Goal: Feedback & Contribution: Submit feedback/report problem

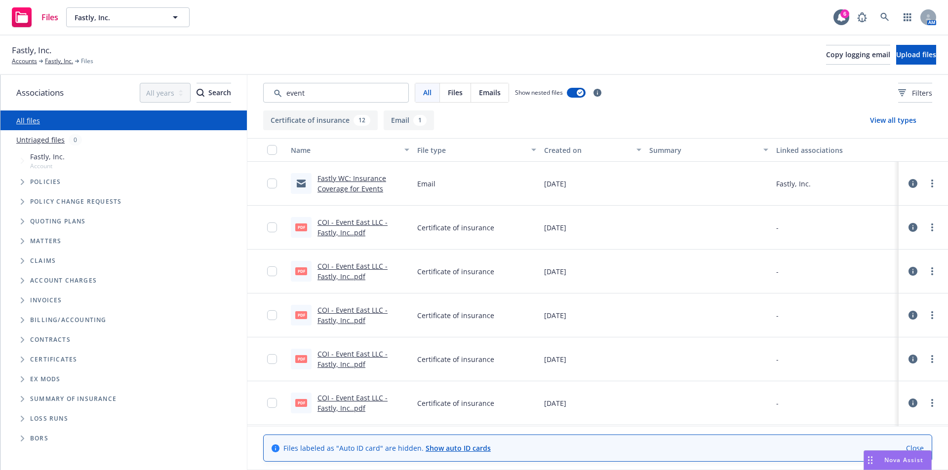
click at [387, 44] on div "Fastly, Inc. Accounts Fastly, Inc. Files Copy logging email Upload files" at bounding box center [474, 55] width 924 height 22
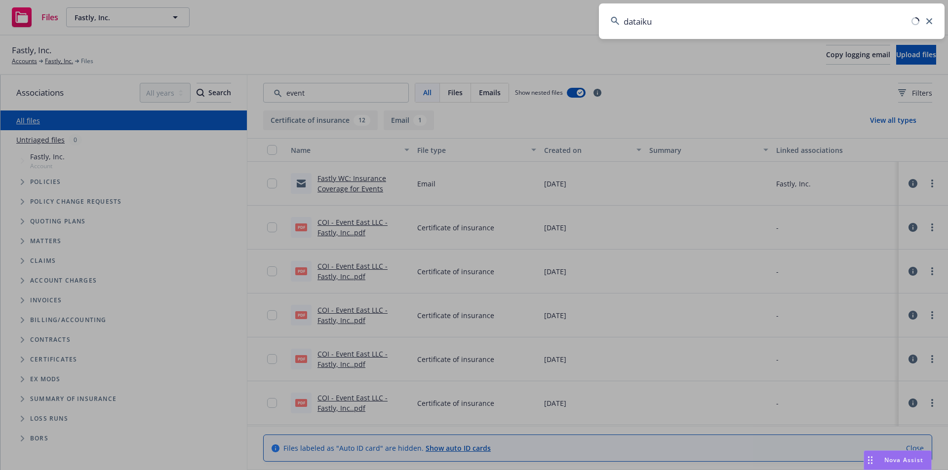
type input "dataiku"
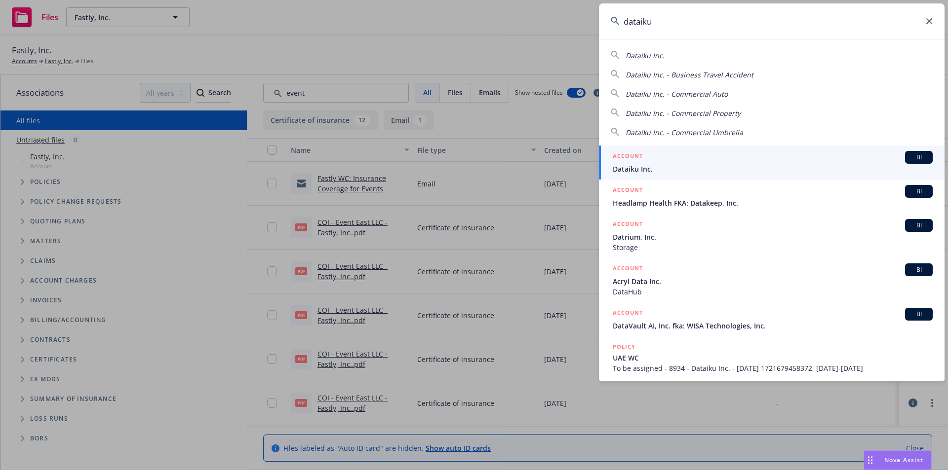
click at [915, 153] on span "BI" at bounding box center [919, 157] width 20 height 9
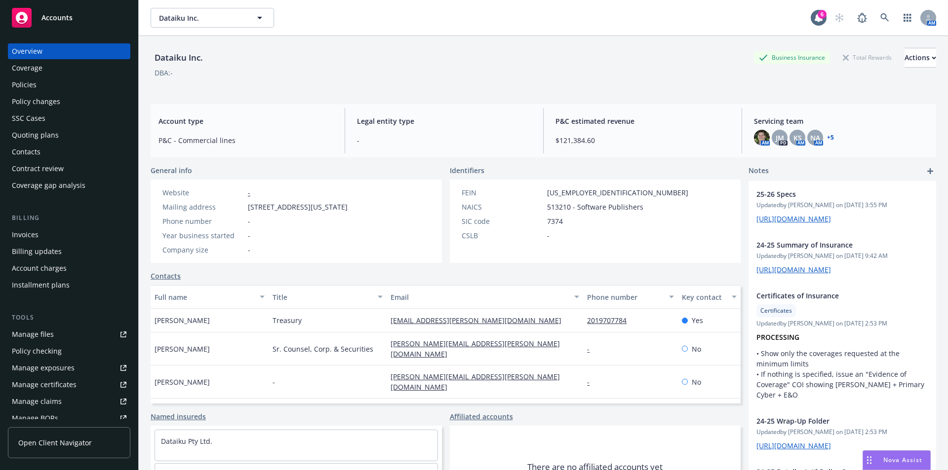
click at [29, 87] on div "Policies" at bounding box center [24, 85] width 25 height 16
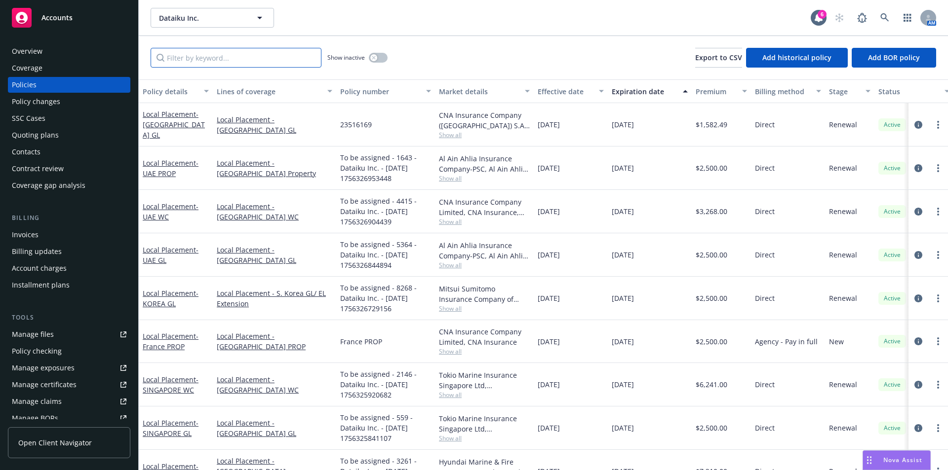
click at [258, 58] on input "Filter by keyword..." at bounding box center [236, 58] width 171 height 20
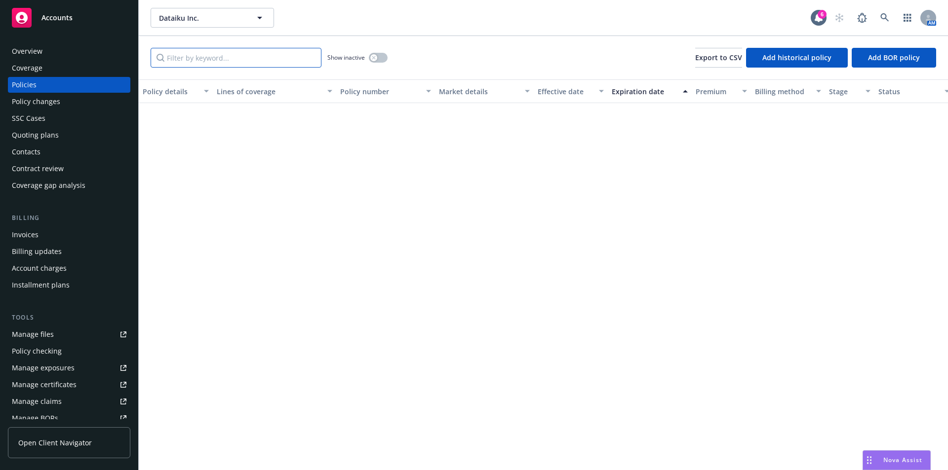
scroll to position [921, 0]
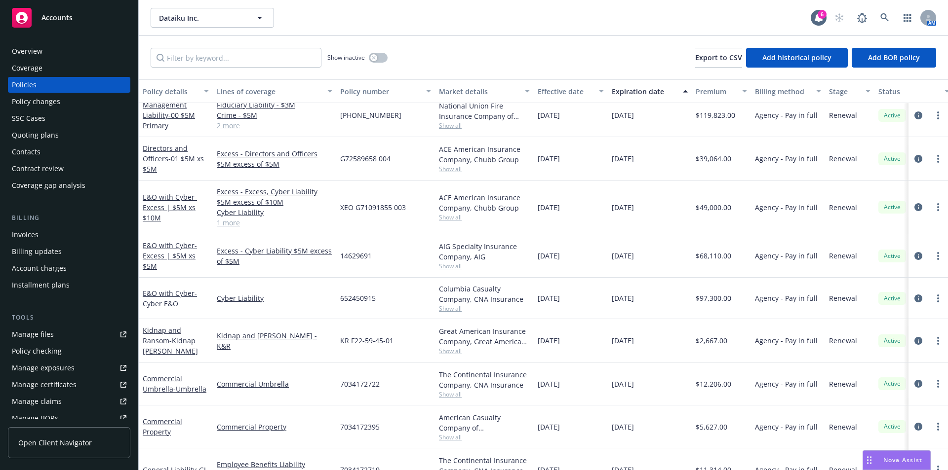
click at [458, 437] on span "Show all" at bounding box center [484, 437] width 91 height 8
click at [619, 427] on span "[DATE]" at bounding box center [623, 427] width 22 height 10
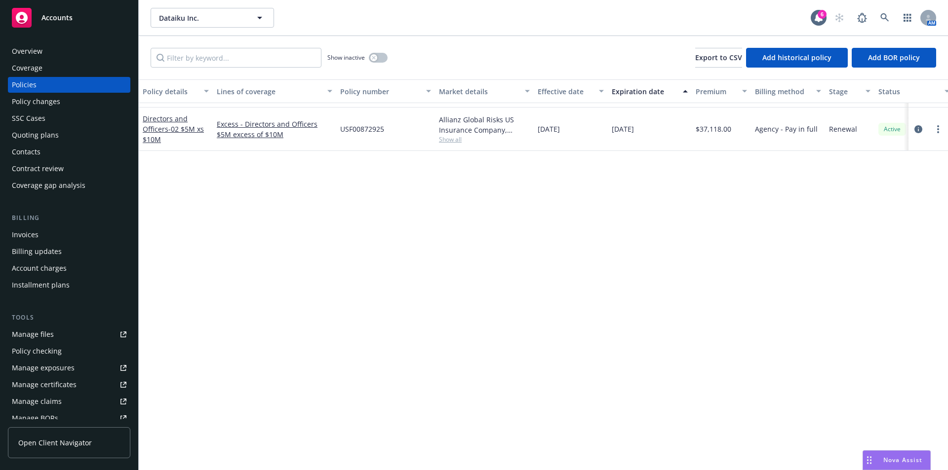
scroll to position [460, 0]
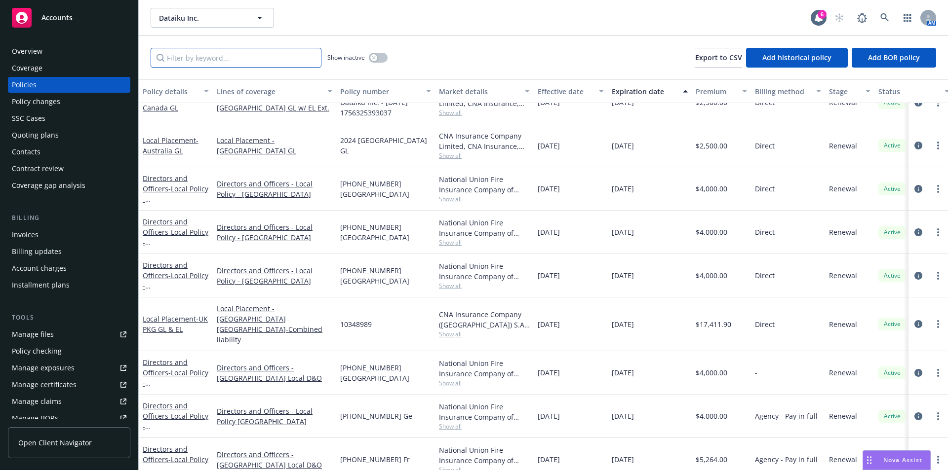
click at [206, 61] on input "Filter by keyword..." at bounding box center [236, 58] width 171 height 20
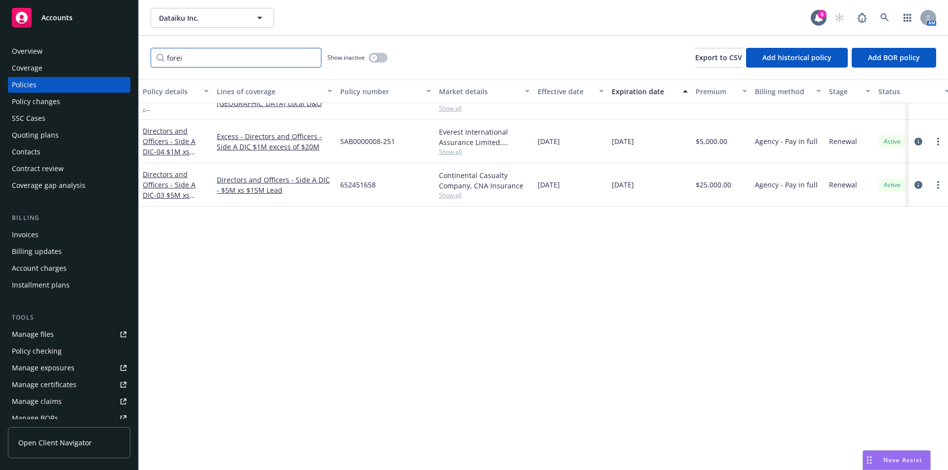
scroll to position [71, 0]
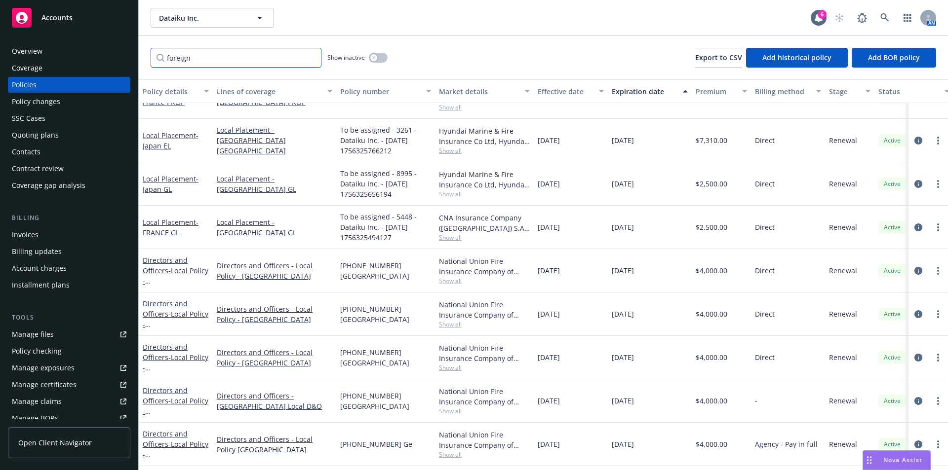
type input "foreign"
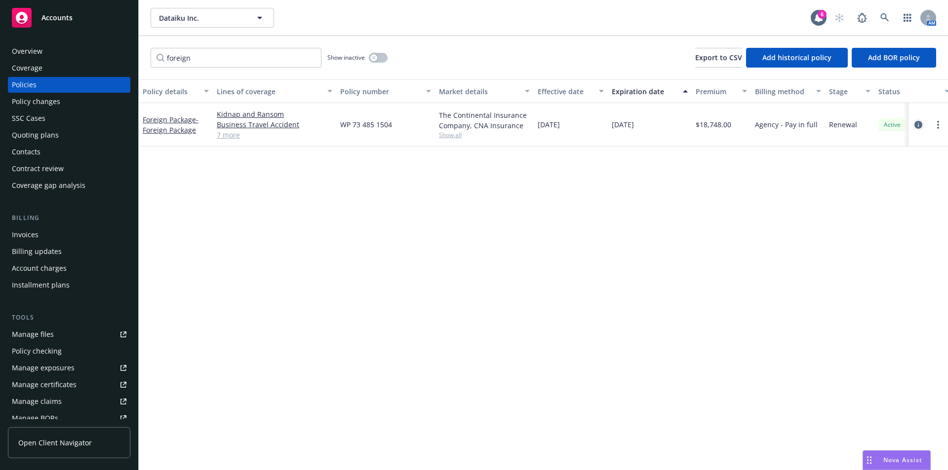
click at [917, 124] on icon "circleInformation" at bounding box center [918, 125] width 8 height 8
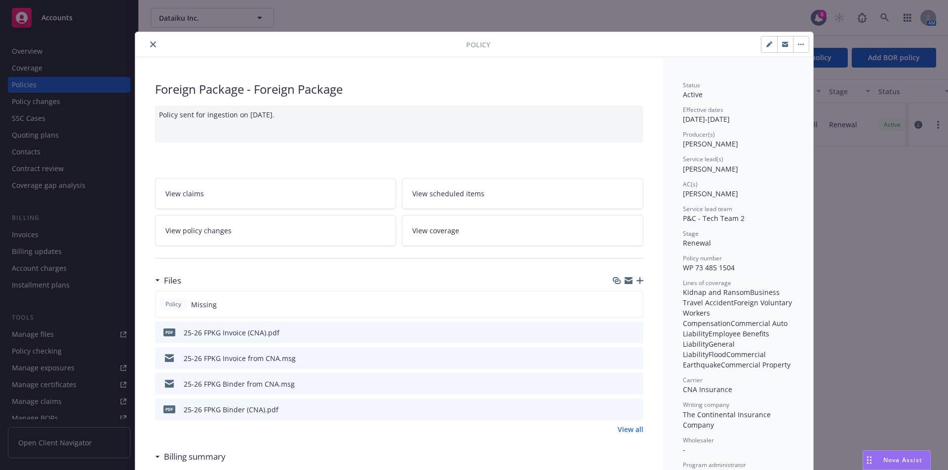
click at [150, 44] on icon "close" at bounding box center [153, 44] width 6 height 6
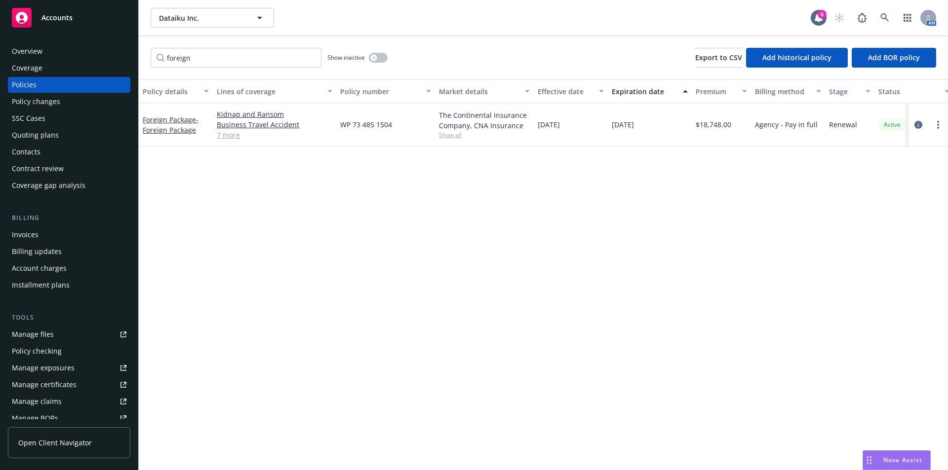
click at [869, 461] on icon "Drag to move" at bounding box center [869, 461] width 4 height 8
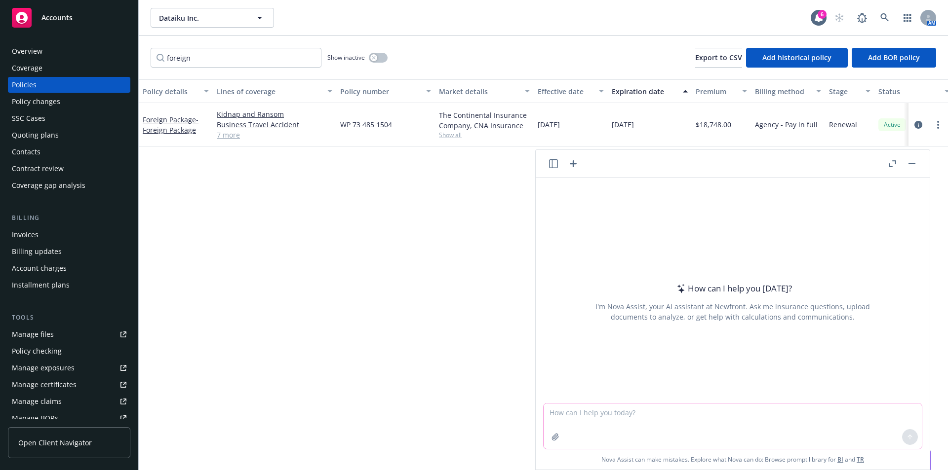
click at [583, 417] on textarea at bounding box center [732, 426] width 378 height 45
click at [877, 414] on textarea "I need to explain this to dataiku. here is the email from the underwrtier expla…" at bounding box center [732, 426] width 378 height 46
paste textarea "Hi Yam, I hope you are well! I have been working with the local UAE team on a m…"
type textarea "I need to explain this to dataiku. here is the email from the underwrtier expla…"
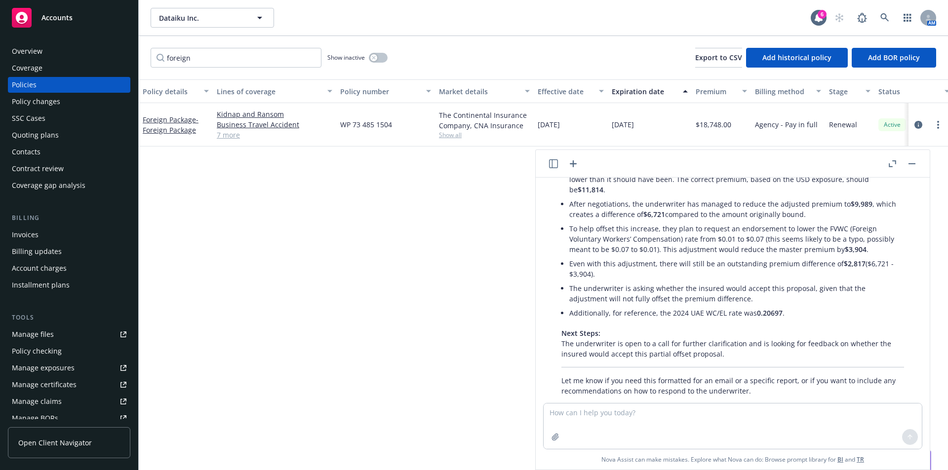
scroll to position [365, 0]
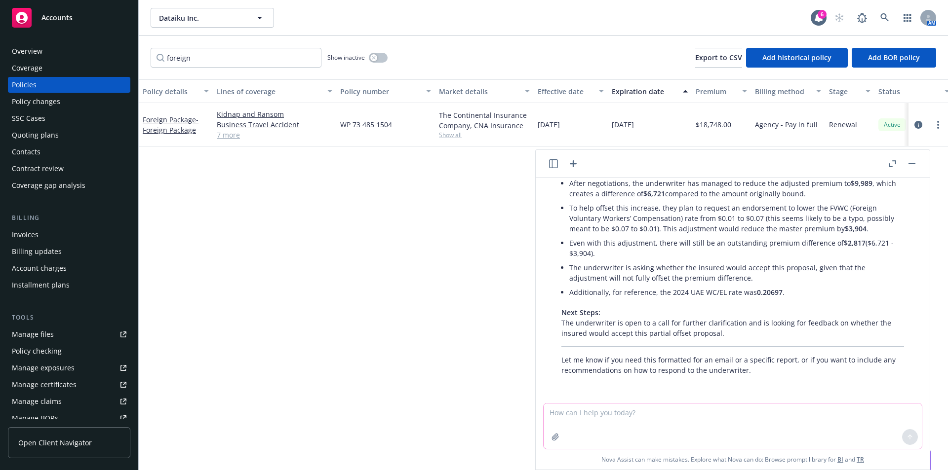
drag, startPoint x: 589, startPoint y: 416, endPoint x: 606, endPoint y: 410, distance: 17.8
click at [592, 418] on textarea at bounding box center [732, 426] width 378 height 45
type textarea "yes i need it formatted for email and want to ask if it's okay to process."
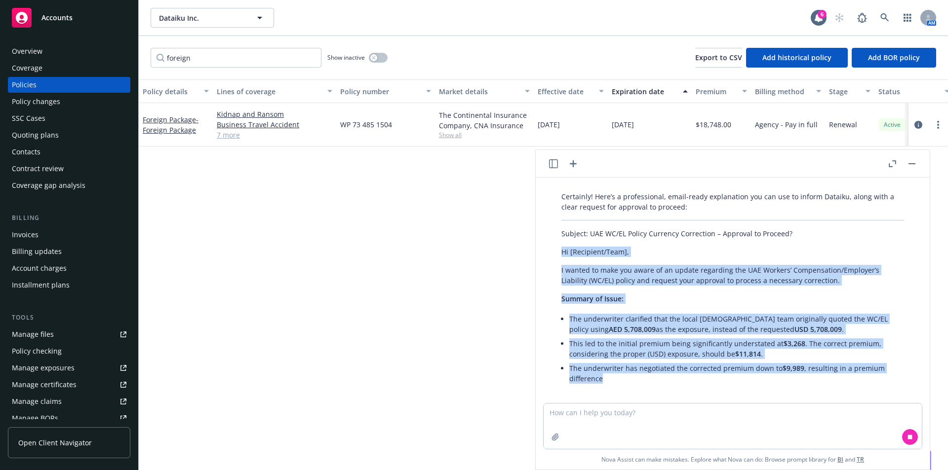
scroll to position [610, 0]
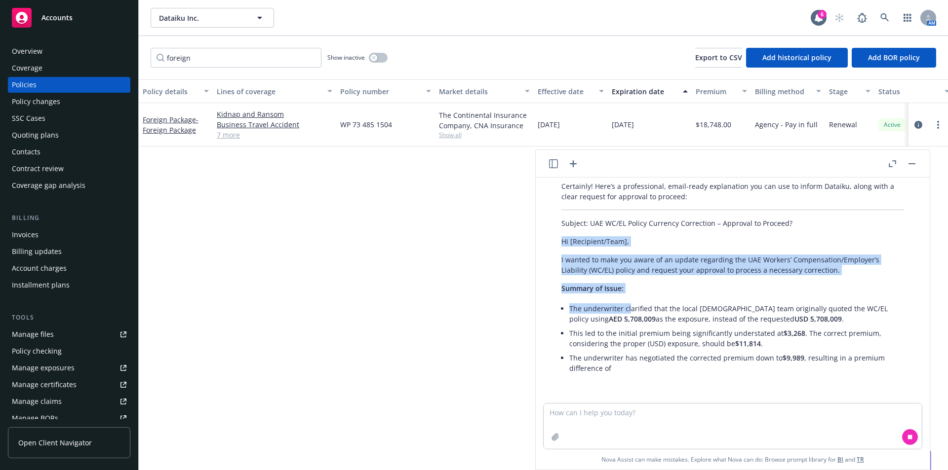
drag, startPoint x: 561, startPoint y: 297, endPoint x: 630, endPoint y: 306, distance: 69.7
click at [630, 309] on div "Certainly! Here’s a professional, email-ready explanation you can use to inform…" at bounding box center [732, 278] width 362 height 202
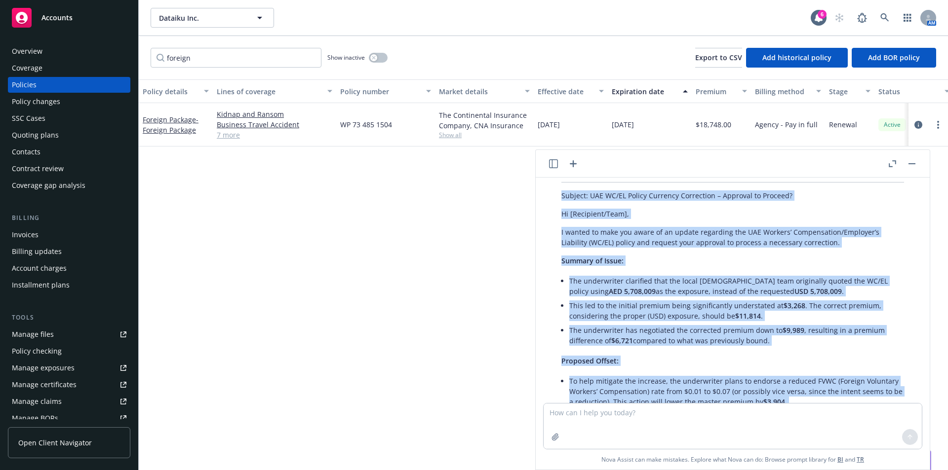
scroll to position [588, 0]
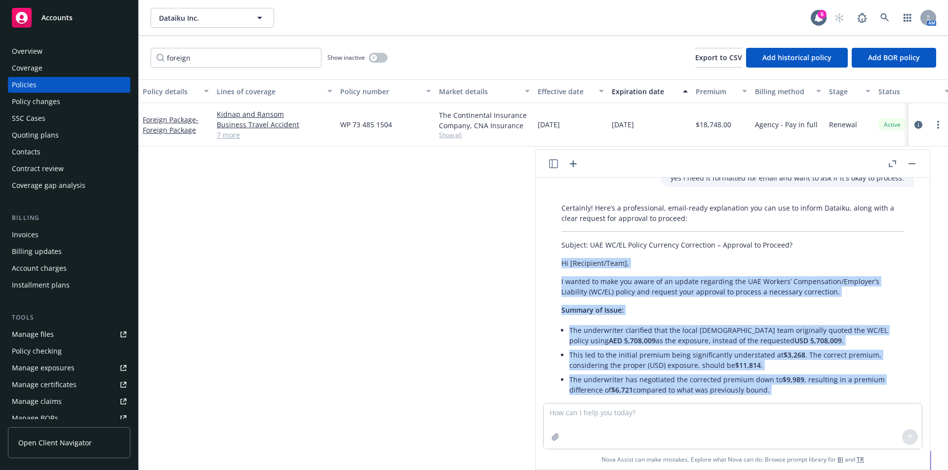
drag, startPoint x: 583, startPoint y: 331, endPoint x: 559, endPoint y: 261, distance: 74.3
click at [559, 261] on div "Certainly! Here’s a professional, email-ready explanation you can use to inform…" at bounding box center [732, 419] width 362 height 440
copy div "Hi [Recipient/Team], I wanted to make you aware of an update regarding the UAE …"
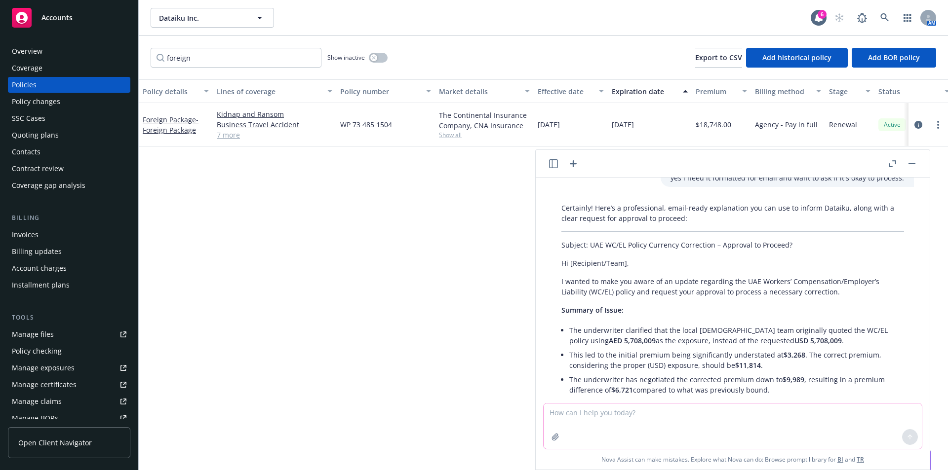
click at [647, 418] on textarea at bounding box center [732, 426] width 378 height 45
paste textarea "• We asked the underwriter for to mitigate the increase by providing relief els…"
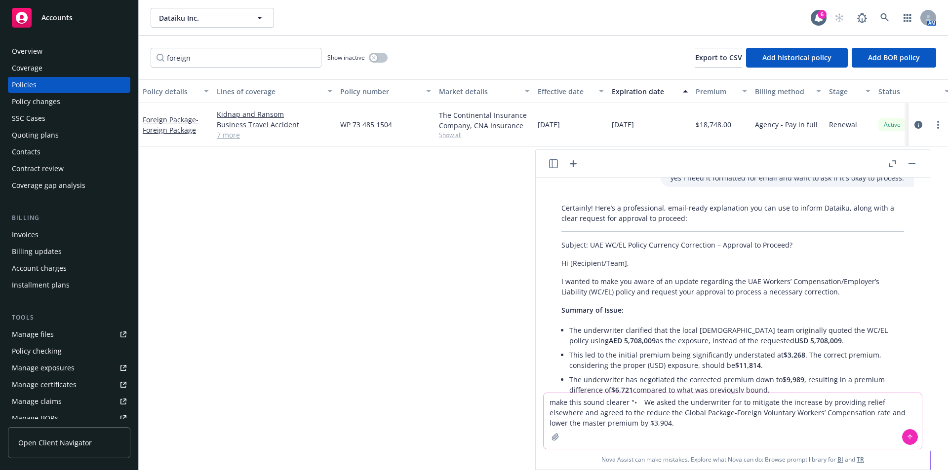
type textarea "make this sound clearer "• We asked the underwriter for to mitigate the increas…"
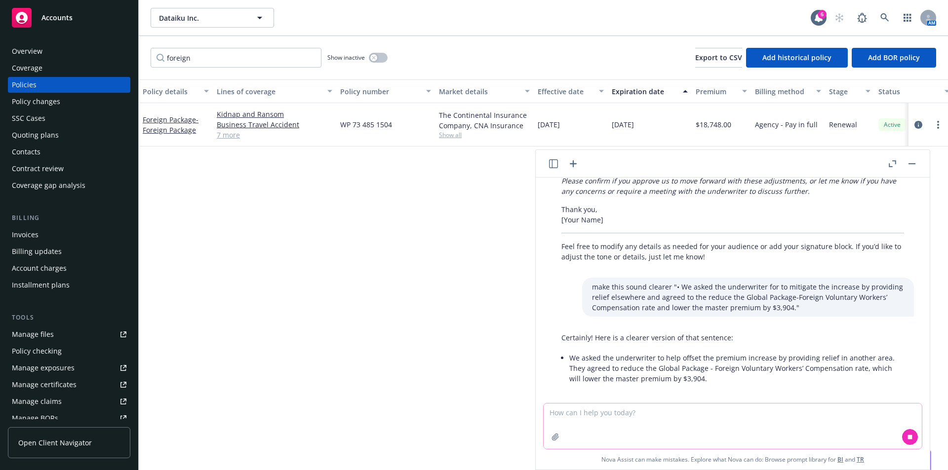
scroll to position [971, 0]
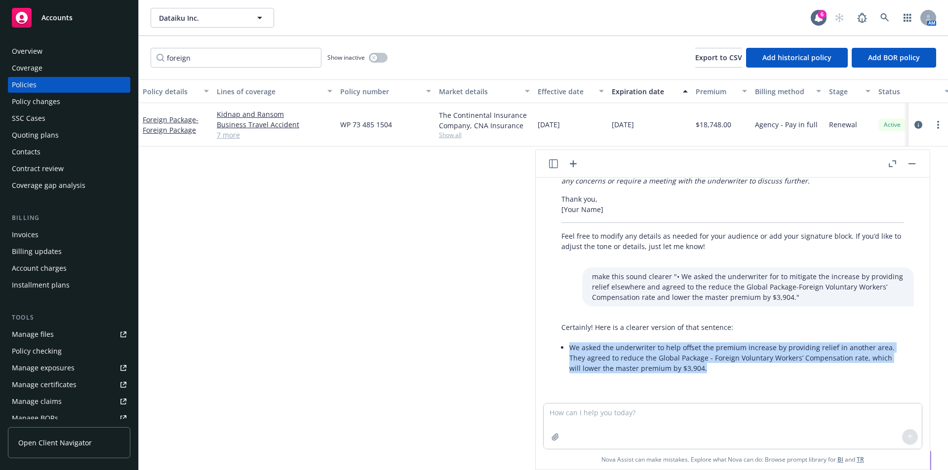
drag, startPoint x: 569, startPoint y: 345, endPoint x: 729, endPoint y: 370, distance: 162.7
click at [729, 370] on div "Certainly! Here is a clearer version of that sentence: We asked the underwriter…" at bounding box center [732, 348] width 362 height 61
copy li "We asked the underwriter to help offset the premium increase by providing relie…"
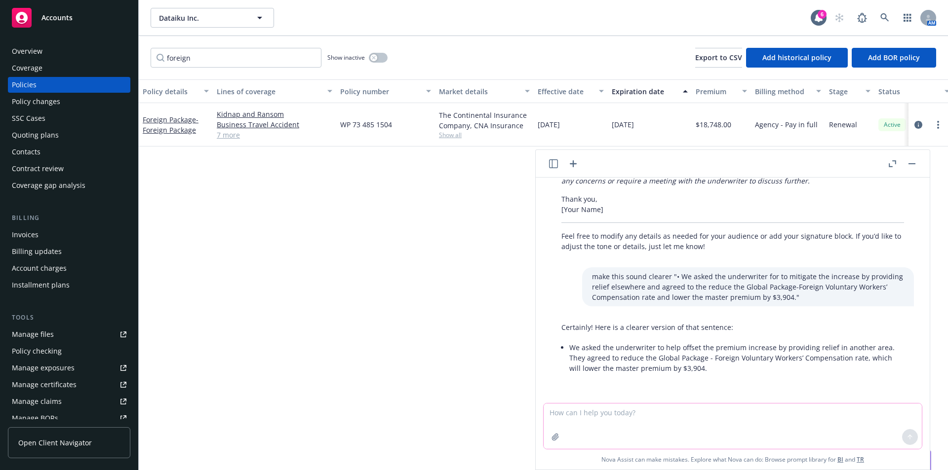
click at [591, 417] on textarea at bounding box center [732, 426] width 378 height 45
type textarea "h"
paste textarea "Hi Leizyl, There has been a hiccup in generating the local UAE renewal invoice.…"
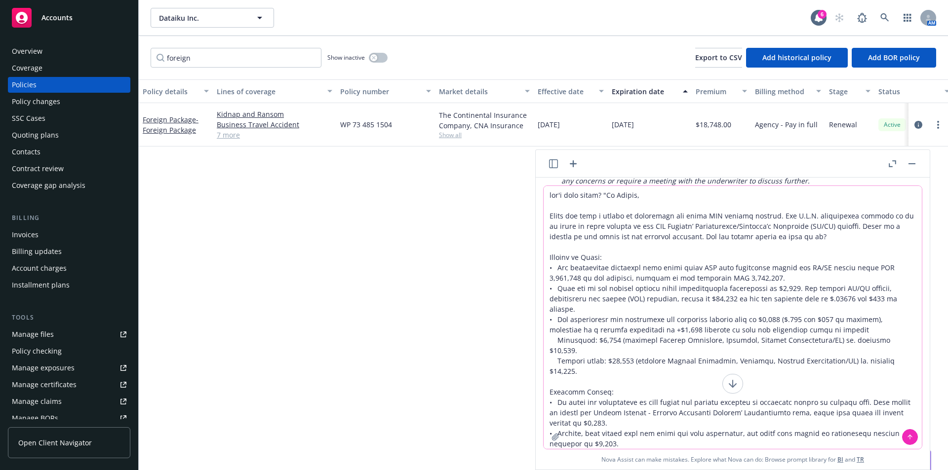
type textarea "how's this email? "Hi Leizyl, There has been a hiccup in generating the local U…"
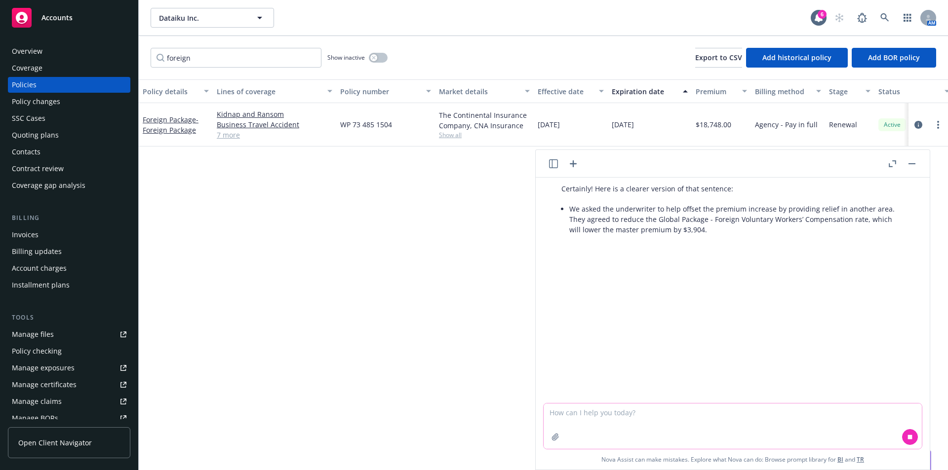
scroll to position [1217, 0]
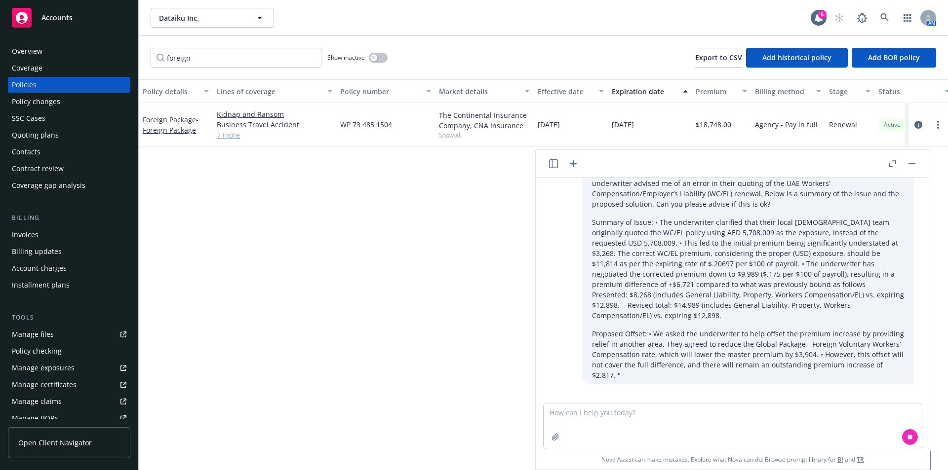
click at [892, 164] on icon "button" at bounding box center [891, 163] width 7 height 7
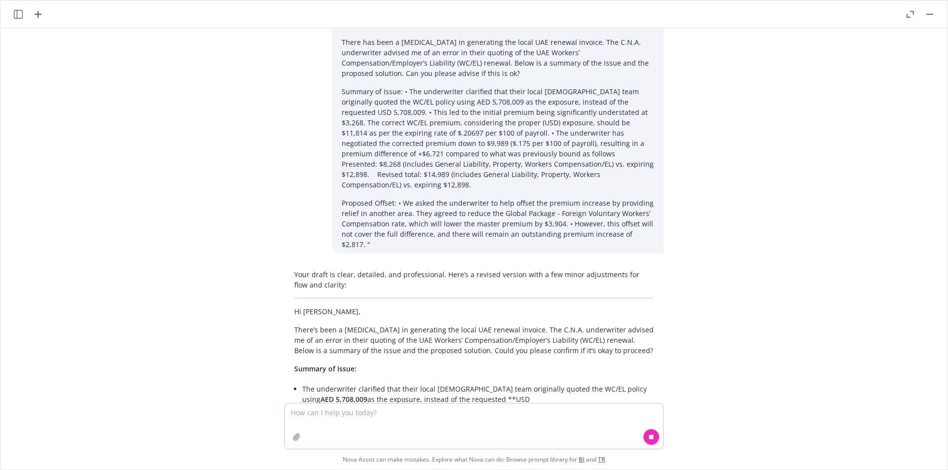
scroll to position [1196, 0]
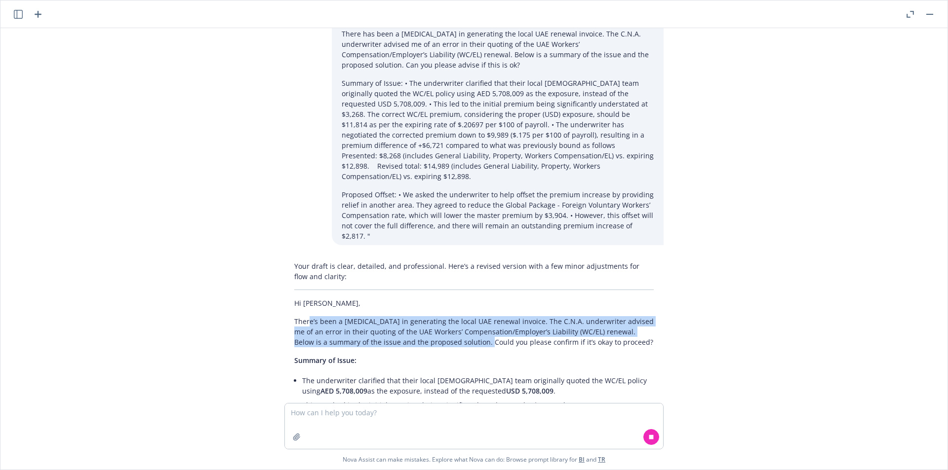
drag, startPoint x: 301, startPoint y: 293, endPoint x: 476, endPoint y: 318, distance: 177.0
click at [476, 318] on div "Your draft is clear, detailed, and professional. Here’s a revised version with …" at bounding box center [473, 359] width 379 height 205
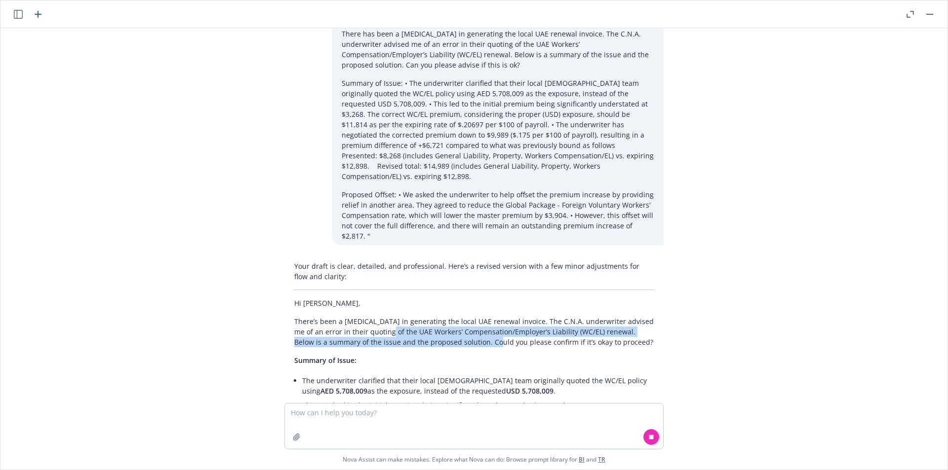
drag, startPoint x: 481, startPoint y: 312, endPoint x: 373, endPoint y: 297, distance: 108.7
click at [373, 316] on p "There’s been a [MEDICAL_DATA] in generating the local UAE renewal invoice. The …" at bounding box center [473, 331] width 359 height 31
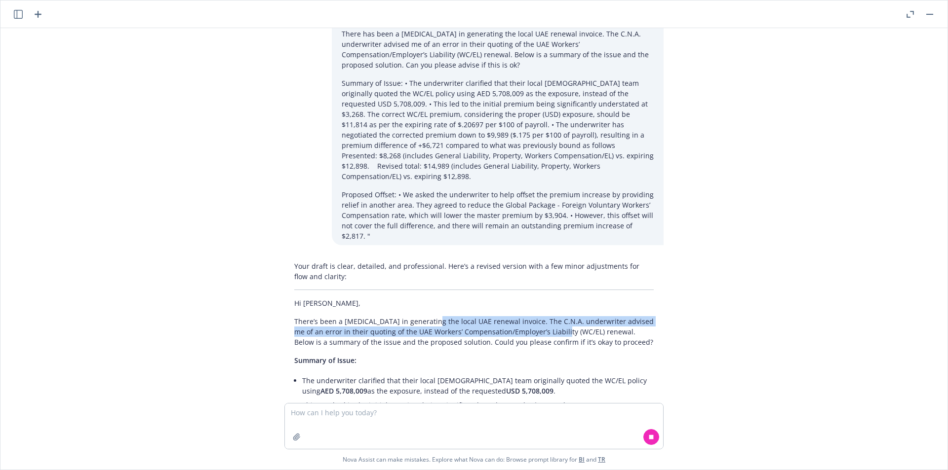
drag, startPoint x: 423, startPoint y: 287, endPoint x: 553, endPoint y: 303, distance: 130.8
click at [553, 316] on p "There’s been a [MEDICAL_DATA] in generating the local UAE renewal invoice. The …" at bounding box center [473, 331] width 359 height 31
click at [552, 316] on p "There’s been a [MEDICAL_DATA] in generating the local UAE renewal invoice. The …" at bounding box center [473, 331] width 359 height 31
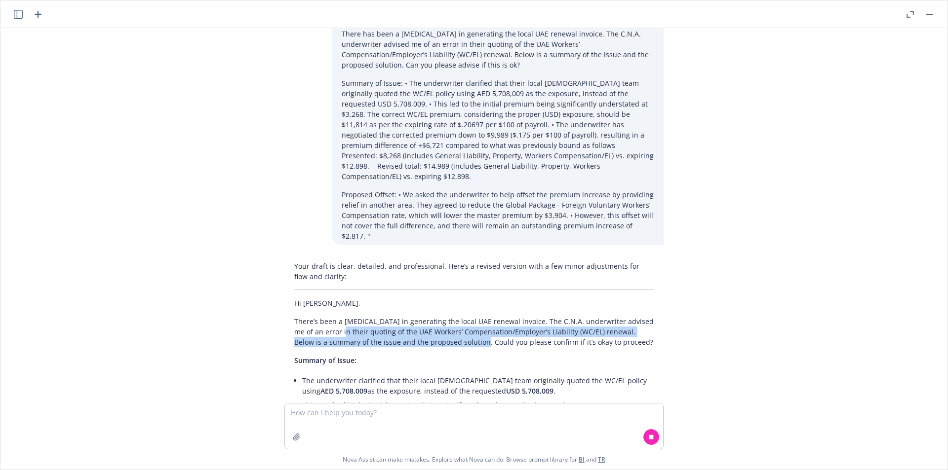
drag, startPoint x: 463, startPoint y: 308, endPoint x: 330, endPoint y: 303, distance: 133.4
click at [330, 316] on p "There’s been a [MEDICAL_DATA] in generating the local UAE renewal invoice. The …" at bounding box center [473, 331] width 359 height 31
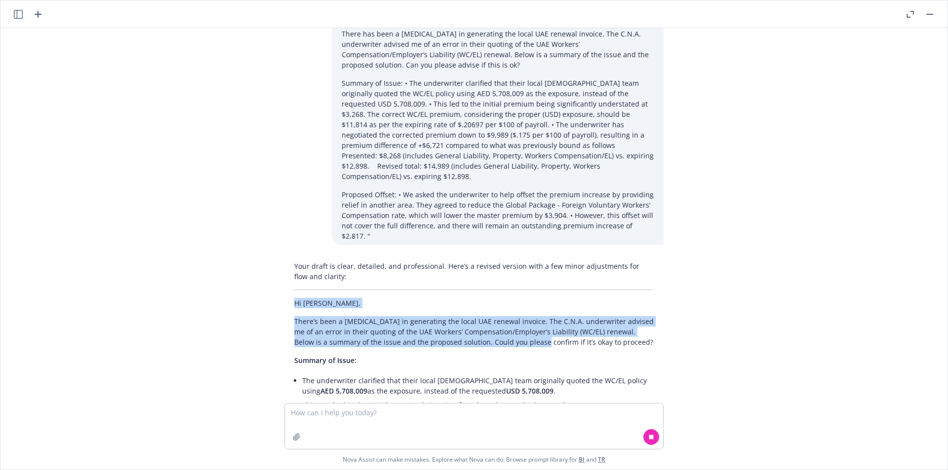
drag, startPoint x: 282, startPoint y: 280, endPoint x: 526, endPoint y: 314, distance: 246.1
click at [526, 314] on div "Your draft is clear, detailed, and professional. Here’s a revised version with …" at bounding box center [473, 404] width 379 height 295
click at [526, 316] on p "There’s been a [MEDICAL_DATA] in generating the local UAE renewal invoice. The …" at bounding box center [473, 331] width 359 height 31
drag, startPoint x: 615, startPoint y: 309, endPoint x: 390, endPoint y: 291, distance: 225.3
click at [390, 316] on p "There’s been a [MEDICAL_DATA] in generating the local UAE renewal invoice. The …" at bounding box center [473, 331] width 359 height 31
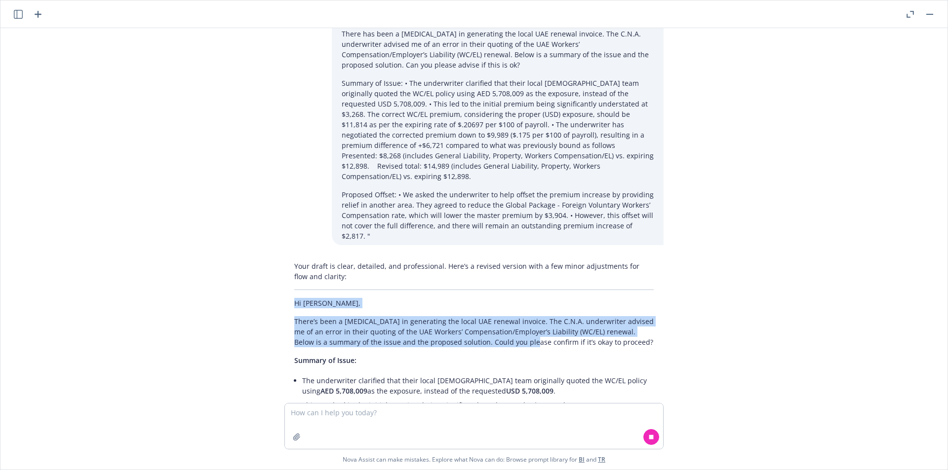
drag, startPoint x: 284, startPoint y: 273, endPoint x: 518, endPoint y: 318, distance: 238.2
click at [518, 318] on div "Your draft is clear, detailed, and professional. Here’s a revised version with …" at bounding box center [473, 464] width 379 height 414
click at [519, 318] on div "Your draft is clear, detailed, and professional. Here’s a revised version with …" at bounding box center [473, 464] width 379 height 414
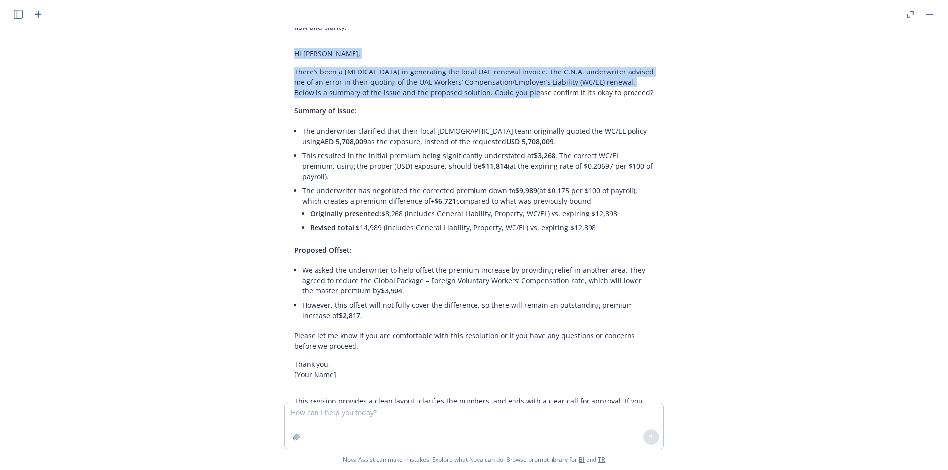
scroll to position [1331, 0]
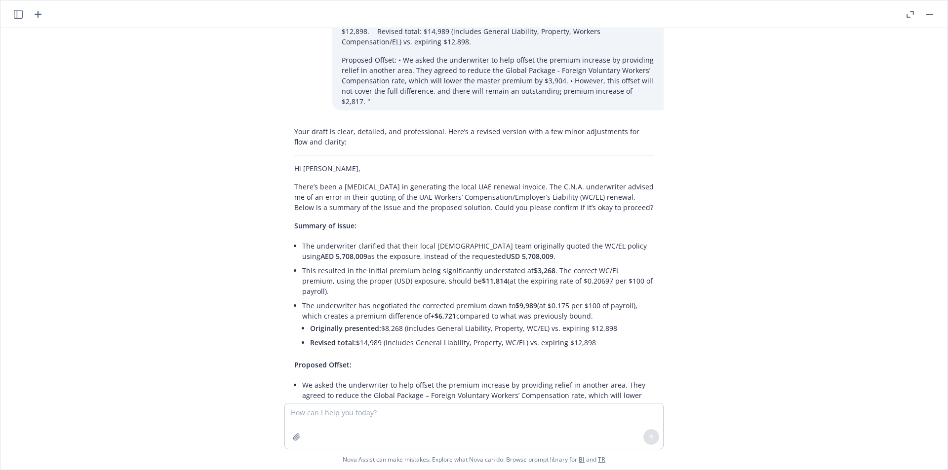
click at [300, 198] on div "Your draft is clear, detailed, and professional. Here’s a revised version with …" at bounding box center [473, 329] width 379 height 414
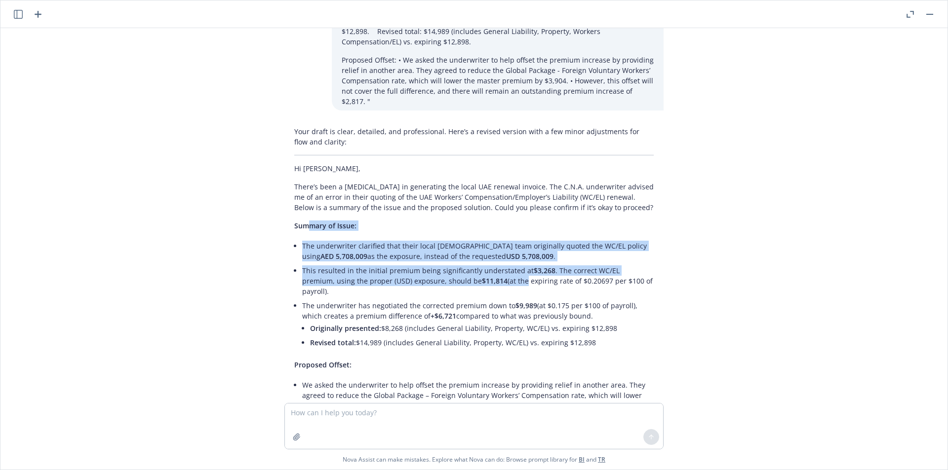
drag, startPoint x: 301, startPoint y: 195, endPoint x: 480, endPoint y: 245, distance: 186.1
click at [480, 245] on div "Your draft is clear, detailed, and professional. Here’s a revised version with …" at bounding box center [473, 329] width 379 height 414
click at [480, 264] on li "This resulted in the initial premium being significantly understated at $3,268 …" at bounding box center [477, 281] width 351 height 35
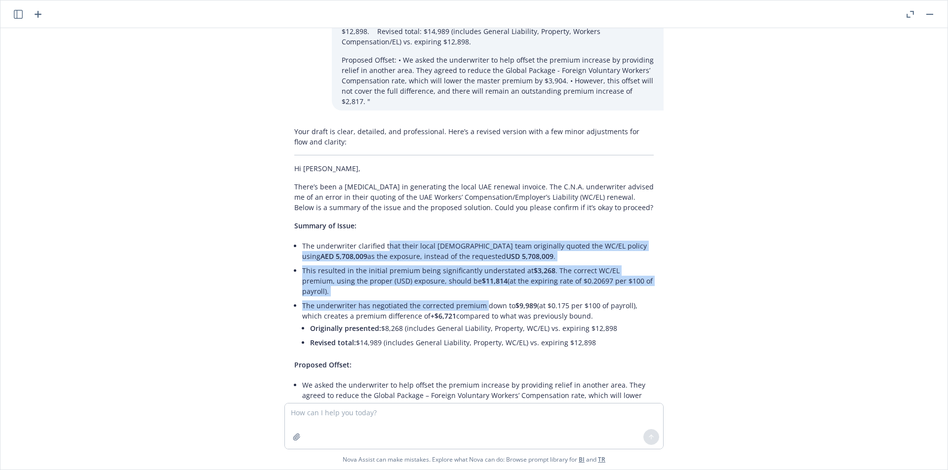
drag, startPoint x: 474, startPoint y: 266, endPoint x: 376, endPoint y: 217, distance: 110.1
click at [377, 239] on ul "The underwriter clarified that their local UAE team originally quoted the WC/EL…" at bounding box center [477, 295] width 351 height 113
click at [376, 239] on li "The underwriter clarified that their local UAE team originally quoted the WC/EL…" at bounding box center [477, 251] width 351 height 25
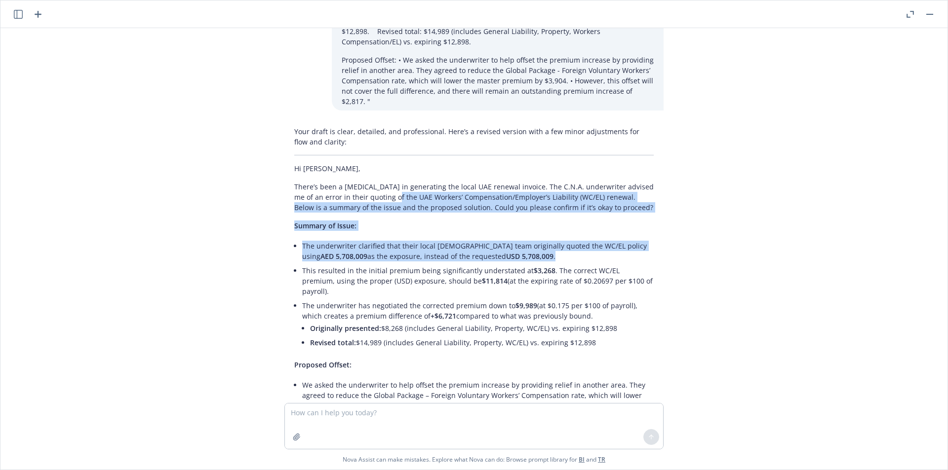
drag, startPoint x: 381, startPoint y: 169, endPoint x: 494, endPoint y: 231, distance: 128.3
click at [494, 231] on div "Your draft is clear, detailed, and professional. Here’s a revised version with …" at bounding box center [473, 329] width 379 height 414
click at [494, 239] on li "The underwriter clarified that their local UAE team originally quoted the WC/EL…" at bounding box center [477, 251] width 351 height 25
click at [498, 239] on li "The underwriter clarified that their local UAE team originally quoted the WC/EL…" at bounding box center [477, 251] width 351 height 25
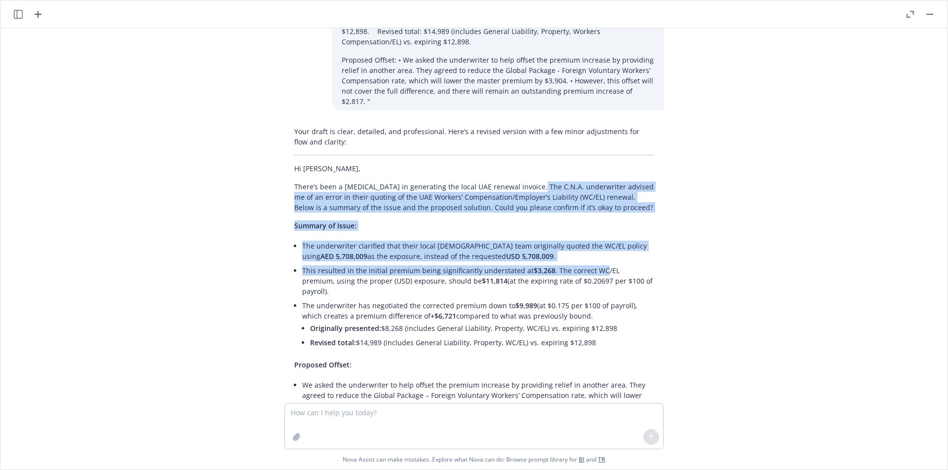
drag, startPoint x: 523, startPoint y: 153, endPoint x: 591, endPoint y: 233, distance: 105.0
click at [591, 233] on div "Your draft is clear, detailed, and professional. Here’s a revised version with …" at bounding box center [473, 329] width 379 height 414
click at [592, 264] on li "This resulted in the initial premium being significantly understated at $3,268 …" at bounding box center [477, 281] width 351 height 35
click at [324, 239] on ul "The underwriter clarified that their local UAE team originally quoted the WC/EL…" at bounding box center [477, 295] width 351 height 113
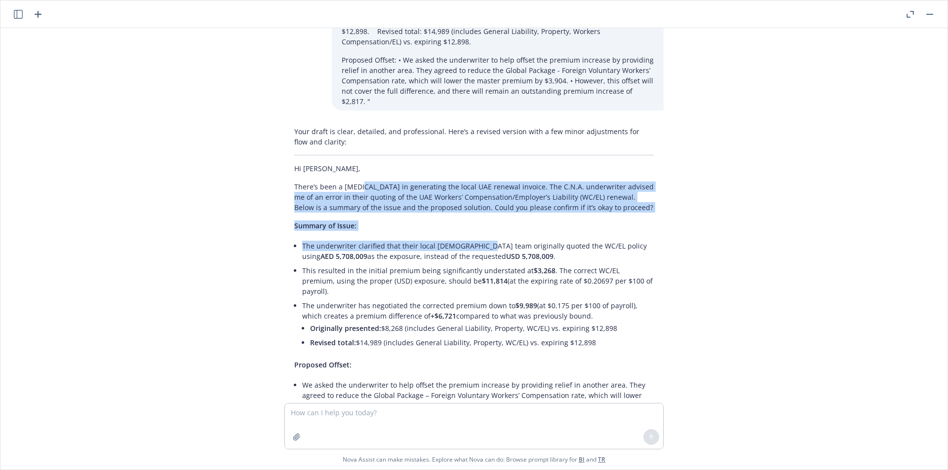
drag, startPoint x: 353, startPoint y: 153, endPoint x: 472, endPoint y: 205, distance: 129.7
click at [472, 205] on div "Your draft is clear, detailed, and professional. Here’s a revised version with …" at bounding box center [473, 329] width 379 height 414
drag, startPoint x: 472, startPoint y: 205, endPoint x: 494, endPoint y: 209, distance: 22.5
click at [473, 204] on div "Your draft is clear, detailed, and professional. Here’s a revised version with …" at bounding box center [473, 329] width 379 height 414
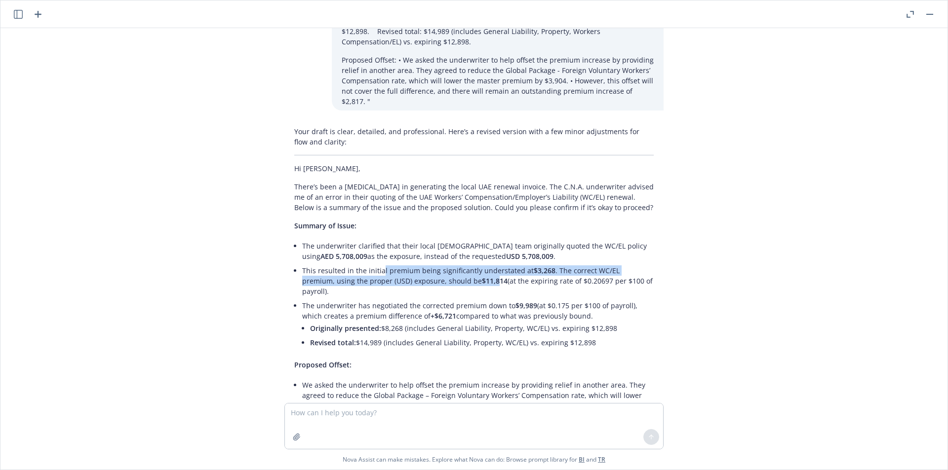
drag, startPoint x: 374, startPoint y: 242, endPoint x: 456, endPoint y: 254, distance: 82.7
click at [456, 264] on li "This resulted in the initial premium being significantly understated at $3,268 …" at bounding box center [477, 281] width 351 height 35
drag, startPoint x: 456, startPoint y: 254, endPoint x: 477, endPoint y: 277, distance: 31.4
click at [482, 276] on span "$11,814" at bounding box center [495, 280] width 26 height 9
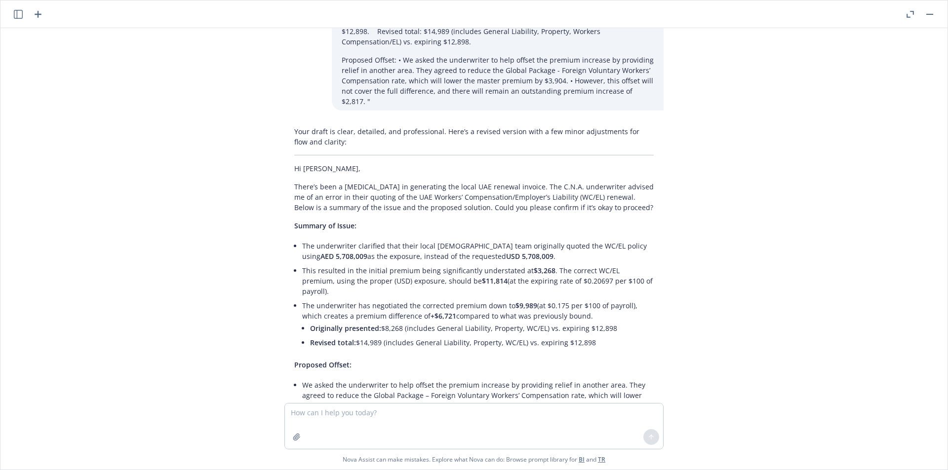
click at [498, 264] on li "This resulted in the initial premium being significantly understated at $3,268 …" at bounding box center [477, 281] width 351 height 35
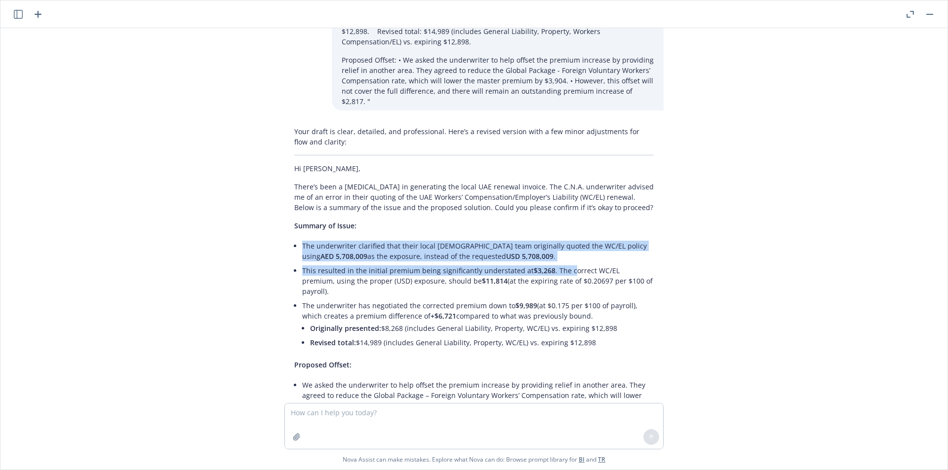
drag, startPoint x: 464, startPoint y: 201, endPoint x: 560, endPoint y: 237, distance: 102.3
click at [560, 237] on div "Your draft is clear, detailed, and professional. Here’s a revised version with …" at bounding box center [473, 329] width 379 height 414
click at [560, 264] on li "This resulted in the initial premium being significantly understated at $3,268 …" at bounding box center [477, 281] width 351 height 35
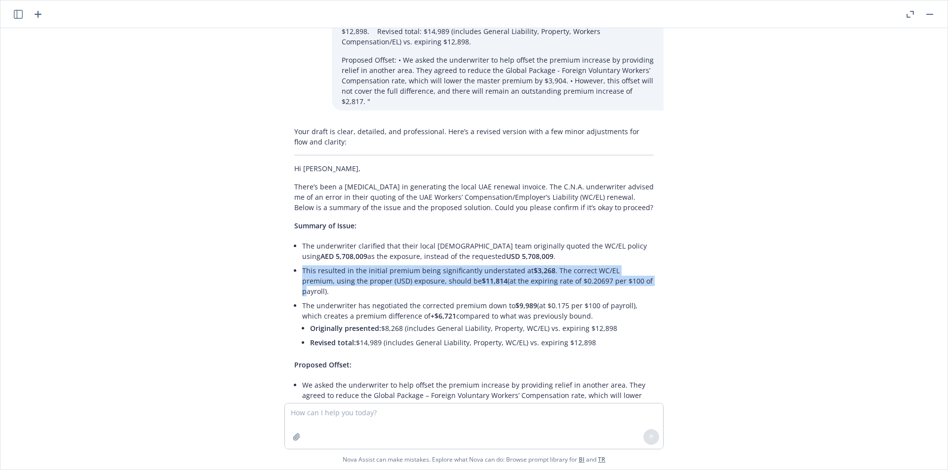
drag, startPoint x: 609, startPoint y: 247, endPoint x: 533, endPoint y: 232, distance: 77.4
click at [533, 239] on ul "The underwriter clarified that their local UAE team originally quoted the WC/EL…" at bounding box center [477, 295] width 351 height 113
click at [532, 239] on li "The underwriter clarified that their local UAE team originally quoted the WC/EL…" at bounding box center [477, 251] width 351 height 25
drag, startPoint x: 299, startPoint y: 242, endPoint x: 428, endPoint y: 252, distance: 129.7
click at [428, 264] on li "This resulted in the initial premium being significantly understated at $3,268 …" at bounding box center [477, 281] width 351 height 35
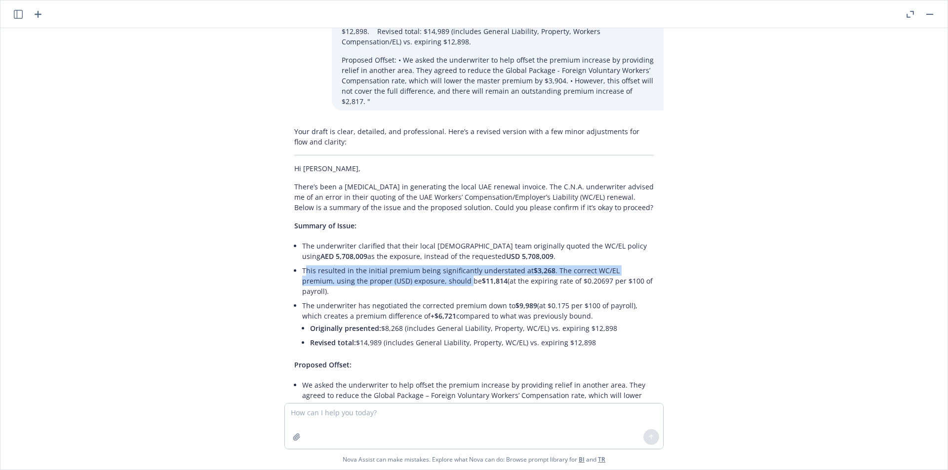
click at [428, 264] on li "This resulted in the initial premium being significantly understated at $3,268 …" at bounding box center [477, 281] width 351 height 35
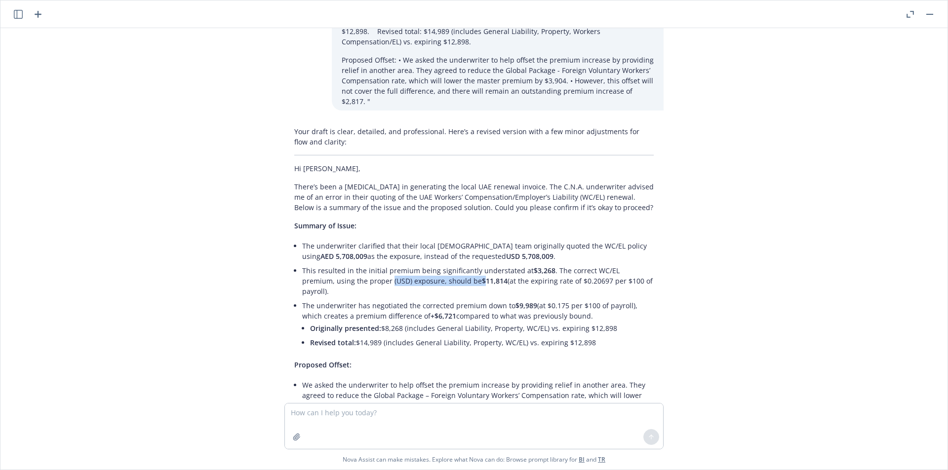
drag, startPoint x: 442, startPoint y: 251, endPoint x: 347, endPoint y: 251, distance: 94.3
click at [347, 264] on li "This resulted in the initial premium being significantly understated at $3,268 …" at bounding box center [477, 281] width 351 height 35
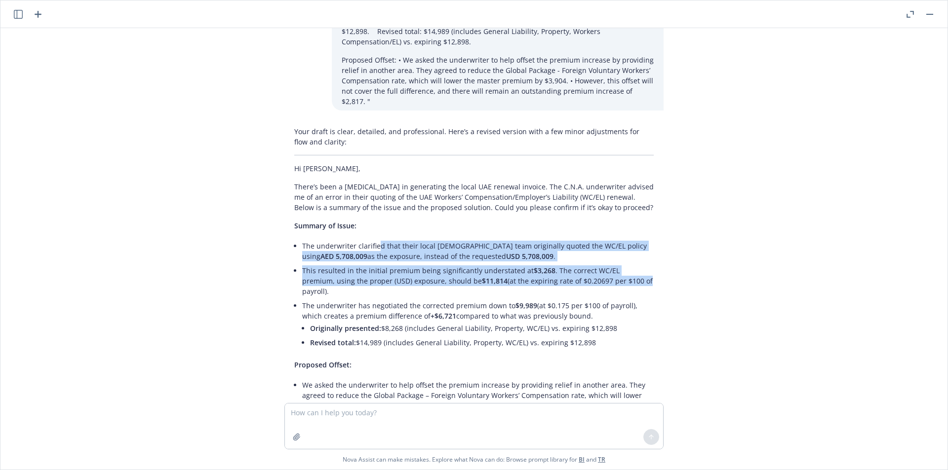
drag, startPoint x: 371, startPoint y: 218, endPoint x: 605, endPoint y: 255, distance: 236.8
click at [605, 255] on ul "The underwriter clarified that their local UAE team originally quoted the WC/EL…" at bounding box center [477, 295] width 351 height 113
click at [605, 264] on li "This resulted in the initial premium being significantly understated at $3,268 …" at bounding box center [477, 281] width 351 height 35
drag, startPoint x: 608, startPoint y: 249, endPoint x: 451, endPoint y: 249, distance: 156.5
click at [451, 264] on li "This resulted in the initial premium being significantly understated at $3,268 …" at bounding box center [477, 281] width 351 height 35
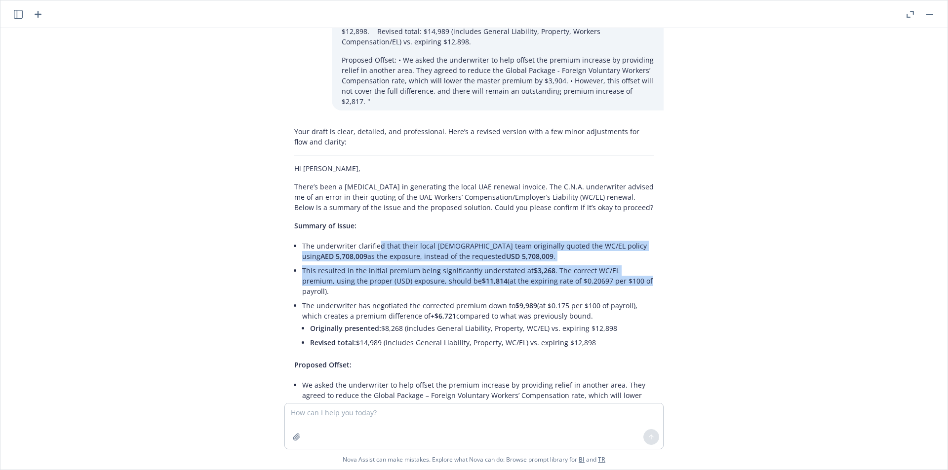
click at [482, 276] on span "$11,814" at bounding box center [495, 280] width 26 height 9
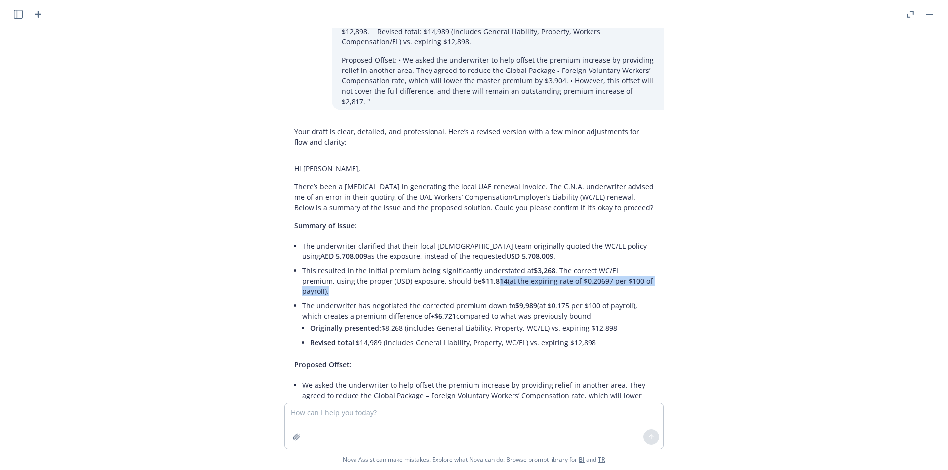
drag, startPoint x: 456, startPoint y: 246, endPoint x: 632, endPoint y: 246, distance: 176.2
click at [632, 264] on li "This resulted in the initial premium being significantly understated at $3,268 …" at bounding box center [477, 281] width 351 height 35
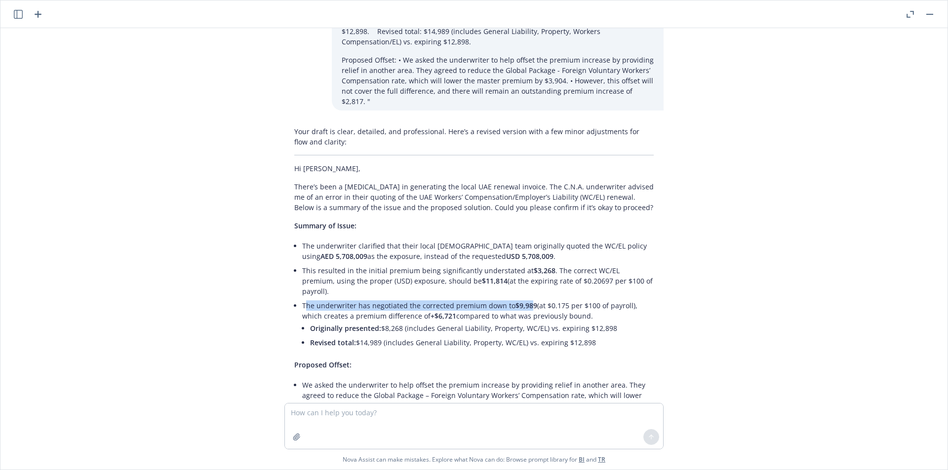
drag, startPoint x: 302, startPoint y: 268, endPoint x: 521, endPoint y: 268, distance: 219.6
click at [521, 299] on li "The underwriter has negotiated the corrected premium down to $9,989 (at $0.175 …" at bounding box center [477, 325] width 351 height 53
click at [521, 301] on span "$9,989" at bounding box center [526, 305] width 22 height 9
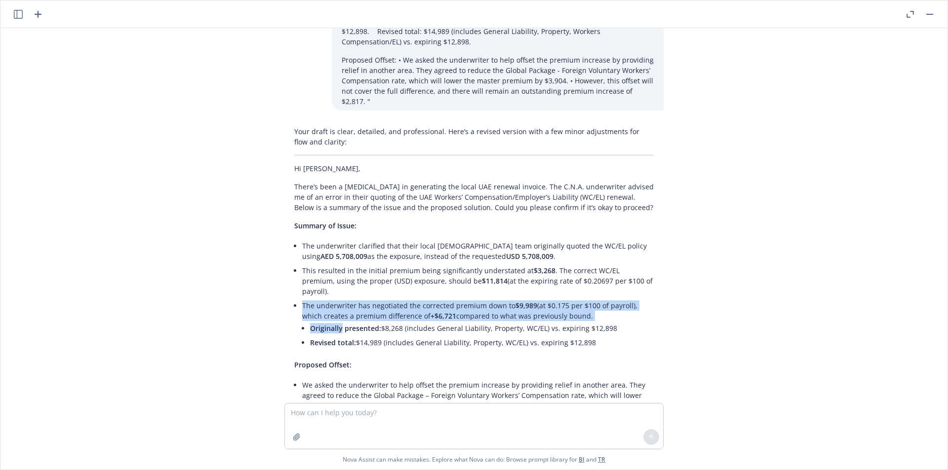
drag, startPoint x: 318, startPoint y: 274, endPoint x: 290, endPoint y: 265, distance: 29.0
click at [290, 265] on div "Your draft is clear, detailed, and professional. Here’s a revised version with …" at bounding box center [473, 329] width 379 height 414
click at [289, 265] on div "Your draft is clear, detailed, and professional. Here’s a revised version with …" at bounding box center [473, 329] width 379 height 414
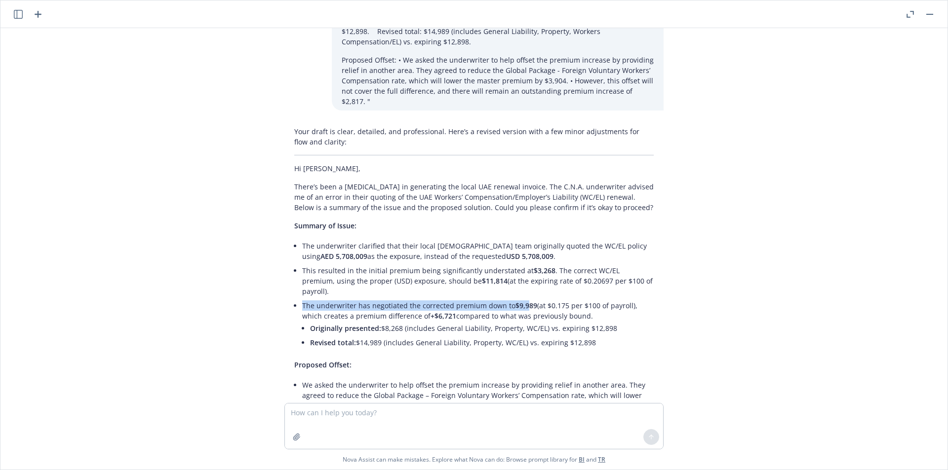
drag, startPoint x: 292, startPoint y: 262, endPoint x: 518, endPoint y: 264, distance: 225.6
click at [518, 264] on div "Your draft is clear, detailed, and professional. Here’s a revised version with …" at bounding box center [473, 329] width 379 height 414
click at [518, 301] on span "$9,989" at bounding box center [526, 305] width 22 height 9
click at [330, 321] on li "Originally presented: $8,268 (includes General Liability, Property, WC/EL) vs. …" at bounding box center [482, 328] width 344 height 14
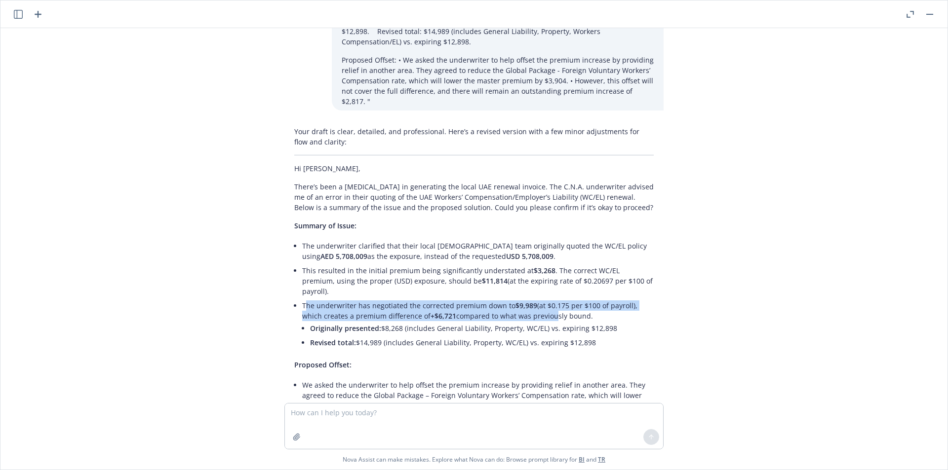
drag, startPoint x: 297, startPoint y: 266, endPoint x: 522, endPoint y: 269, distance: 225.1
click at [522, 299] on li "The underwriter has negotiated the corrected premium down to $9,989 (at $0.175 …" at bounding box center [477, 325] width 351 height 53
drag, startPoint x: 345, startPoint y: 243, endPoint x: 590, endPoint y: 273, distance: 246.6
click at [590, 273] on ul "The underwriter clarified that their local UAE team originally quoted the WC/EL…" at bounding box center [477, 295] width 351 height 113
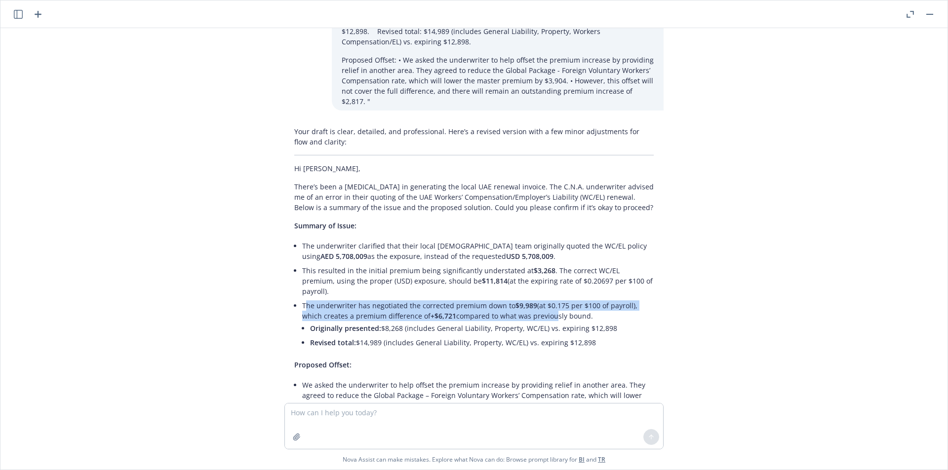
click at [590, 299] on li "The underwriter has negotiated the corrected premium down to $9,989 (at $0.175 …" at bounding box center [477, 325] width 351 height 53
drag, startPoint x: 567, startPoint y: 272, endPoint x: 399, endPoint y: 239, distance: 171.5
click at [399, 239] on ul "The underwriter clarified that their local UAE team originally quoted the WC/EL…" at bounding box center [477, 295] width 351 height 113
click at [399, 264] on li "This resulted in the initial premium being significantly understated at $3,268 …" at bounding box center [477, 281] width 351 height 35
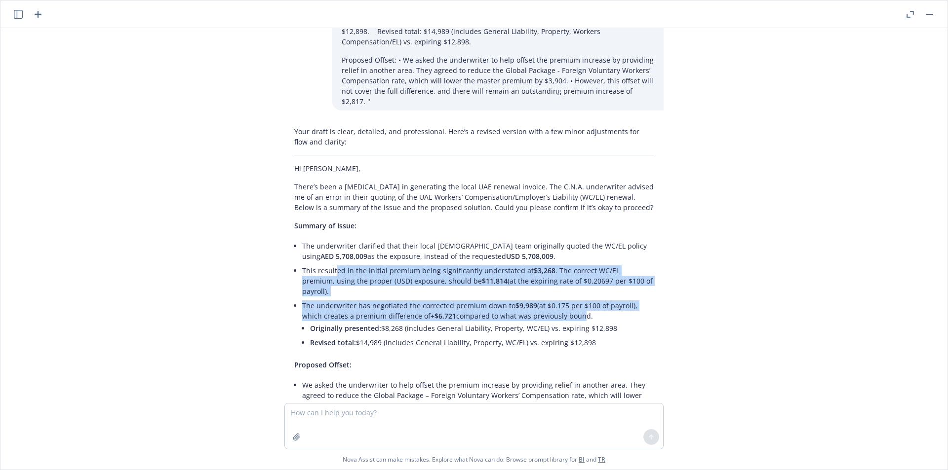
drag, startPoint x: 329, startPoint y: 241, endPoint x: 550, endPoint y: 273, distance: 223.8
click at [550, 273] on ul "The underwriter clarified that their local UAE team originally quoted the WC/EL…" at bounding box center [477, 295] width 351 height 113
click at [550, 299] on li "The underwriter has negotiated the corrected premium down to $9,989 (at $0.175 …" at bounding box center [477, 325] width 351 height 53
drag, startPoint x: 568, startPoint y: 273, endPoint x: 400, endPoint y: 242, distance: 171.1
click at [400, 242] on ul "The underwriter clarified that their local UAE team originally quoted the WC/EL…" at bounding box center [477, 295] width 351 height 113
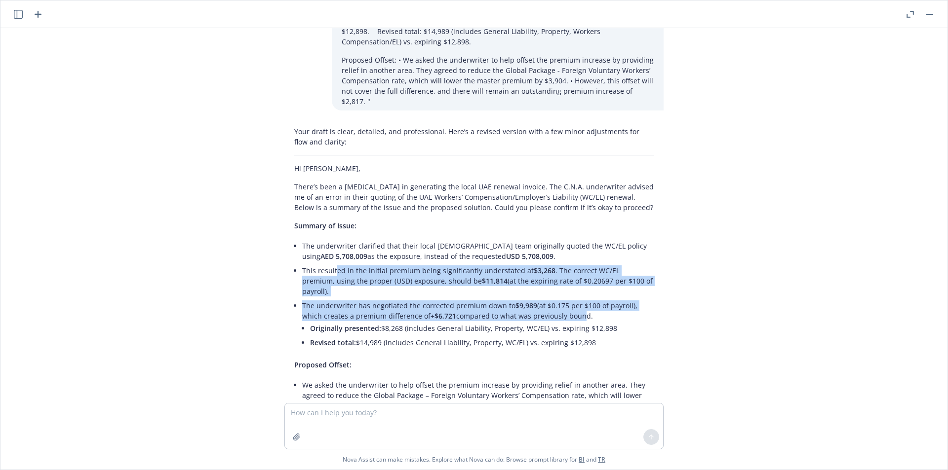
click at [399, 264] on li "This resulted in the initial premium being significantly understated at $3,268 …" at bounding box center [477, 281] width 351 height 35
drag
click at [611, 278] on ul "The underwriter clarified that their local UAE team originally quoted the WC/EL…" at bounding box center [477, 295] width 351 height 113
click at [611, 299] on li "The underwriter has negotiated the corrected premium down to $9,989 (at $0.175 …" at bounding box center [477, 325] width 351 height 53
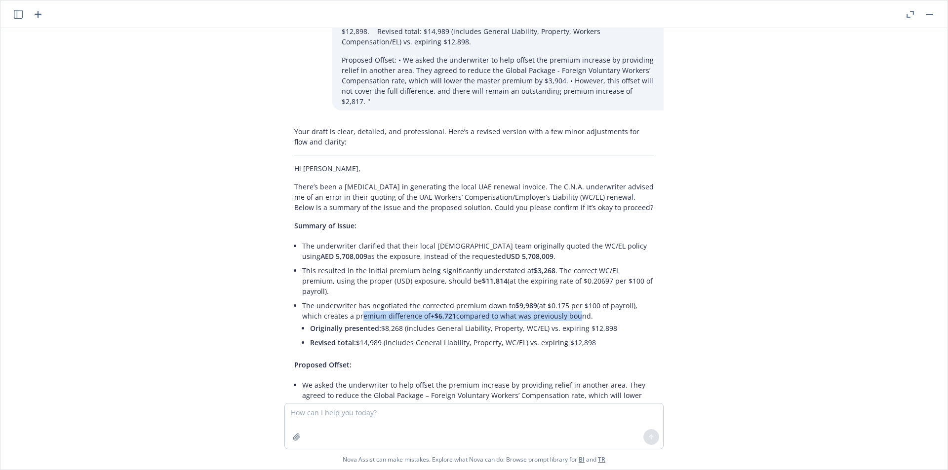
click at [326, 299] on li "The underwriter has negotiated the corrected premium down to $9,989 (at $0.175 …" at bounding box center [477, 325] width 351 height 53
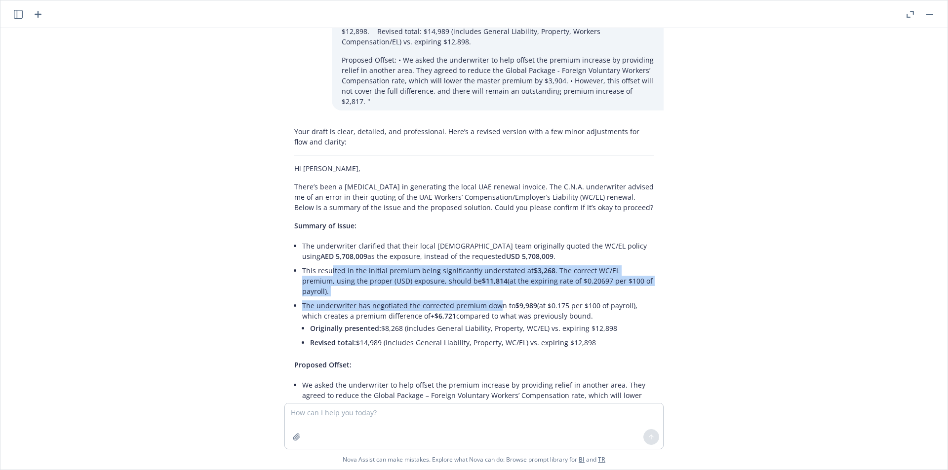
click at [491, 266] on ul "The underwriter clarified that their local UAE team originally quoted the WC/EL…" at bounding box center [477, 295] width 351 height 113
click at [491, 299] on li "The underwriter has negotiated the corrected premium down to $9,989 (at $0.175 …" at bounding box center [477, 325] width 351 height 53
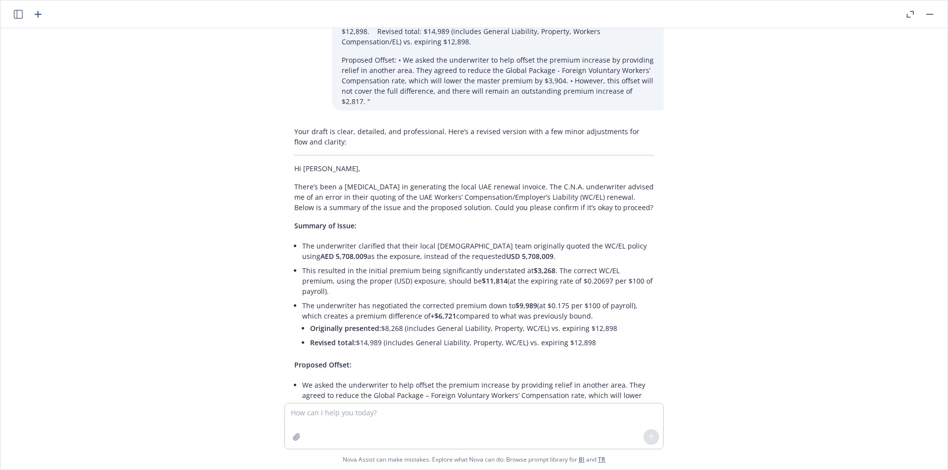
click at [365, 239] on li "The underwriter clarified that their local UAE team originally quoted the WC/EL…" at bounding box center [477, 251] width 351 height 25
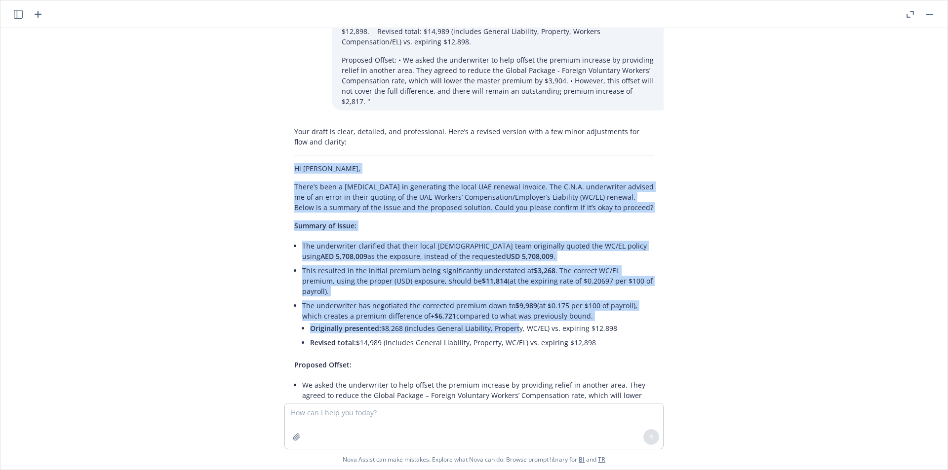
click at [506, 288] on div "Your draft is clear, detailed, and professional. Here’s a revised version with …" at bounding box center [473, 329] width 379 height 414
click at [506, 321] on li "Originally presented: $8,268 (includes General Liability, Property, WC/EL) vs. …" at bounding box center [482, 328] width 344 height 14
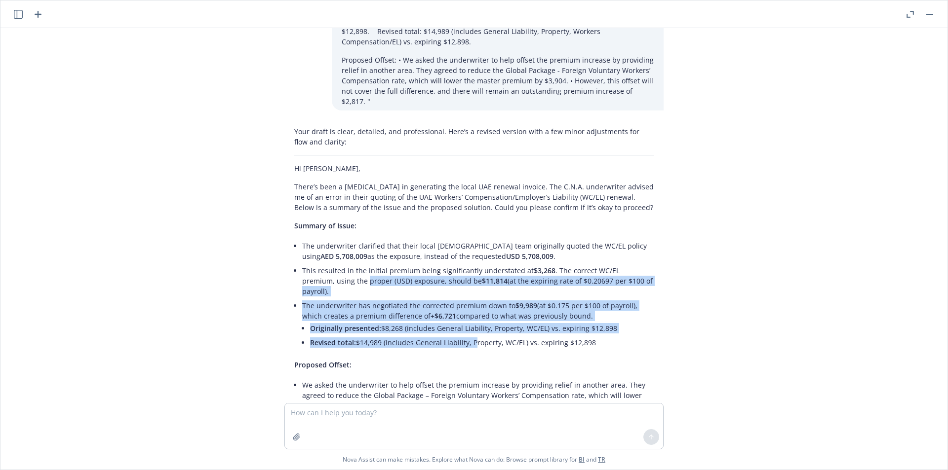
drag, startPoint x: 425, startPoint y: 304, endPoint x: 323, endPoint y: 248, distance: 116.8
click at [323, 249] on ul "The underwriter clarified that their local UAE team originally quoted the WC/EL…" at bounding box center [477, 295] width 351 height 113
click at [323, 264] on li "This resulted in the initial premium being significantly understated at $3,268 …" at bounding box center [477, 281] width 351 height 35
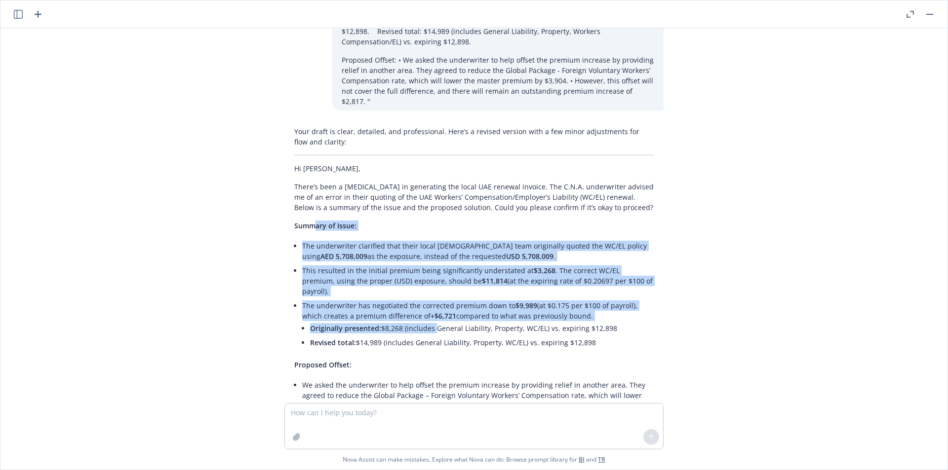
click at [425, 285] on div "Your draft is clear, detailed, and professional. Here’s a revised version with …" at bounding box center [473, 329] width 379 height 414
click at [425, 321] on li "Originally presented: $8,268 (includes General Liability, Property, WC/EL) vs. …" at bounding box center [482, 328] width 344 height 14
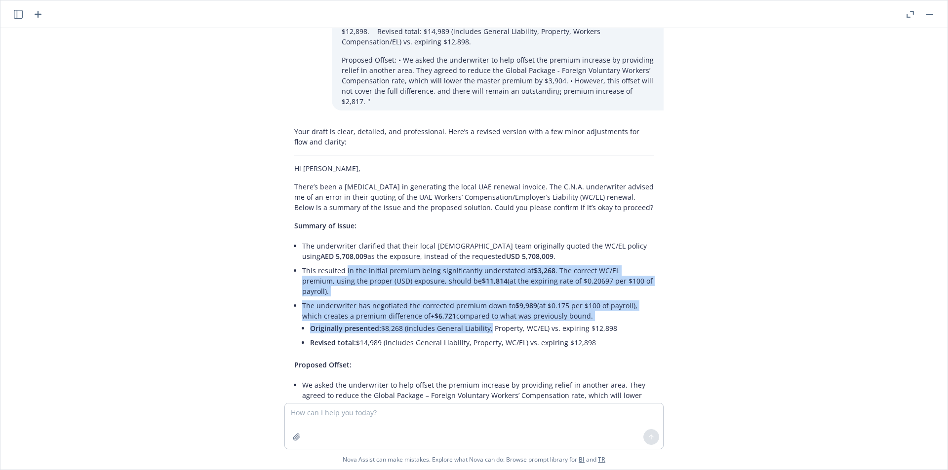
click at [335, 239] on ul "The underwriter clarified that their local UAE team originally quoted the WC/EL…" at bounding box center [477, 295] width 351 height 113
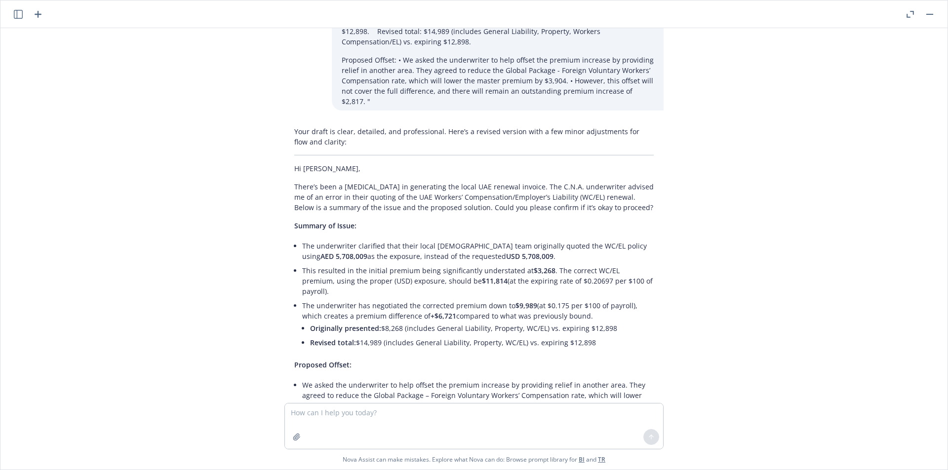
click at [334, 264] on li "This resulted in the initial premium being significantly understated at $3,268 …" at bounding box center [477, 281] width 351 height 35
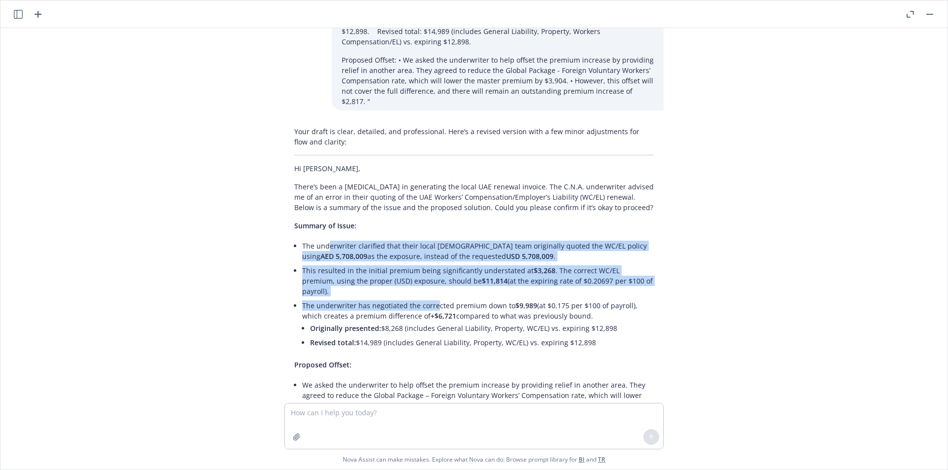
drag, startPoint x: 317, startPoint y: 221, endPoint x: 428, endPoint y: 261, distance: 118.0
click at [428, 261] on ul "The underwriter clarified that their local UAE team originally quoted the WC/EL…" at bounding box center [477, 295] width 351 height 113
click at [428, 299] on li "The underwriter has negotiated the corrected premium down to $9,989 (at $0.175 …" at bounding box center [477, 325] width 351 height 53
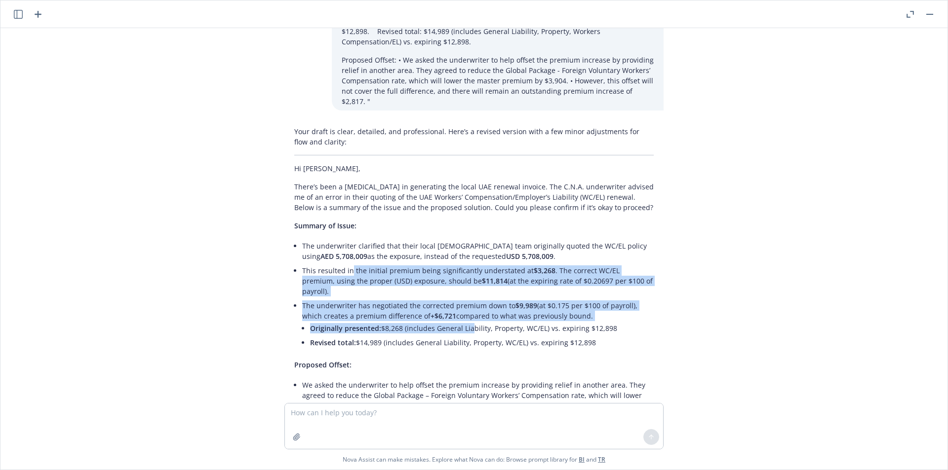
click at [342, 239] on ul "The underwriter clarified that their local UAE team originally quoted the WC/EL…" at bounding box center [477, 295] width 351 height 113
click at [342, 264] on li "This resulted in the initial premium being significantly understated at $3,268 …" at bounding box center [477, 281] width 351 height 35
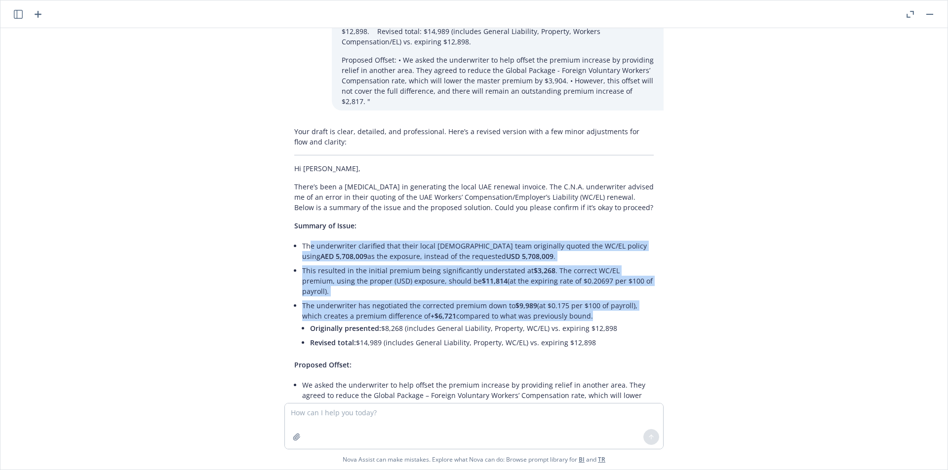
click at [556, 275] on ul "The underwriter clarified that their local UAE team originally quoted the WC/EL…" at bounding box center [477, 295] width 351 height 113
click at [556, 299] on li "The underwriter has negotiated the corrected premium down to $9,989 (at $0.175 …" at bounding box center [477, 325] width 351 height 53
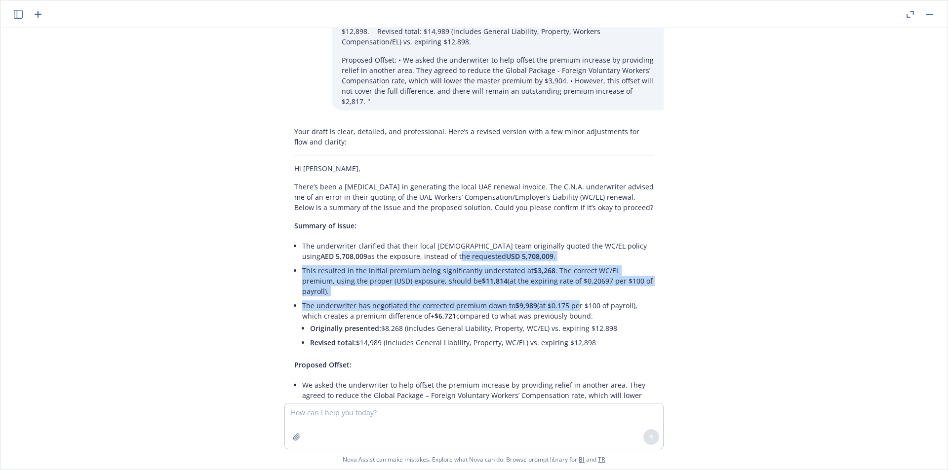
click at [373, 239] on ul "The underwriter clarified that their local UAE team originally quoted the WC/EL…" at bounding box center [477, 295] width 351 height 113
click at [373, 239] on li "The underwriter clarified that their local UAE team originally quoted the WC/EL…" at bounding box center [477, 251] width 351 height 25
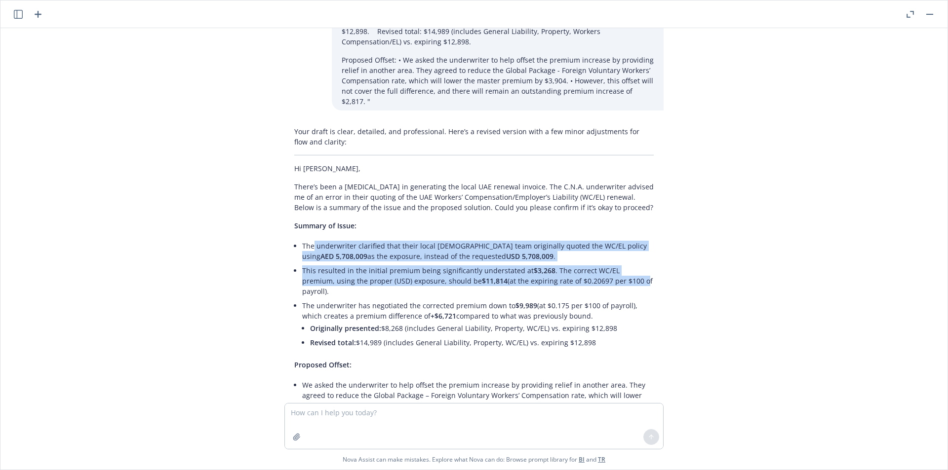
click at [599, 255] on ul "The underwriter clarified that their local UAE team originally quoted the WC/EL…" at bounding box center [477, 295] width 351 height 113
click at [599, 264] on li "This resulted in the initial premium being significantly understated at $3,268 …" at bounding box center [477, 281] width 351 height 35
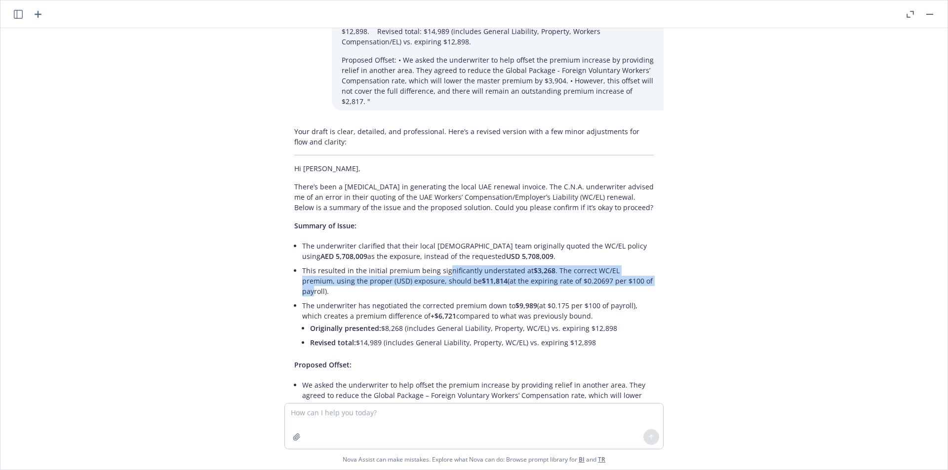
click at [438, 264] on li "This resulted in the initial premium being significantly understated at $3,268 …" at bounding box center [477, 281] width 351 height 35
click at [437, 264] on li "This resulted in the initial premium being significantly understated at $3,268 …" at bounding box center [477, 281] width 351 height 35
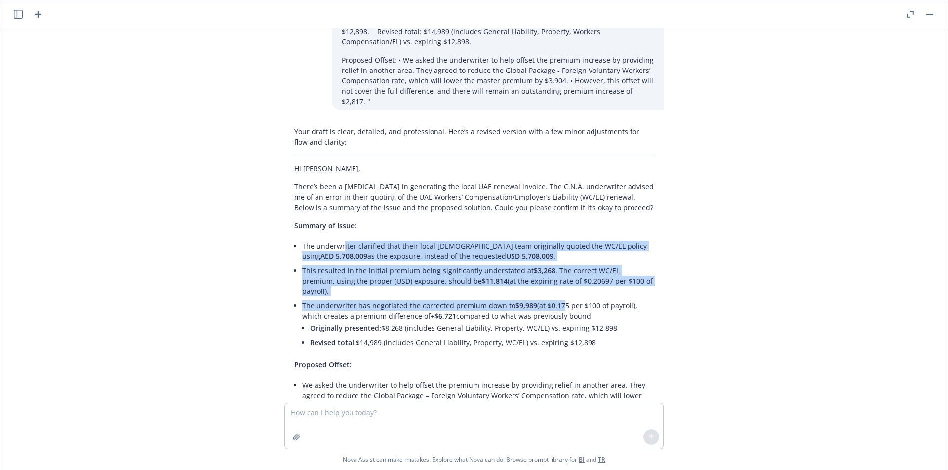
click at [551, 260] on ul "The underwriter clarified that their local UAE team originally quoted the WC/EL…" at bounding box center [477, 295] width 351 height 113
click at [551, 299] on li "The underwriter has negotiated the corrected premium down to $9,989 (at $0.175 …" at bounding box center [477, 325] width 351 height 53
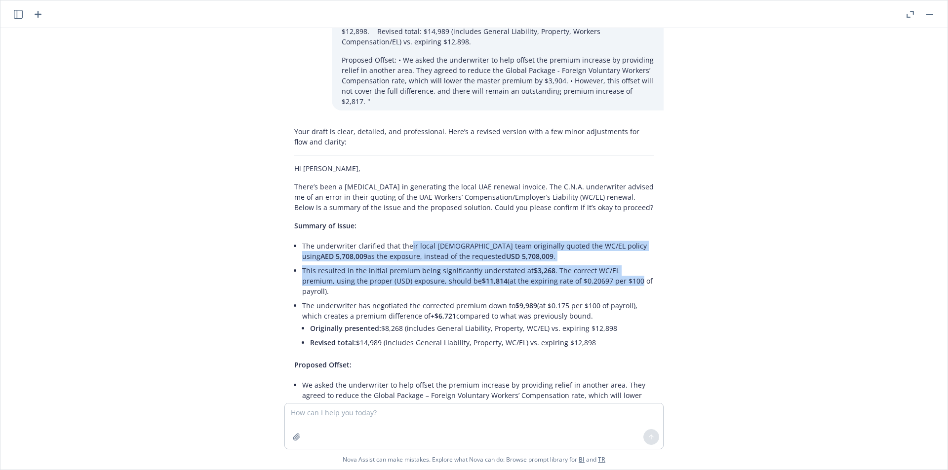
click at [595, 249] on div "Your draft is clear, detailed, and professional. Here’s a revised version with …" at bounding box center [473, 329] width 379 height 414
click at [595, 264] on li "This resulted in the initial premium being significantly understated at $3,268 …" at bounding box center [477, 281] width 351 height 35
click at [395, 239] on ul "The underwriter clarified that their local UAE team originally quoted the WC/EL…" at bounding box center [477, 295] width 351 height 113
click at [394, 239] on li "The underwriter clarified that their local UAE team originally quoted the WC/EL…" at bounding box center [477, 251] width 351 height 25
click at [596, 245] on ul "The underwriter clarified that their local UAE team originally quoted the WC/EL…" at bounding box center [477, 295] width 351 height 113
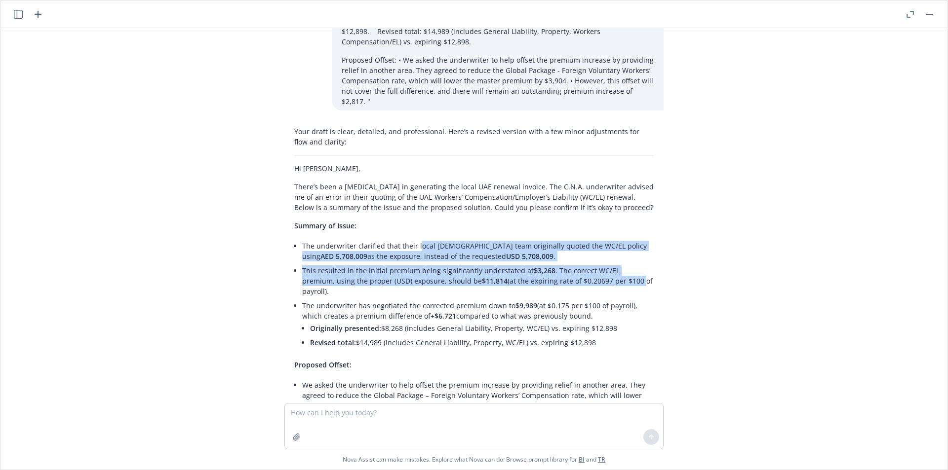
click at [596, 264] on li "This resulted in the initial premium being significantly understated at $3,268 …" at bounding box center [477, 281] width 351 height 35
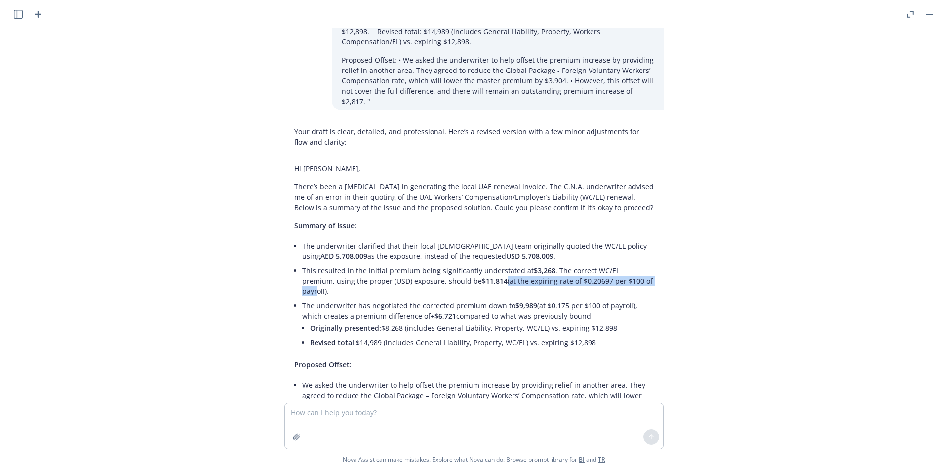
click at [446, 264] on li "This resulted in the initial premium being significantly understated at $3,268 …" at bounding box center [477, 281] width 351 height 35
click at [482, 276] on span "$11,814" at bounding box center [495, 280] width 26 height 9
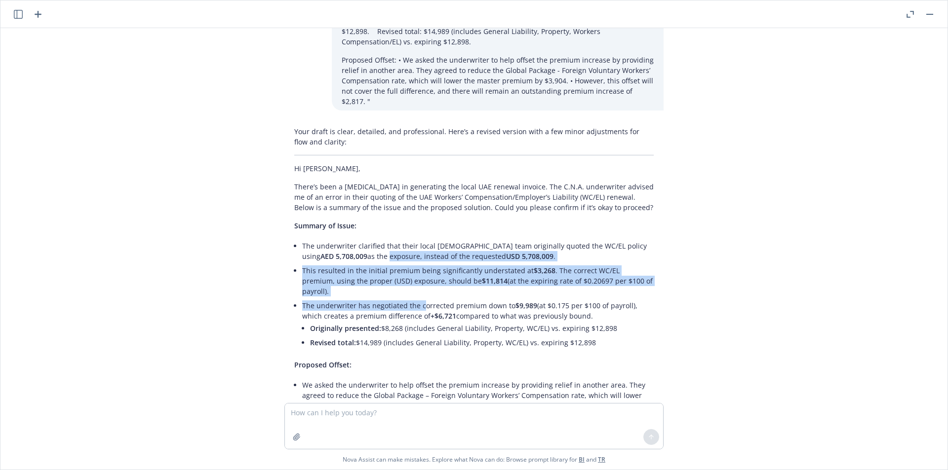
click at [413, 262] on ul "The underwriter clarified that their local UAE team originally quoted the WC/EL…" at bounding box center [477, 295] width 351 height 113
click at [413, 299] on li "The underwriter has negotiated the corrected premium down to $9,989 (at $0.175 …" at bounding box center [477, 325] width 351 height 53
click at [515, 266] on ul "The underwriter clarified that their local UAE team originally quoted the WC/EL…" at bounding box center [477, 295] width 351 height 113
click at [515, 301] on span "$9,989" at bounding box center [526, 305] width 22 height 9
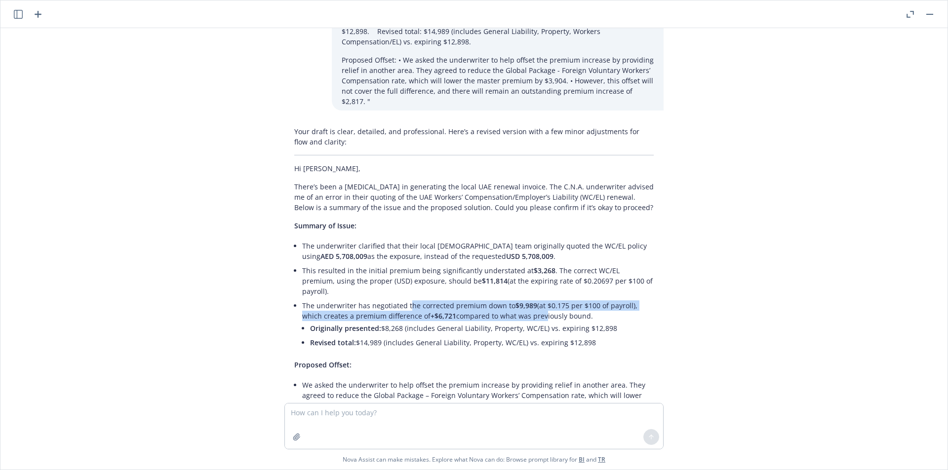
click at [400, 299] on li "The underwriter has negotiated the corrected premium down to $9,989 (at $0.175 …" at bounding box center [477, 325] width 351 height 53
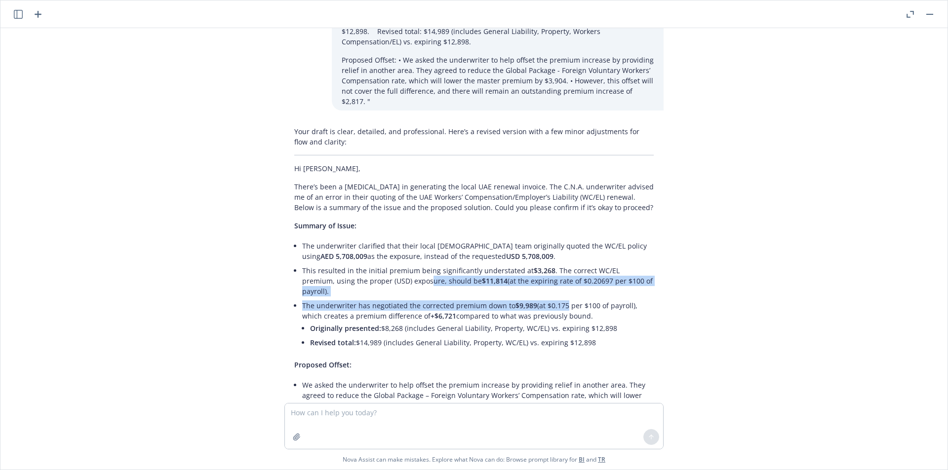
click at [555, 268] on ul "The underwriter clarified that their local UAE team originally quoted the WC/EL…" at bounding box center [477, 295] width 351 height 113
click at [555, 299] on li "The underwriter has negotiated the corrected premium down to $9,989 (at $0.175 …" at bounding box center [477, 325] width 351 height 53
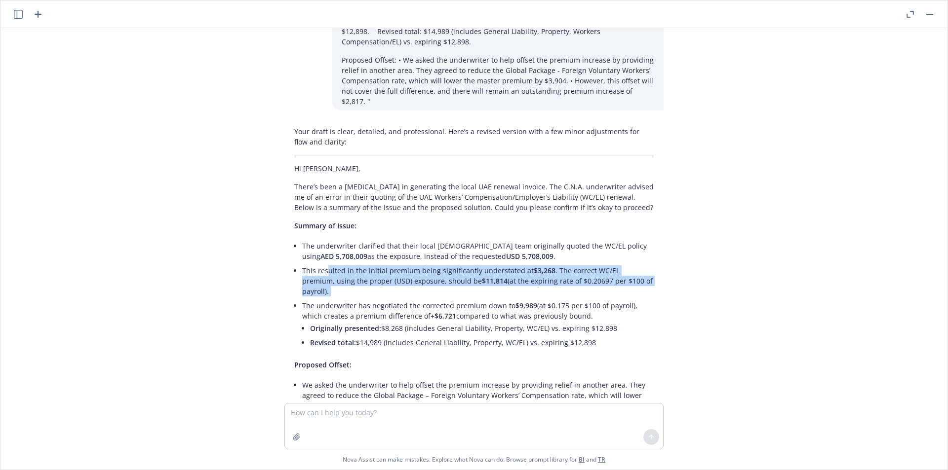
click at [421, 269] on ul "The underwriter clarified that their local UAE team originally quoted the WC/EL…" at bounding box center [477, 295] width 351 height 113
click at [423, 299] on li "The underwriter has negotiated the corrected premium down to $9,989 (at $0.175 …" at bounding box center [477, 325] width 351 height 53
click at [470, 268] on ul "The underwriter clarified that their local UAE team originally quoted the WC/EL…" at bounding box center [477, 295] width 351 height 113
click at [470, 299] on li "The underwriter has negotiated the corrected premium down to $9,989 (at $0.175 …" at bounding box center [477, 325] width 351 height 53
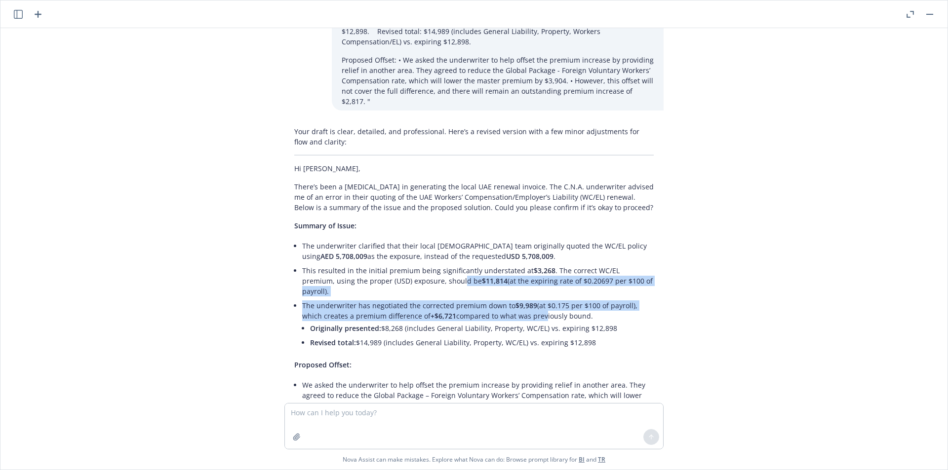
click at [418, 251] on ul "The underwriter clarified that their local UAE team originally quoted the WC/EL…" at bounding box center [477, 295] width 351 height 113
click at [418, 264] on li "This resulted in the initial premium being significantly understated at $3,268 …" at bounding box center [477, 281] width 351 height 35
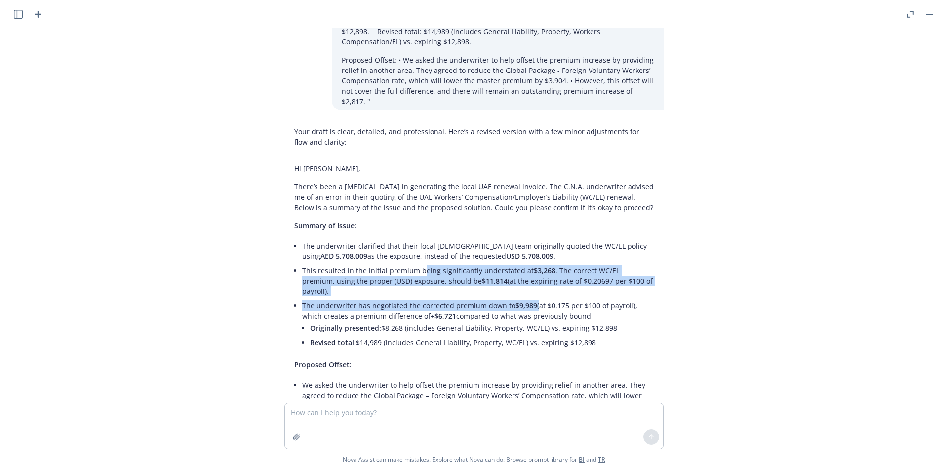
click at [527, 268] on ul "The underwriter clarified that their local UAE team originally quoted the WC/EL…" at bounding box center [477, 295] width 351 height 113
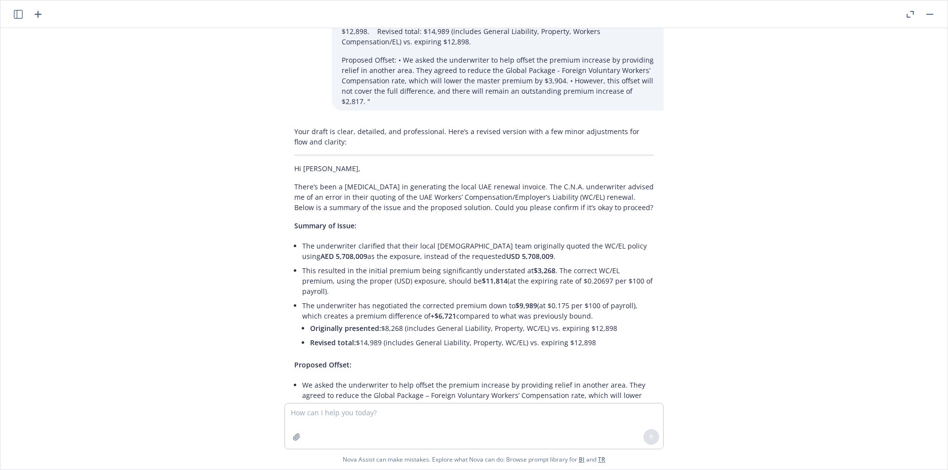
click at [528, 299] on li "The underwriter has negotiated the corrected premium down to $9,989 (at $0.175 …" at bounding box center [477, 325] width 351 height 53
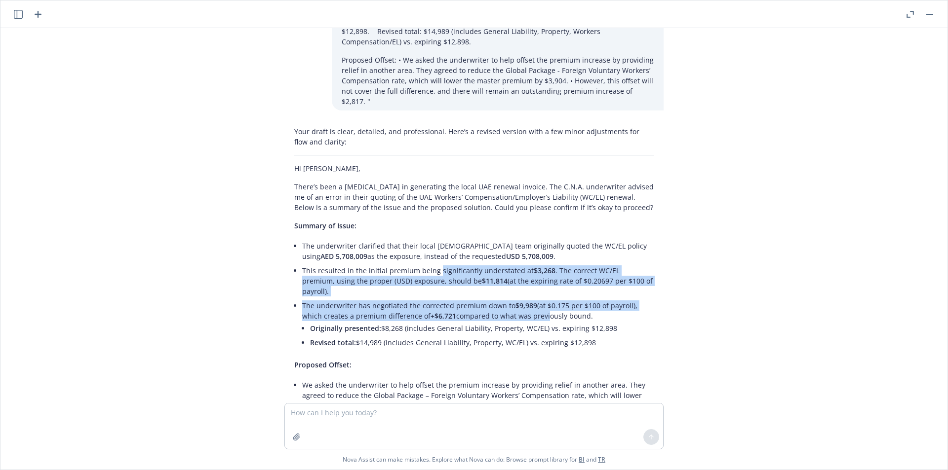
drag, startPoint x: 429, startPoint y: 235, endPoint x: 517, endPoint y: 271, distance: 95.4
click at [517, 271] on ul "The underwriter clarified that their local UAE team originally quoted the WC/EL…" at bounding box center [477, 295] width 351 height 113
click at [517, 299] on li "The underwriter has negotiated the corrected premium down to $9,989 (at $0.175 …" at bounding box center [477, 325] width 351 height 53
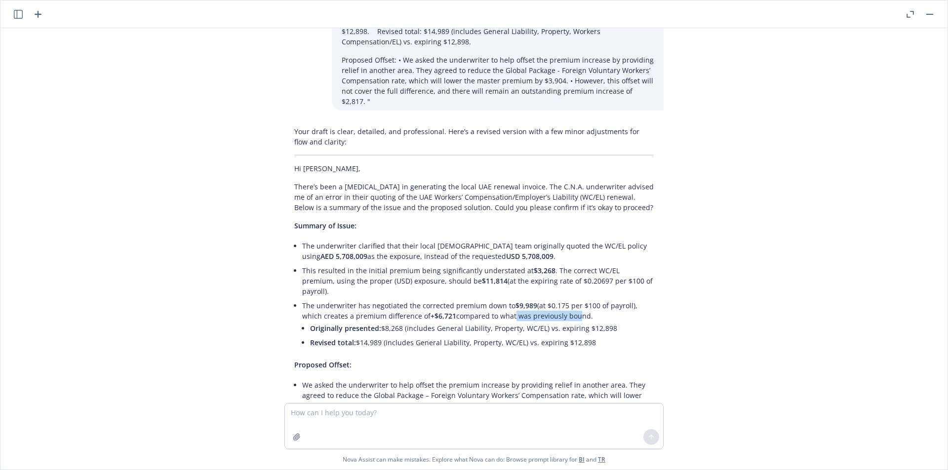
click at [481, 299] on li "The underwriter has negotiated the corrected premium down to $9,989 (at $0.175 …" at bounding box center [477, 325] width 351 height 53
drag, startPoint x: 489, startPoint y: 246, endPoint x: 592, endPoint y: 275, distance: 107.2
click at [592, 275] on ul "The underwriter clarified that their local UAE team originally quoted the WC/EL…" at bounding box center [477, 295] width 351 height 113
click at [592, 299] on li "The underwriter has negotiated the corrected premium down to $9,989 (at $0.175 …" at bounding box center [477, 325] width 351 height 53
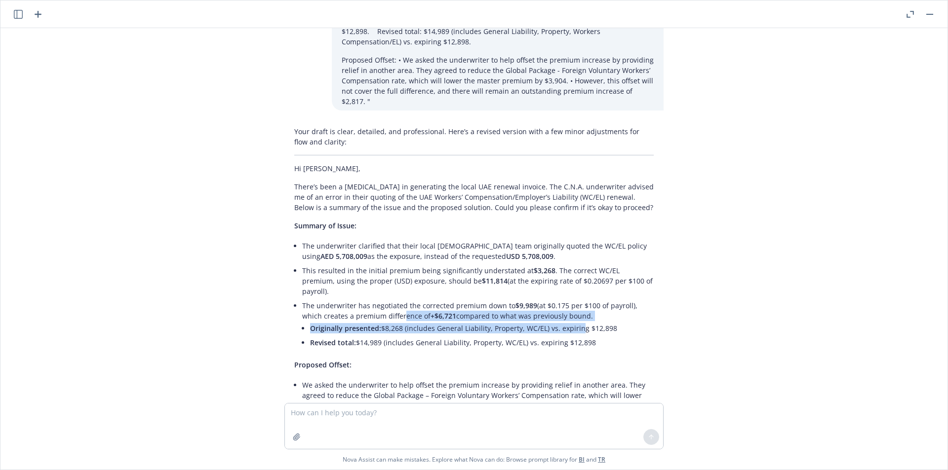
drag, startPoint x: 491, startPoint y: 280, endPoint x: 371, endPoint y: 276, distance: 120.0
click at [371, 299] on li "The underwriter has negotiated the corrected premium down to $9,989 (at $0.175 …" at bounding box center [477, 325] width 351 height 53
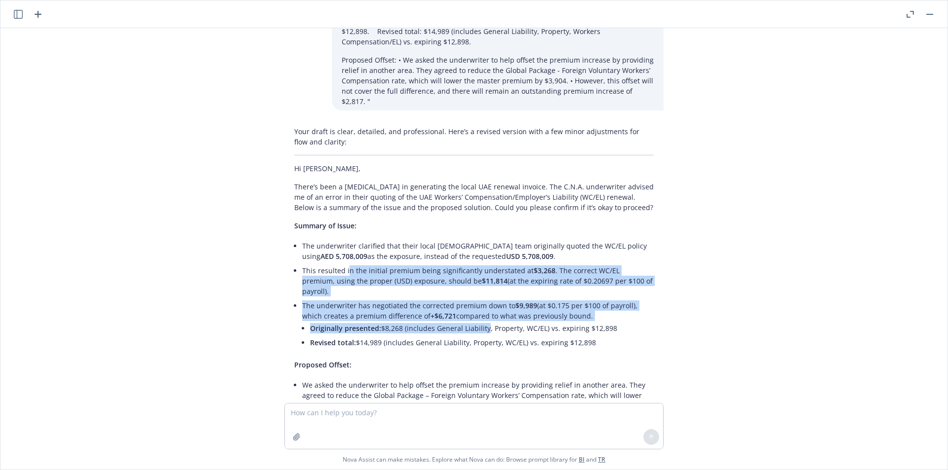
click at [477, 285] on ul "The underwriter clarified that their local UAE team originally quoted the WC/EL…" at bounding box center [477, 295] width 351 height 113
click at [478, 321] on li "Originally presented: $8,268 (includes General Liability, Property, WC/EL) vs. …" at bounding box center [482, 328] width 344 height 14
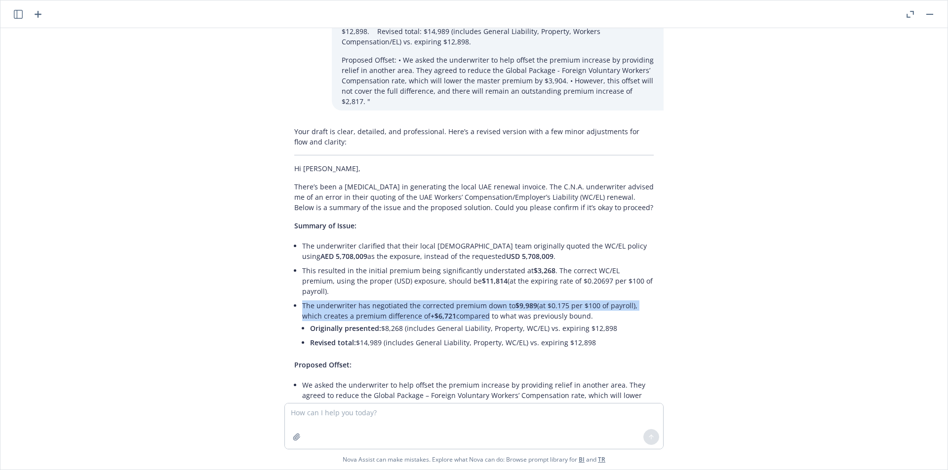
click at [455, 299] on li "The underwriter has negotiated the corrected premium down to $9,989 (at $0.175 …" at bounding box center [477, 325] width 351 height 53
click at [456, 299] on li "The underwriter has negotiated the corrected premium down to $9,989 (at $0.175 …" at bounding box center [477, 325] width 351 height 53
click at [567, 299] on li "The underwriter has negotiated the corrected premium down to $9,989 (at $0.175 …" at bounding box center [477, 325] width 351 height 53
click at [399, 299] on li "The underwriter has negotiated the corrected premium down to $9,989 (at $0.175 …" at bounding box center [477, 325] width 351 height 53
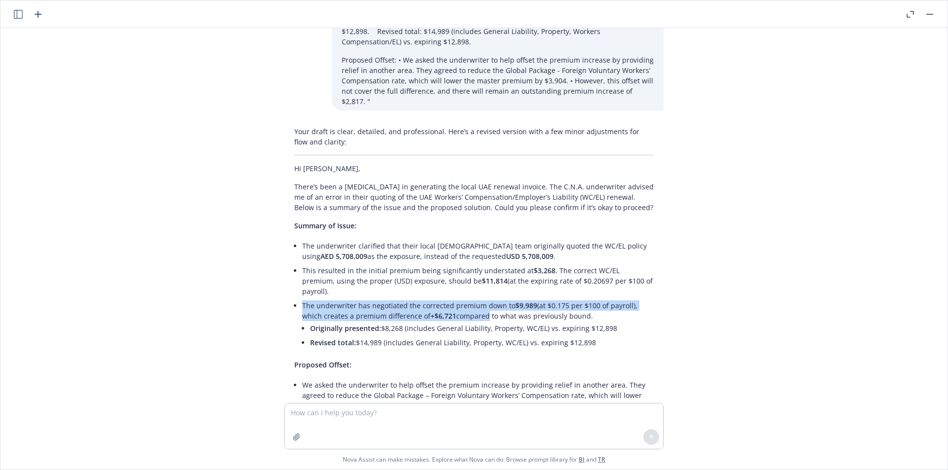
click at [398, 299] on li "The underwriter has negotiated the corrected premium down to $9,989 (at $0.175 …" at bounding box center [477, 325] width 351 height 53
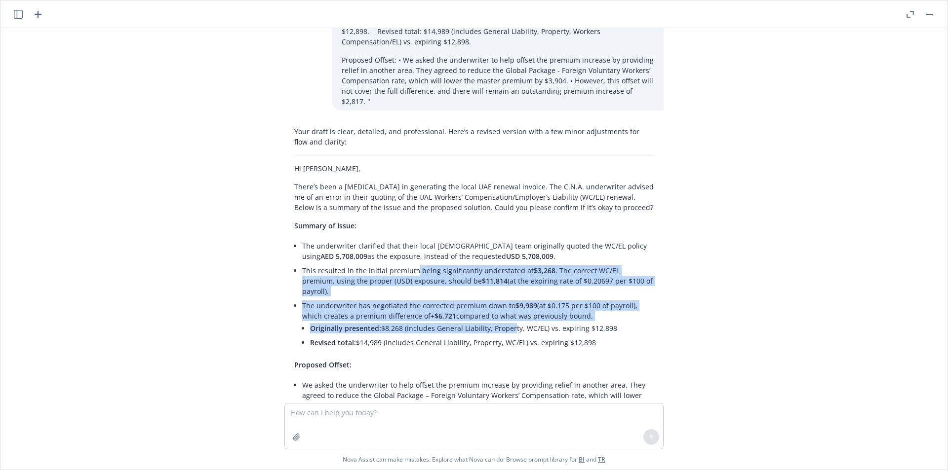
drag, startPoint x: 406, startPoint y: 241, endPoint x: 503, endPoint y: 281, distance: 104.5
click at [503, 281] on ul "The underwriter clarified that their local UAE team originally quoted the WC/EL…" at bounding box center [477, 295] width 351 height 113
click at [503, 321] on li "Originally presented: $8,268 (includes General Liability, Property, WC/EL) vs. …" at bounding box center [482, 328] width 344 height 14
drag, startPoint x: 494, startPoint y: 282, endPoint x: 381, endPoint y: 242, distance: 119.6
click at [383, 243] on ul "The underwriter clarified that their local UAE team originally quoted the WC/EL…" at bounding box center [477, 295] width 351 height 113
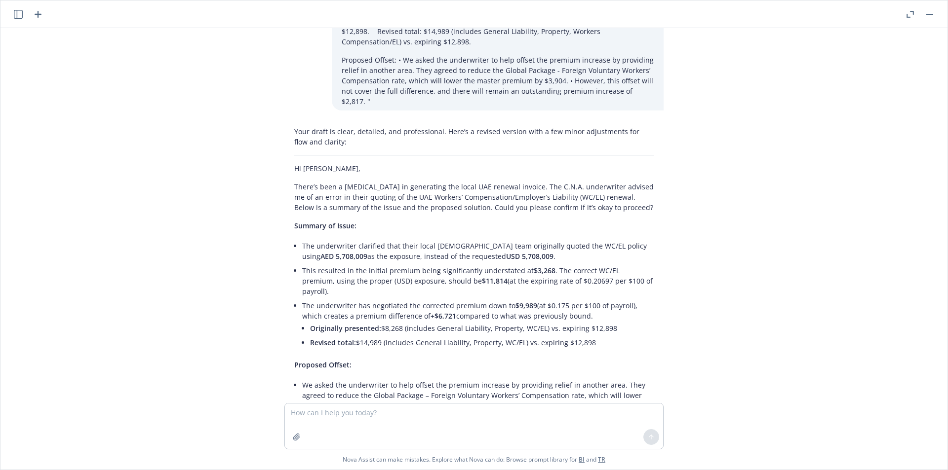
click at [381, 264] on li "This resulted in the initial premium being significantly understated at $3,268 …" at bounding box center [477, 281] width 351 height 35
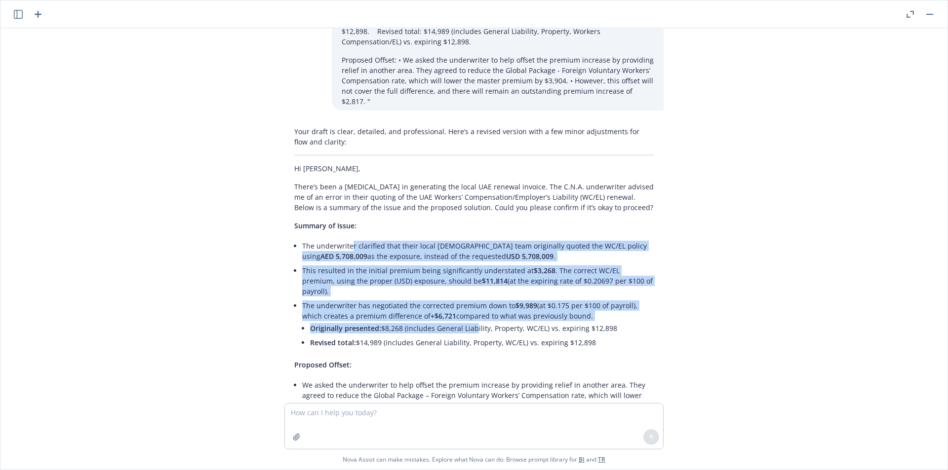
drag, startPoint x: 344, startPoint y: 219, endPoint x: 462, endPoint y: 291, distance: 138.9
click at [462, 291] on ul "The underwriter clarified that their local UAE team originally quoted the WC/EL…" at bounding box center [477, 295] width 351 height 113
click at [463, 321] on li "Originally presented: $8,268 (includes General Liability, Property, WC/EL) vs. …" at bounding box center [482, 328] width 344 height 14
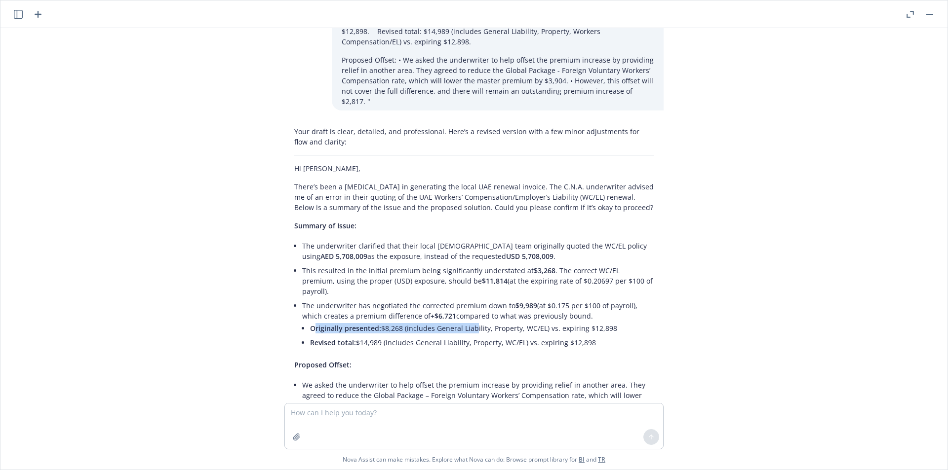
drag, startPoint x: 306, startPoint y: 290, endPoint x: 466, endPoint y: 290, distance: 160.4
click at [466, 321] on li "Originally presented: $8,268 (includes General Liability, Property, WC/EL) vs. …" at bounding box center [482, 328] width 344 height 14
drag, startPoint x: 298, startPoint y: 283, endPoint x: 460, endPoint y: 283, distance: 162.4
click at [460, 299] on li "The underwriter has negotiated the corrected premium down to $9,989 (at $0.175 …" at bounding box center [477, 325] width 351 height 53
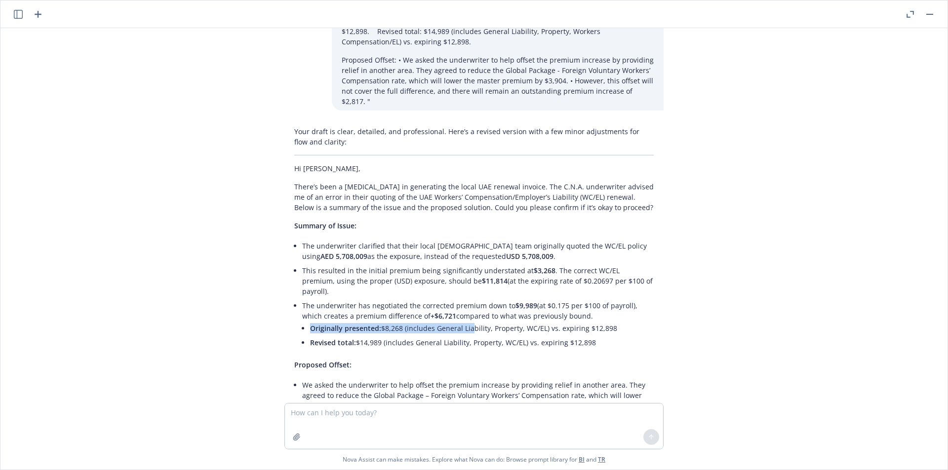
click at [460, 321] on li "Originally presented: $8,268 (includes General Liability, Property, WC/EL) vs. …" at bounding box center [482, 328] width 344 height 14
drag, startPoint x: 303, startPoint y: 286, endPoint x: 585, endPoint y: 286, distance: 282.3
click at [585, 321] on li "Originally presented: $8,268 (includes General Liability, Property, WC/EL) vs. …" at bounding box center [482, 328] width 344 height 14
drag, startPoint x: 613, startPoint y: 284, endPoint x: 410, endPoint y: 271, distance: 204.2
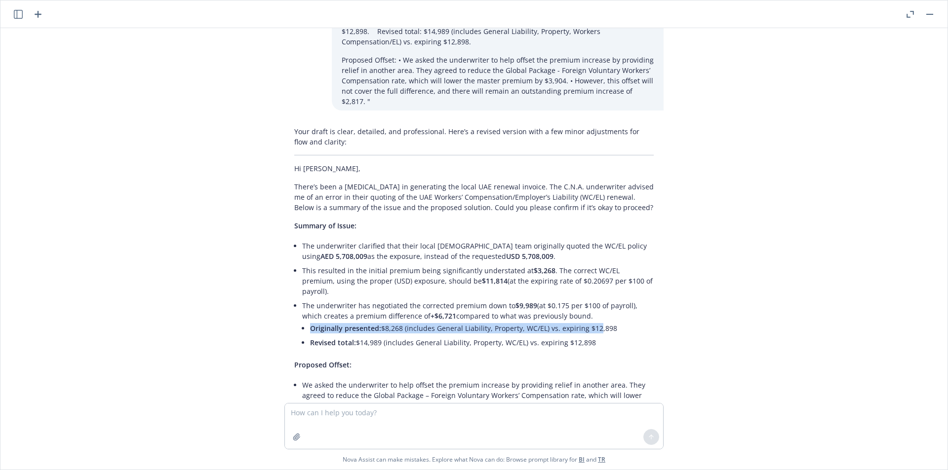
click at [410, 299] on li "The underwriter has negotiated the corrected premium down to $9,989 (at $0.175 …" at bounding box center [477, 325] width 351 height 53
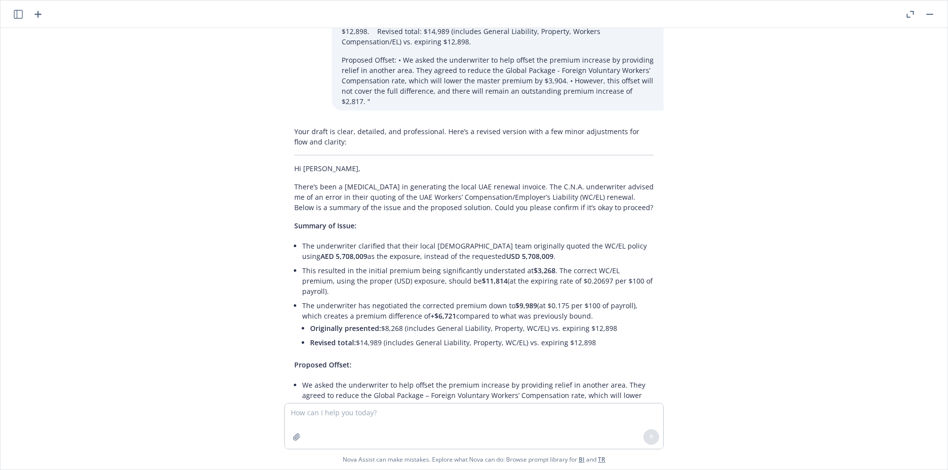
click at [430, 311] on span "+$6,721" at bounding box center [443, 315] width 26 height 9
drag, startPoint x: 300, startPoint y: 303, endPoint x: 427, endPoint y: 313, distance: 127.8
click at [427, 313] on div "Your draft is clear, detailed, and professional. Here’s a revised version with …" at bounding box center [473, 329] width 379 height 414
drag, startPoint x: 302, startPoint y: 298, endPoint x: 577, endPoint y: 311, distance: 275.2
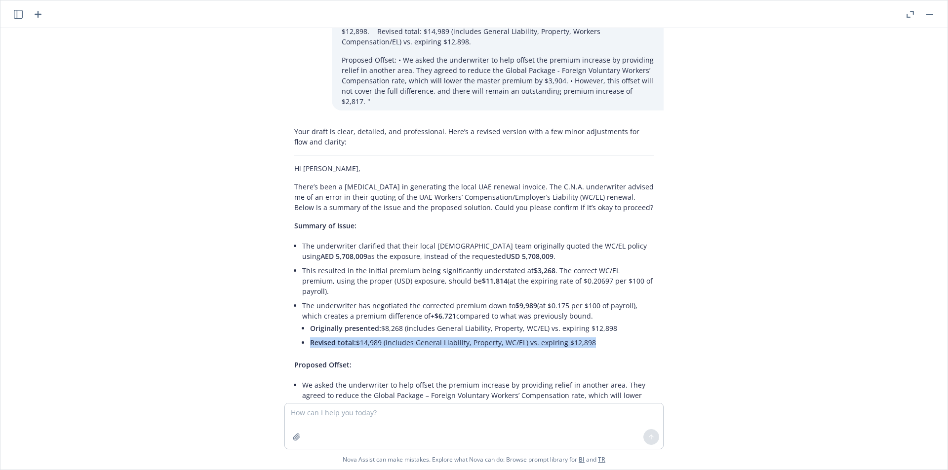
click at [577, 311] on div "Your draft is clear, detailed, and professional. Here’s a revised version with …" at bounding box center [473, 329] width 379 height 414
drag, startPoint x: 585, startPoint y: 304, endPoint x: 481, endPoint y: 293, distance: 104.7
click at [481, 321] on ul "Originally presented: $8,268 (includes General Liability, Property, WC/EL) vs. …" at bounding box center [482, 335] width 344 height 29
click at [480, 321] on li "Originally presented: $8,268 (includes General Liability, Property, WC/EL) vs. …" at bounding box center [482, 328] width 344 height 14
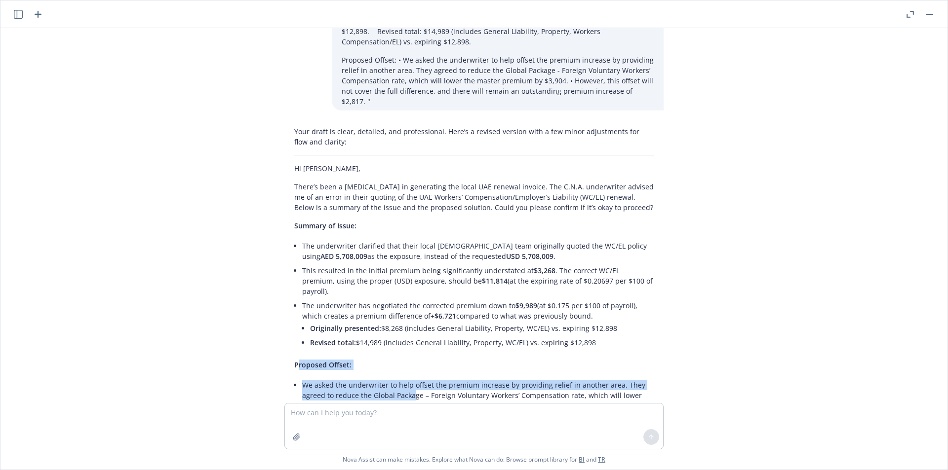
click at [413, 358] on div "Your draft is clear, detailed, and professional. Here’s a revised version with …" at bounding box center [473, 329] width 379 height 414
click at [413, 378] on li "We asked the underwriter to help offset the premium increase by providing relie…" at bounding box center [477, 395] width 351 height 35
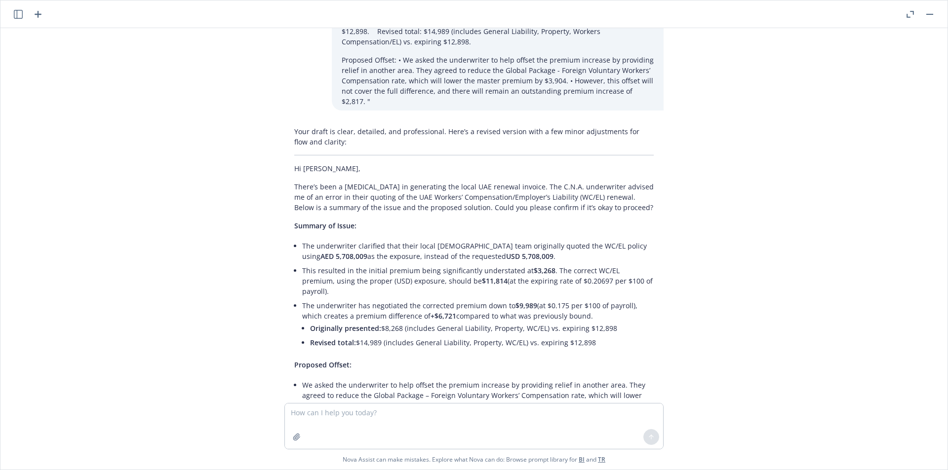
scroll to position [1446, 0]
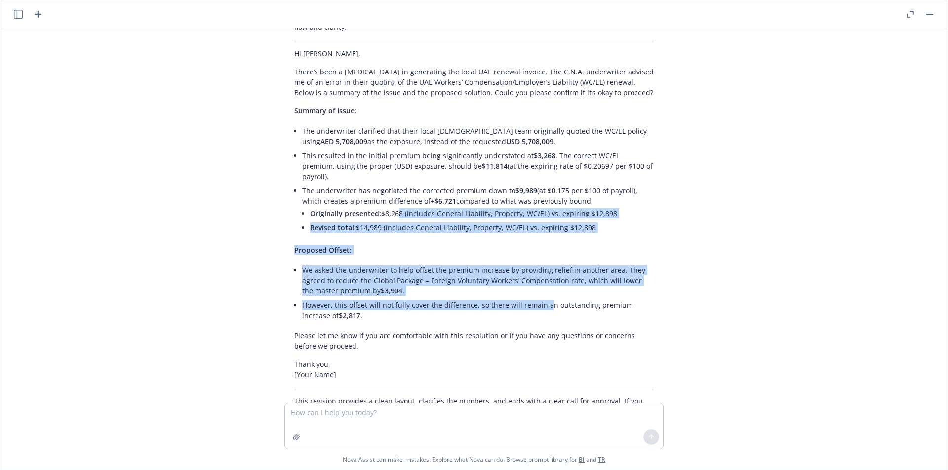
drag, startPoint x: 386, startPoint y: 166, endPoint x: 539, endPoint y: 265, distance: 181.7
click at [539, 265] on div "Your draft is clear, detailed, and professional. Here’s a revised version with …" at bounding box center [473, 214] width 379 height 414
click at [473, 263] on li "We asked the underwriter to help offset the premium increase by providing relie…" at bounding box center [477, 280] width 351 height 35
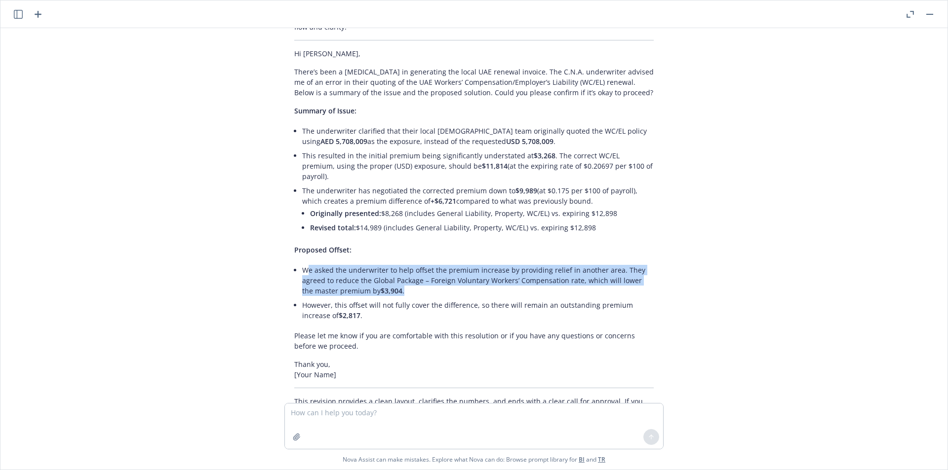
drag, startPoint x: 299, startPoint y: 231, endPoint x: 416, endPoint y: 251, distance: 119.1
click at [416, 263] on li "We asked the underwriter to help offset the premium increase by providing relie…" at bounding box center [477, 280] width 351 height 35
drag, startPoint x: 285, startPoint y: 224, endPoint x: 386, endPoint y: 258, distance: 106.6
click at [386, 258] on div "Your draft is clear, detailed, and professional. Here’s a revised version with …" at bounding box center [473, 214] width 379 height 414
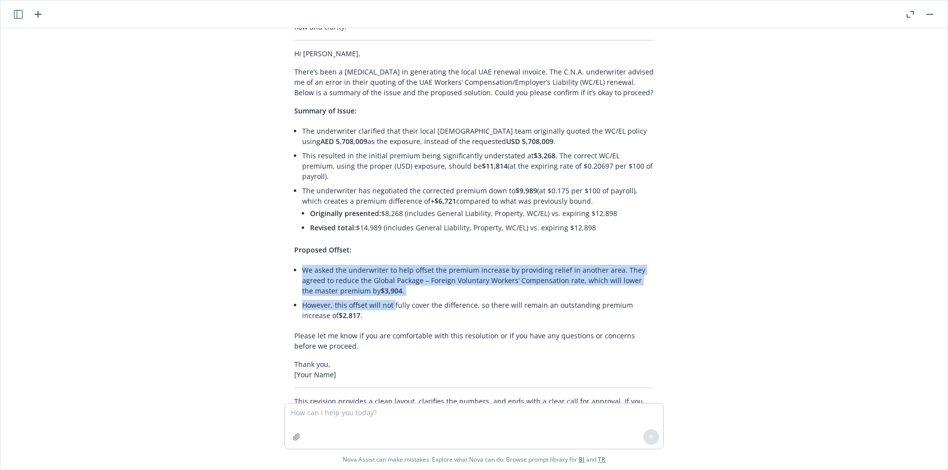
drag, startPoint x: 386, startPoint y: 258, endPoint x: 409, endPoint y: 261, distance: 23.0
click at [387, 298] on li "However, this offset will not fully cover the difference, so there will remain …" at bounding box center [477, 310] width 351 height 25
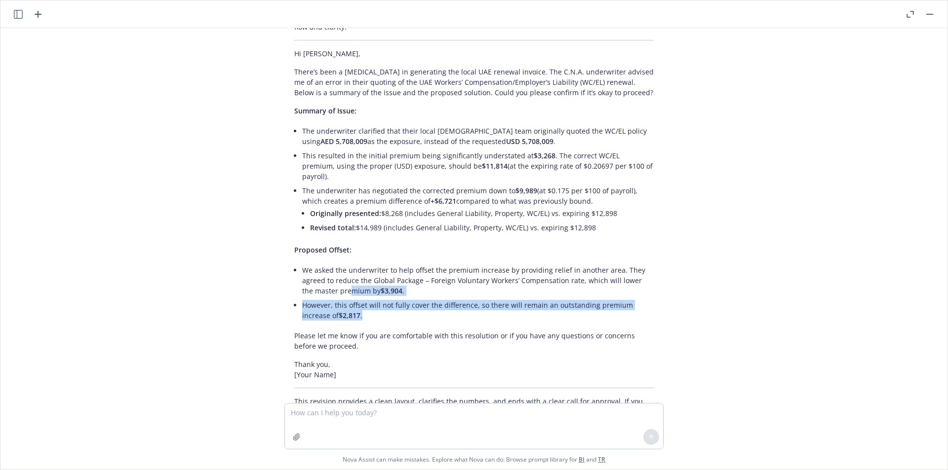
drag, startPoint x: 377, startPoint y: 276, endPoint x: 325, endPoint y: 248, distance: 59.2
click at [326, 263] on ul "We asked the underwriter to help offset the premium increase by providing relie…" at bounding box center [477, 293] width 351 height 60
click at [325, 263] on li "We asked the underwriter to help offset the premium increase by providing relie…" at bounding box center [477, 280] width 351 height 35
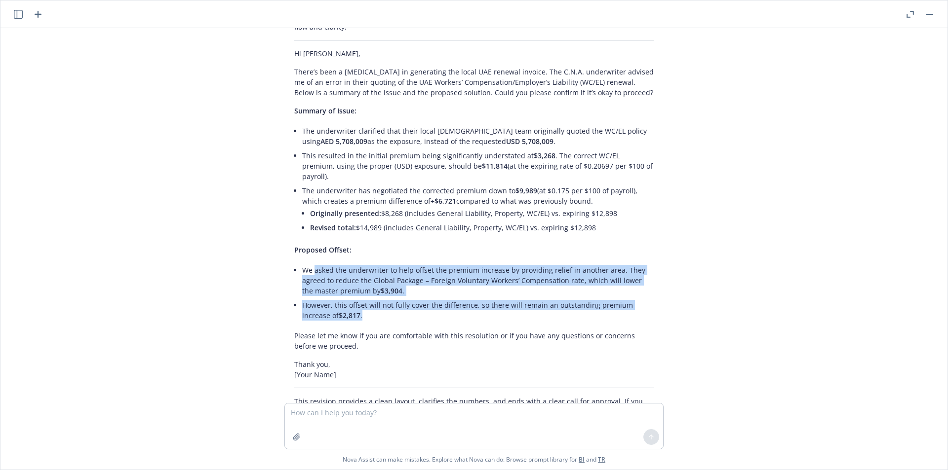
drag, startPoint x: 307, startPoint y: 225, endPoint x: 413, endPoint y: 283, distance: 120.6
click at [413, 283] on div "Your draft is clear, detailed, and professional. Here’s a revised version with …" at bounding box center [473, 214] width 379 height 414
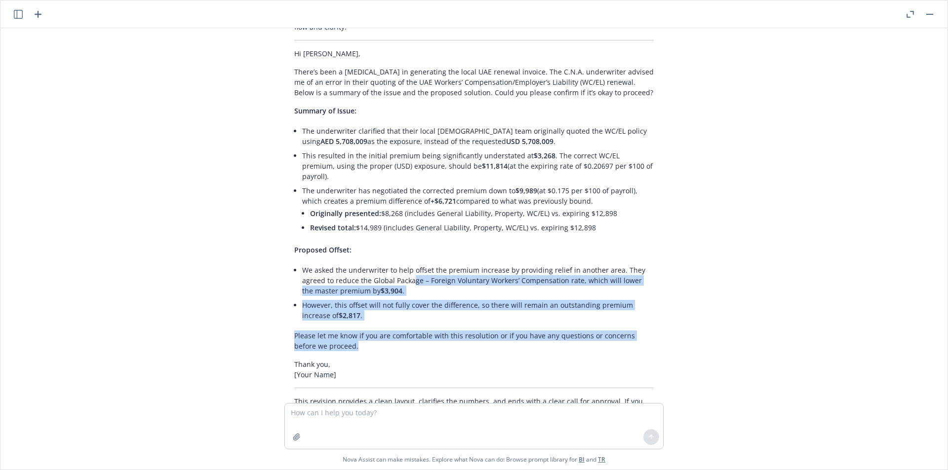
drag, startPoint x: 526, startPoint y: 302, endPoint x: 401, endPoint y: 242, distance: 138.6
click at [401, 242] on div "Your draft is clear, detailed, and professional. Here’s a revised version with …" at bounding box center [473, 214] width 379 height 414
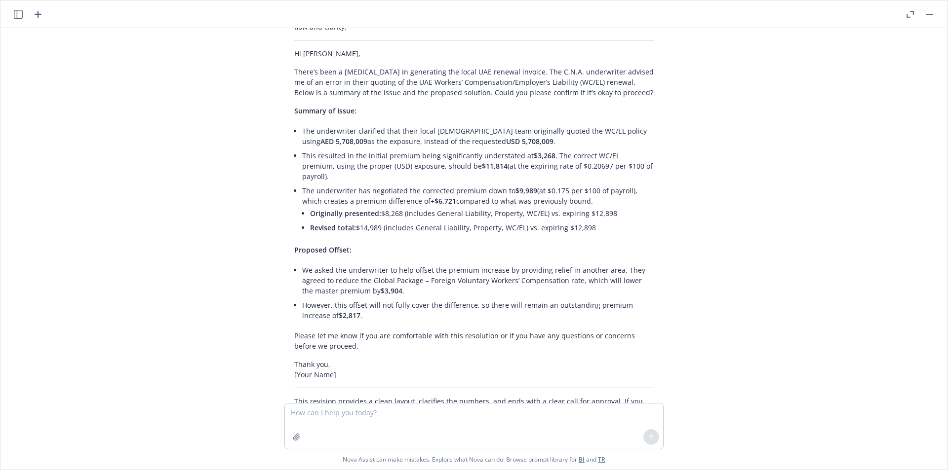
click at [398, 263] on li "We asked the underwriter to help offset the premium increase by providing relie…" at bounding box center [477, 280] width 351 height 35
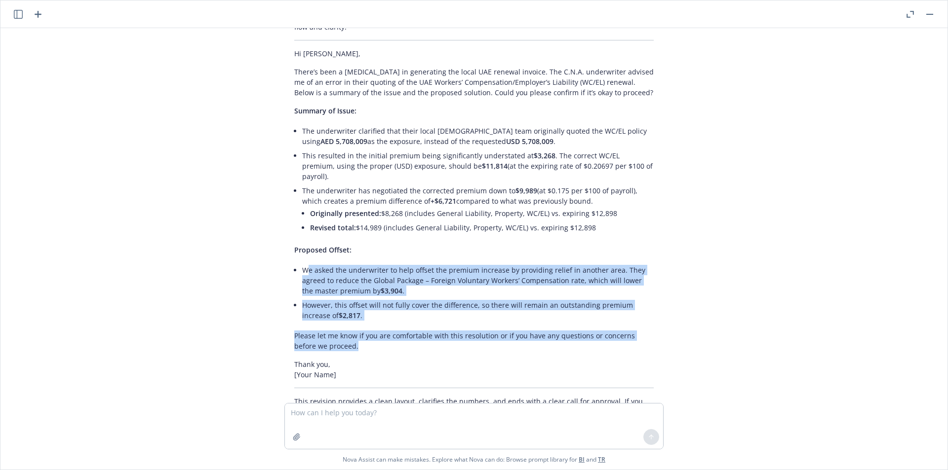
drag, startPoint x: 296, startPoint y: 228, endPoint x: 425, endPoint y: 309, distance: 152.1
click at [425, 309] on div "Your draft is clear, detailed, and professional. Here’s a revised version with …" at bounding box center [473, 214] width 379 height 414
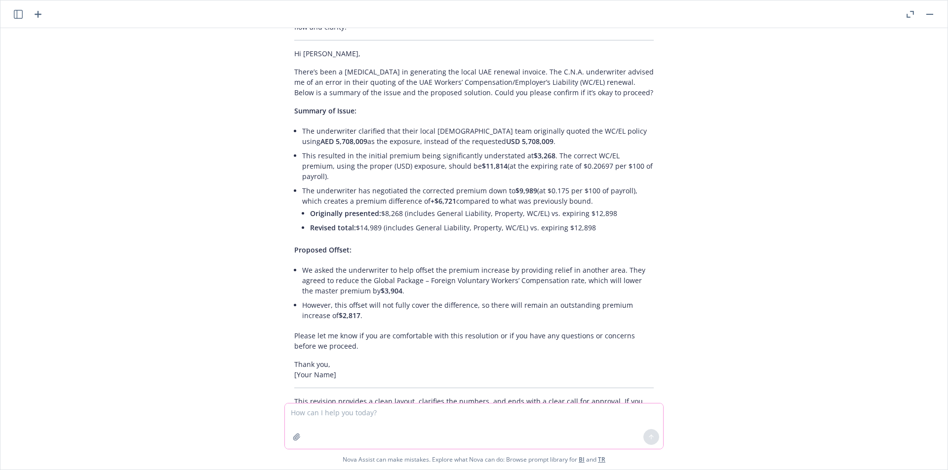
click at [378, 417] on textarea at bounding box center [474, 426] width 378 height 45
type textarea "t"
type textarea "i would add that if this is okay, we'll request the UAE invoices and also retur…"
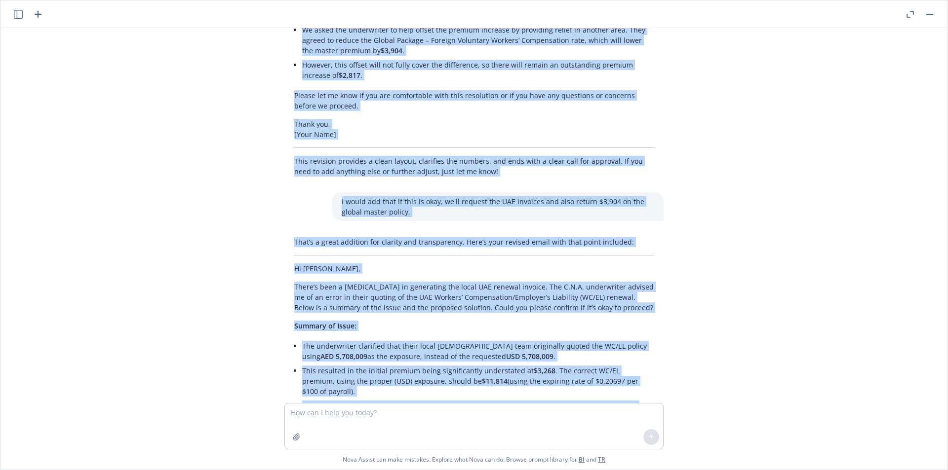
scroll to position [1636, 0]
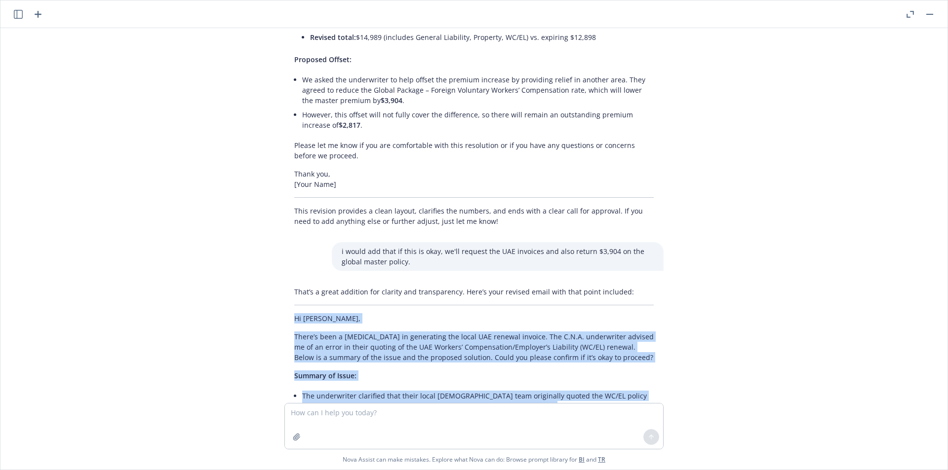
drag, startPoint x: 337, startPoint y: 322, endPoint x: 282, endPoint y: 272, distance: 74.4
copy div "Hi Leizyl, There’s been a hiccup in generating the local UAE renewal invoice. T…"
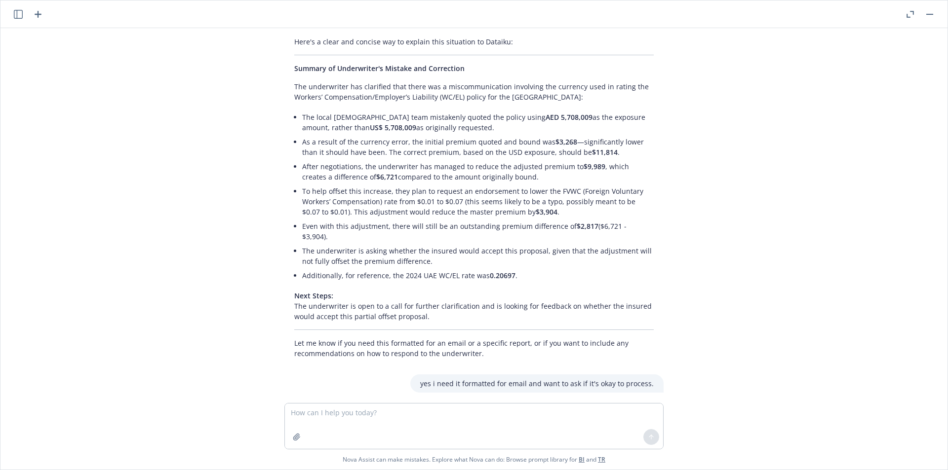
scroll to position [0, 0]
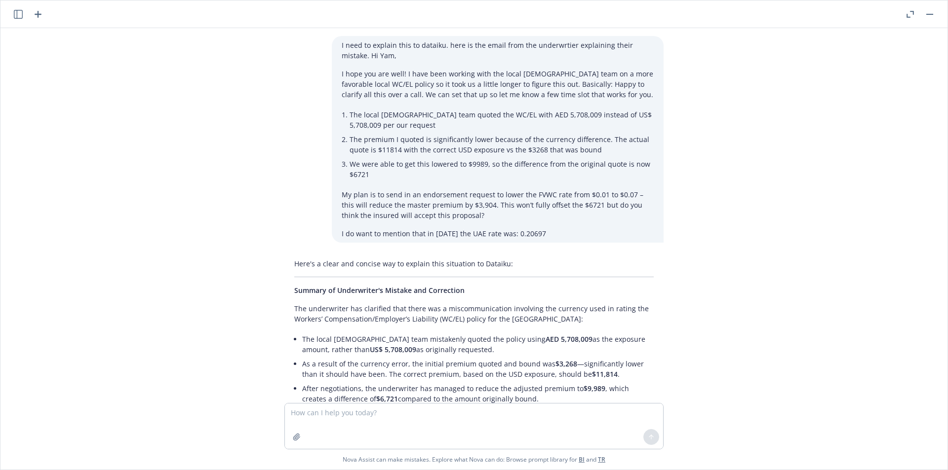
click at [913, 17] on icon "button" at bounding box center [909, 14] width 7 height 7
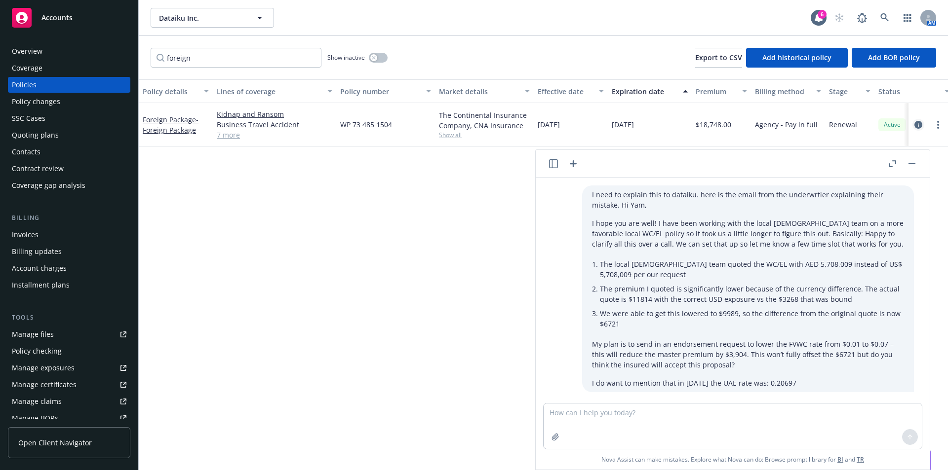
click at [918, 122] on icon "circleInformation" at bounding box center [918, 125] width 8 height 8
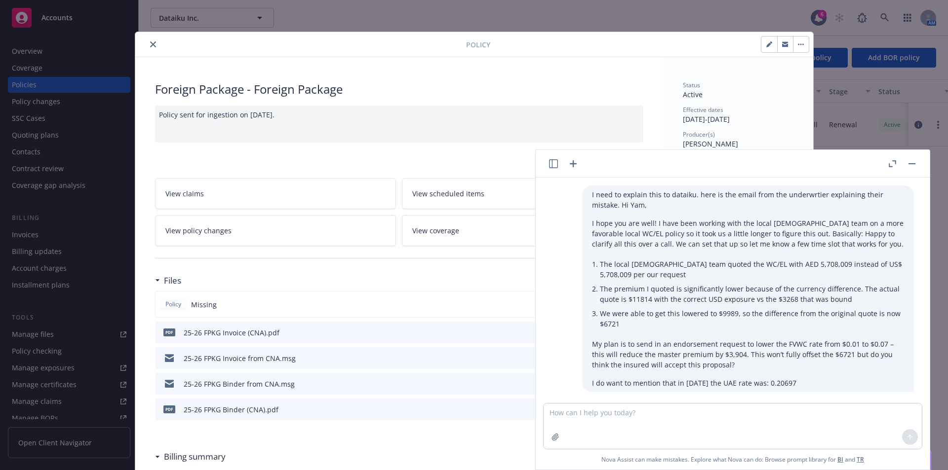
click at [907, 167] on button "button" at bounding box center [912, 164] width 12 height 12
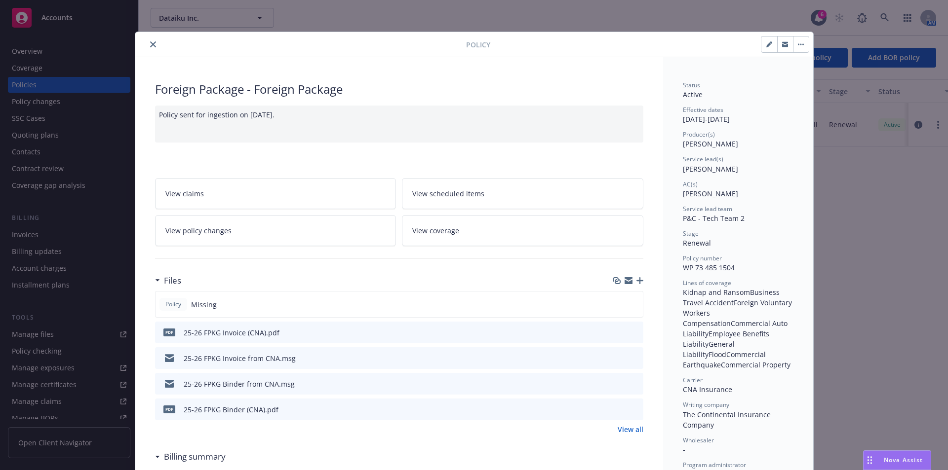
click at [638, 280] on icon "button" at bounding box center [639, 280] width 7 height 7
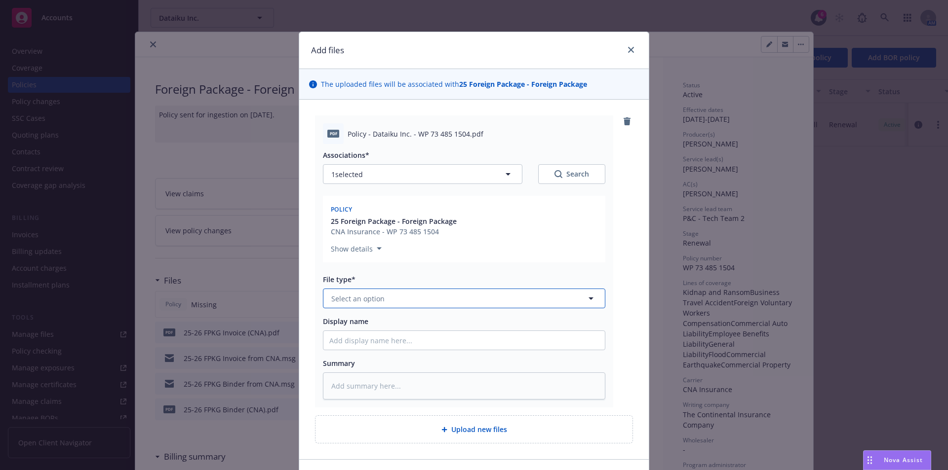
click at [382, 299] on button "Select an option" at bounding box center [464, 299] width 282 height 20
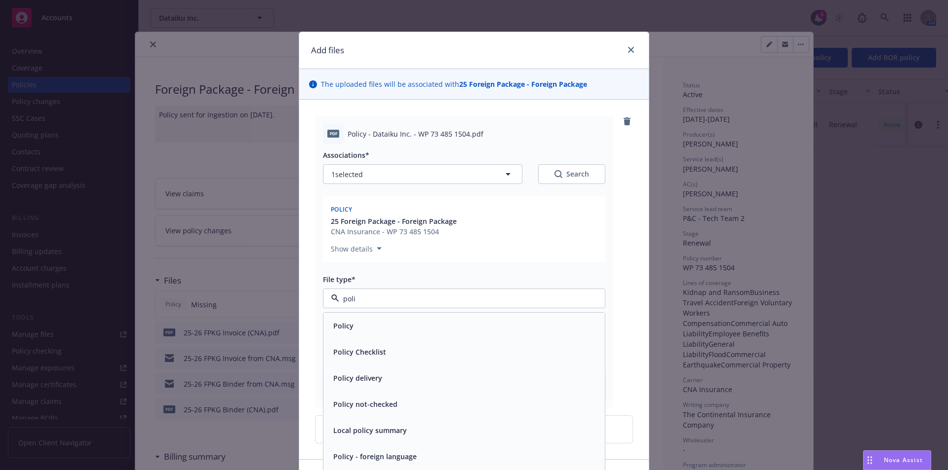
type input "pol"
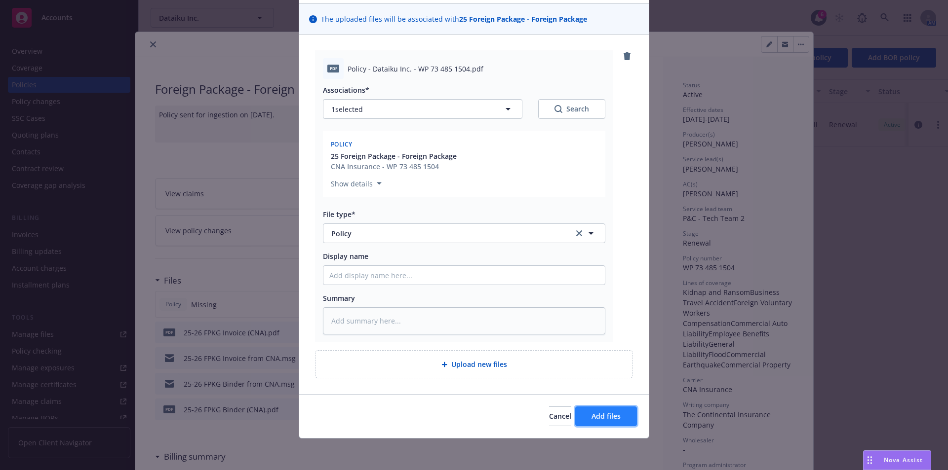
click at [600, 419] on span "Add files" at bounding box center [605, 416] width 29 height 9
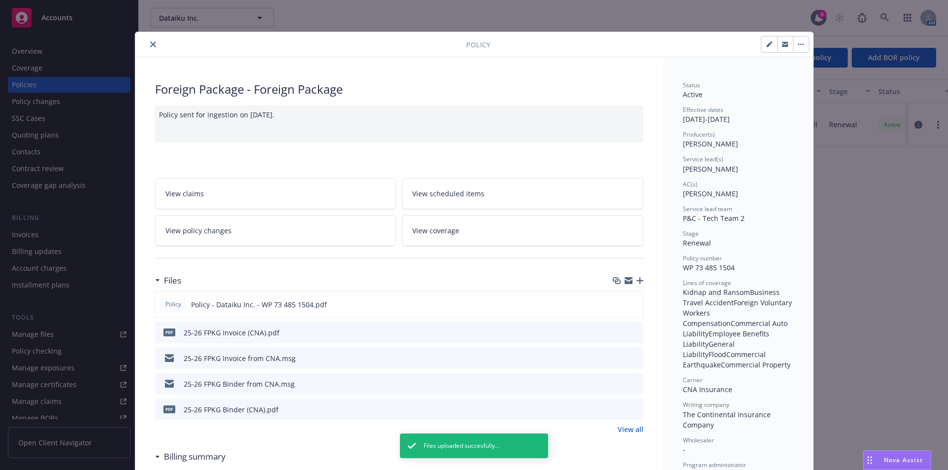
click at [637, 280] on icon "button" at bounding box center [639, 280] width 7 height 7
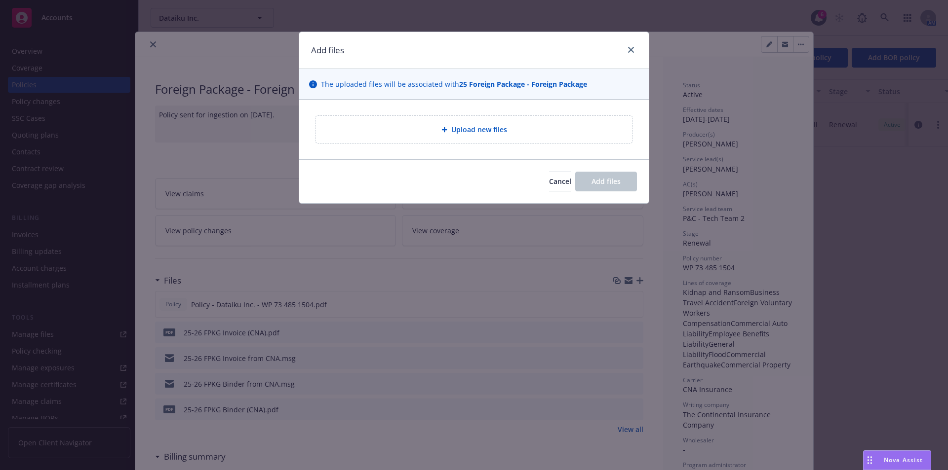
type textarea "x"
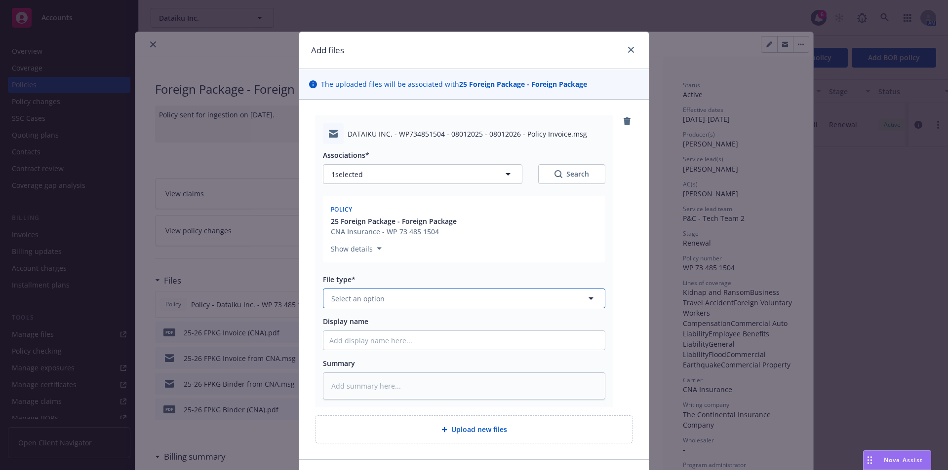
drag, startPoint x: 394, startPoint y: 297, endPoint x: 376, endPoint y: 303, distance: 19.1
click at [392, 299] on button "Select an option" at bounding box center [464, 299] width 282 height 20
type input "email"
click at [344, 323] on span "Email" at bounding box center [342, 326] width 18 height 10
click at [366, 342] on input "Display name" at bounding box center [463, 340] width 281 height 19
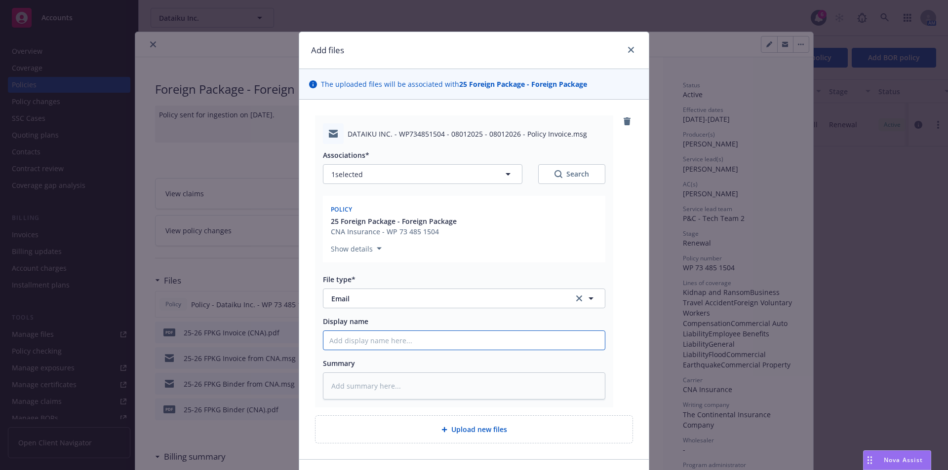
type textarea "x"
type input "2"
type textarea "x"
type input "25"
type textarea "x"
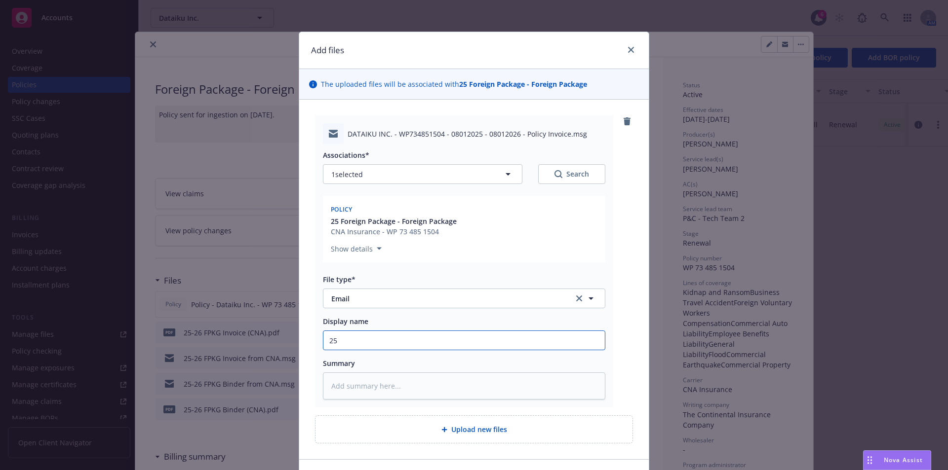
type input "25-"
type textarea "x"
type input "25-2"
type textarea "x"
type input "25-26"
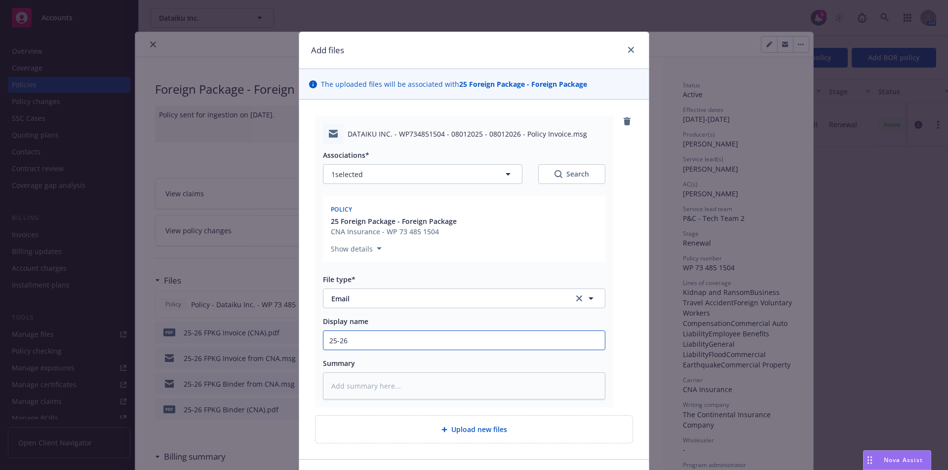
type textarea "x"
type input "25-26"
type textarea "x"
type input "25-26 F"
type textarea "x"
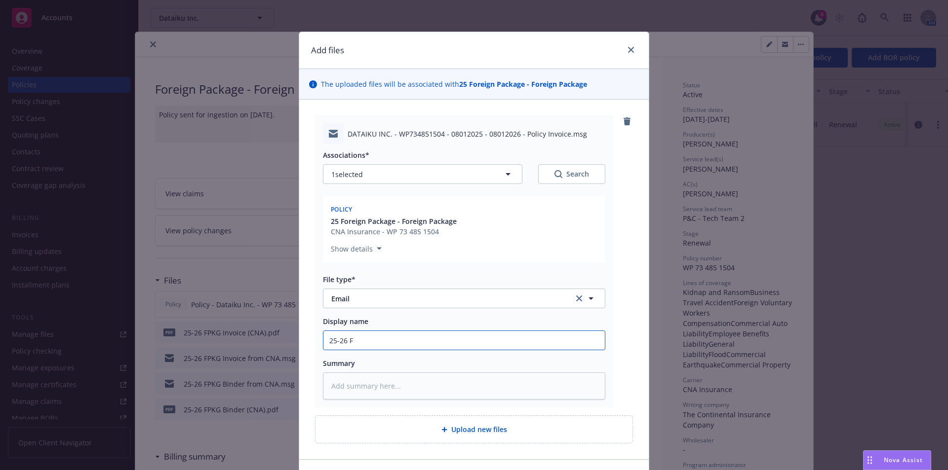
type input "25-26 Fo"
type textarea "x"
type input "25-26 Fore"
type textarea "x"
type input "25-26 Foreitg"
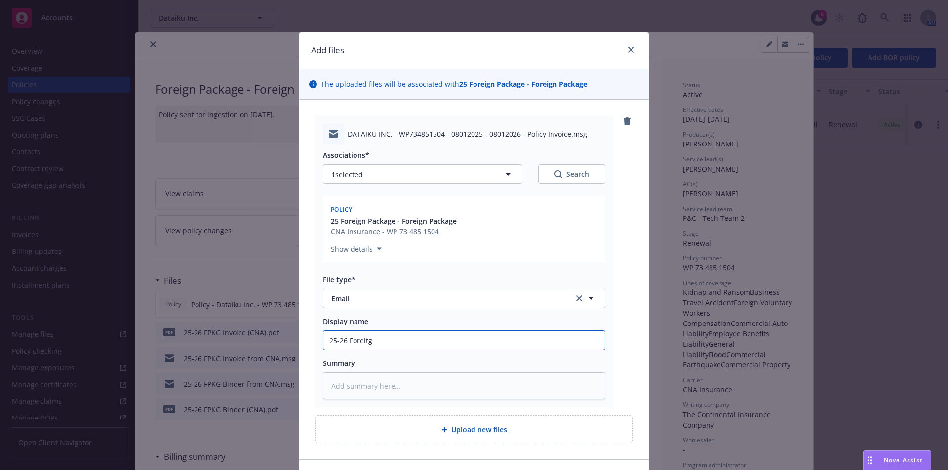
type textarea "x"
type input "25-26 Foreitgn"
type textarea "x"
type input "25-26 Foreitgn"
type textarea "x"
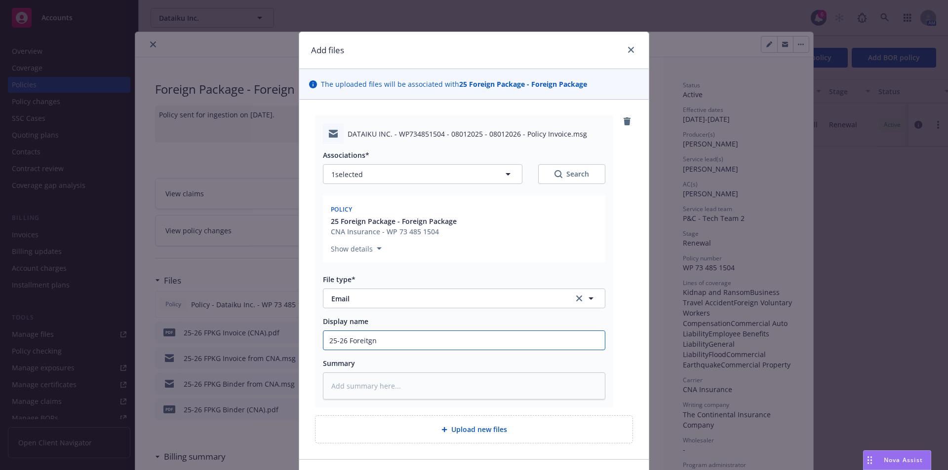
type input "25-26 Foreitgn P"
type textarea "x"
type input "25-26 Foreitgn Po"
type textarea "x"
type input "25-26 Foreitgn Pol"
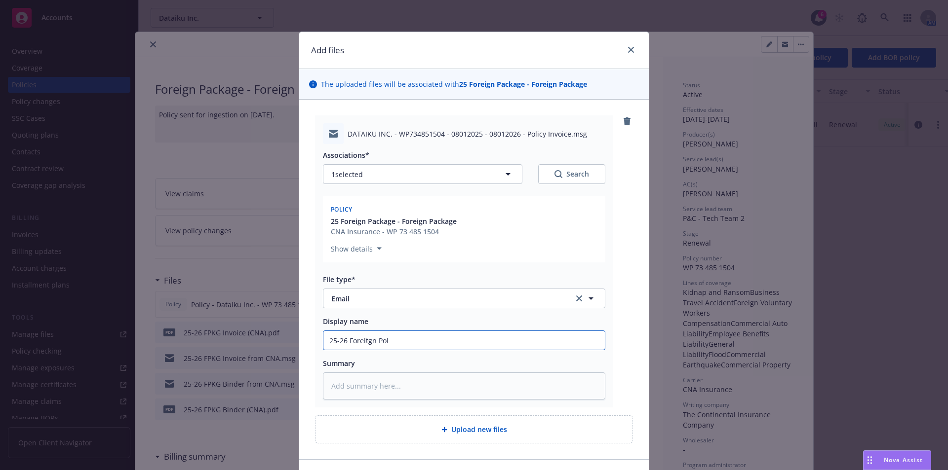
type textarea "x"
type input "25-26 Foreitgn Poli"
type textarea "x"
type input "25-26 Foreitgn Pol"
type textarea "x"
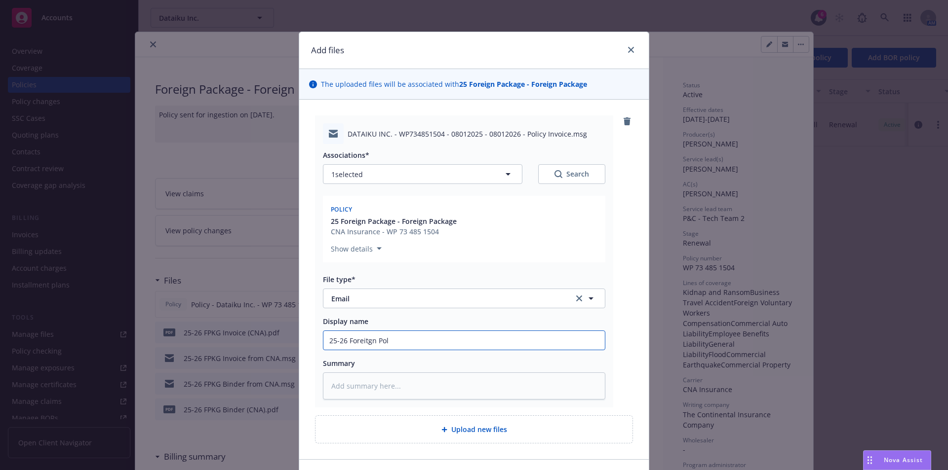
type input "25-26 Foreitgn Po"
type textarea "x"
type input "25-26 Foreitgn P"
type textarea "x"
type input "25-26 Foreitgn"
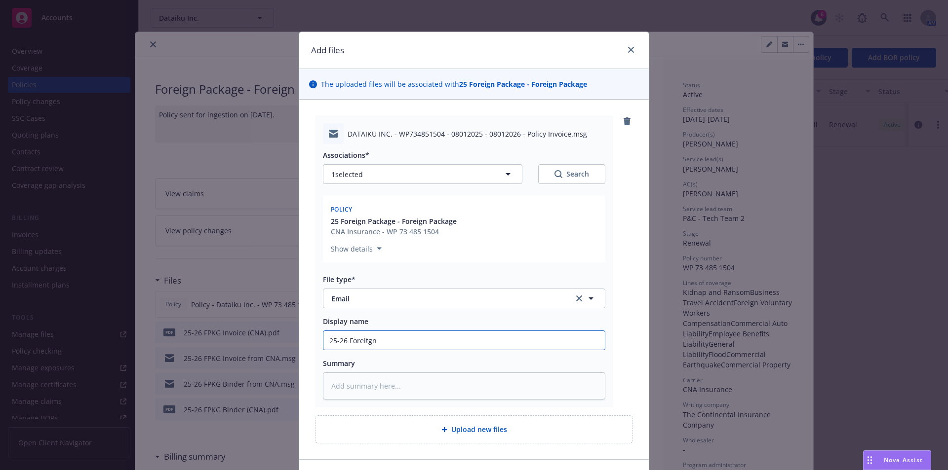
type textarea "x"
type input "25-26 Foreitgn"
type textarea "x"
type input "25-26 Foreitg"
type textarea "x"
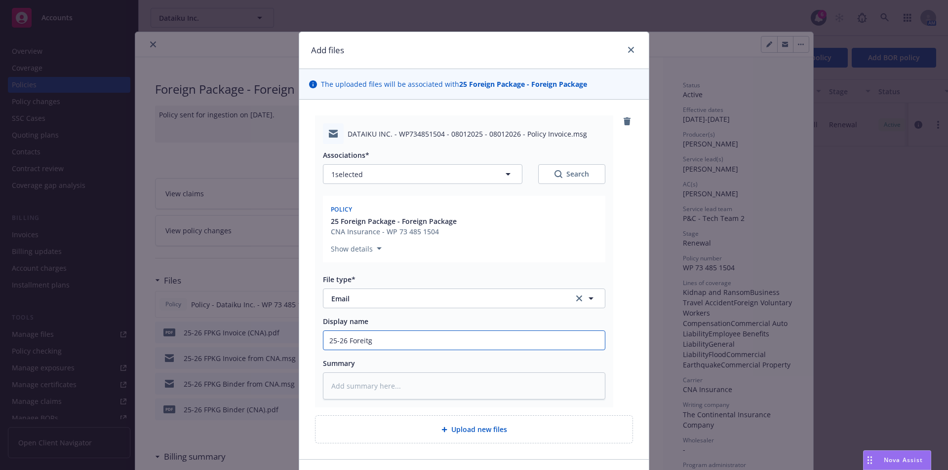
type input "25-26 Foreit"
type textarea "x"
type input "25-26 Forei"
type textarea "x"
type input "25-26 Foreig"
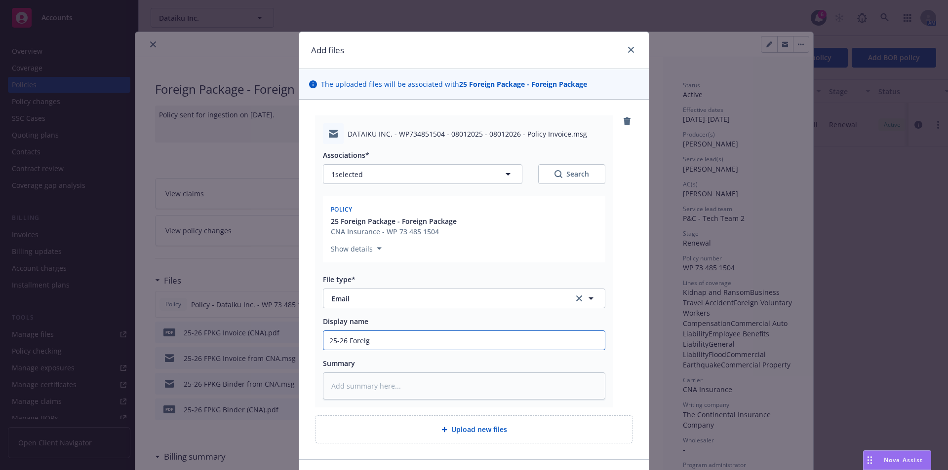
type textarea "x"
type input "25-26 Foreign"
type textarea "x"
type input "25-26 Foreign"
type textarea "x"
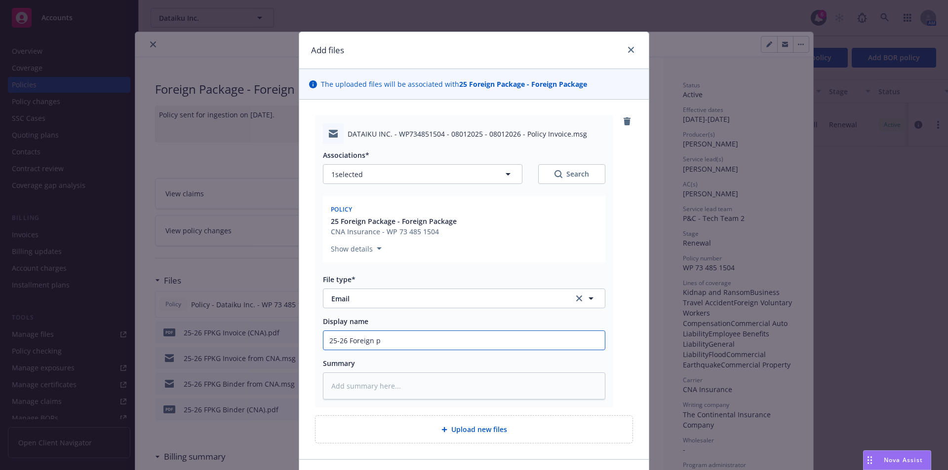
type input "25-26 Foreign po"
type textarea "x"
type input "25-26 Foreign pol"
type textarea "x"
type input "25-26 Foreign poli"
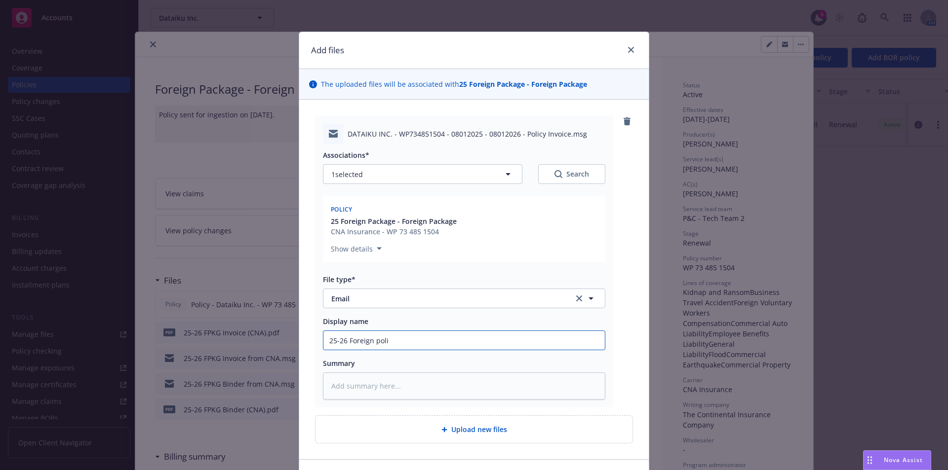
type textarea "x"
type input "25-26 Foreign polic"
type textarea "x"
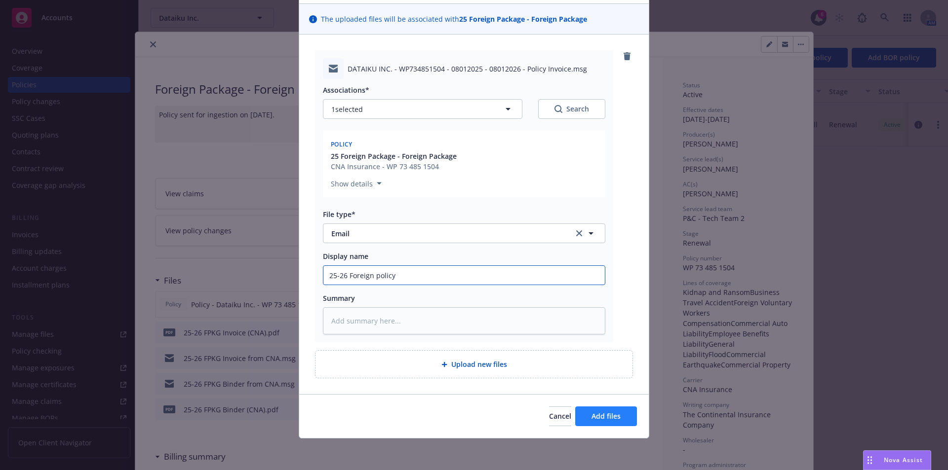
type input "25-26 Foreign policy"
click at [608, 413] on span "Add files" at bounding box center [605, 416] width 29 height 9
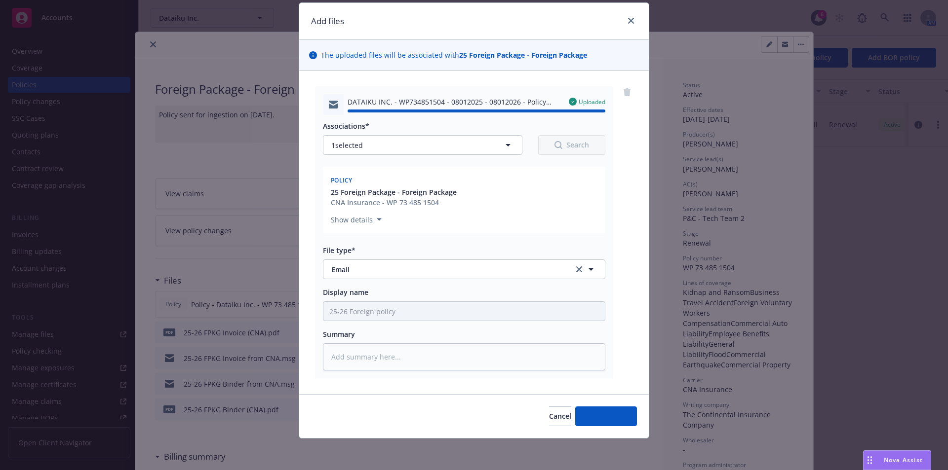
type textarea "x"
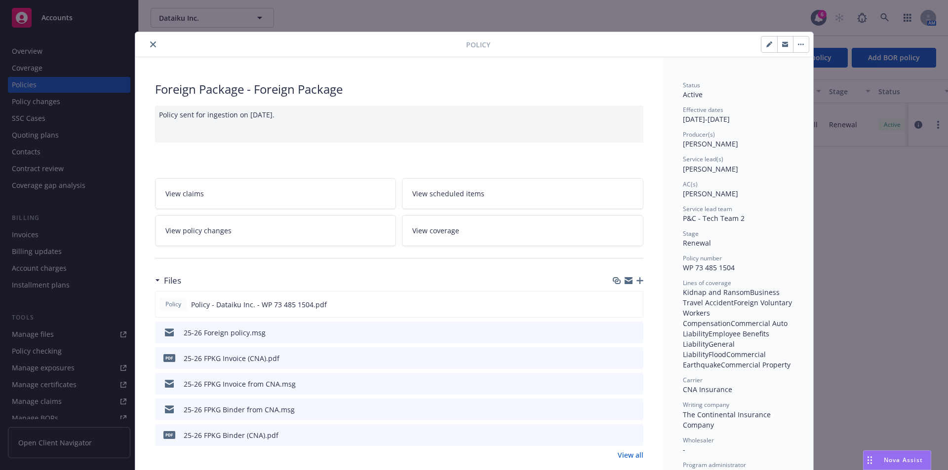
drag, startPoint x: 147, startPoint y: 49, endPoint x: 92, endPoint y: 86, distance: 65.8
click at [147, 49] on button "close" at bounding box center [153, 44] width 12 height 12
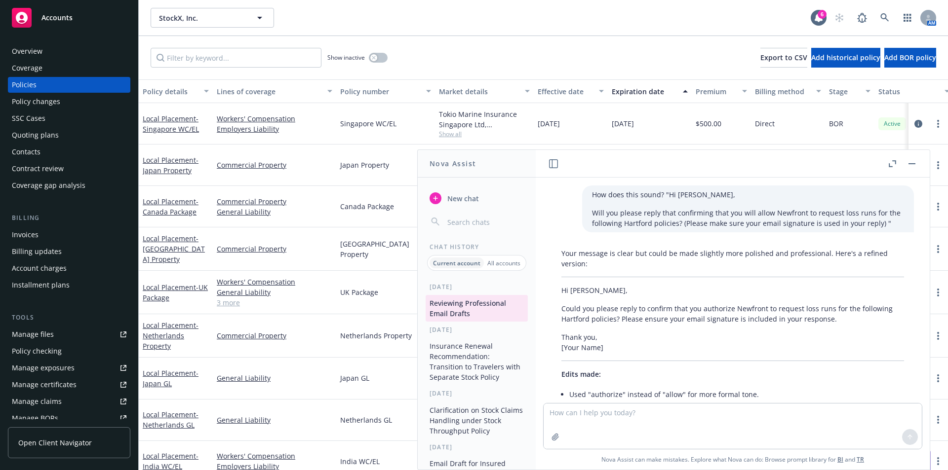
scroll to position [2166, 0]
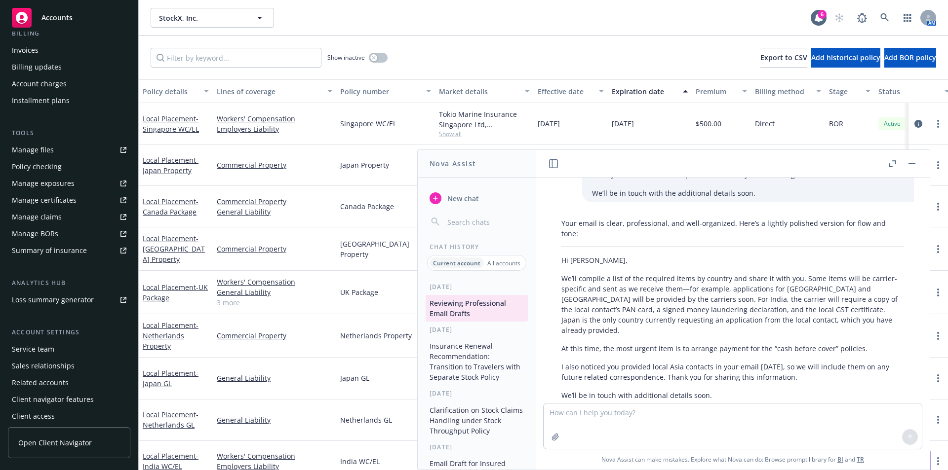
click at [917, 164] on button "button" at bounding box center [912, 164] width 12 height 12
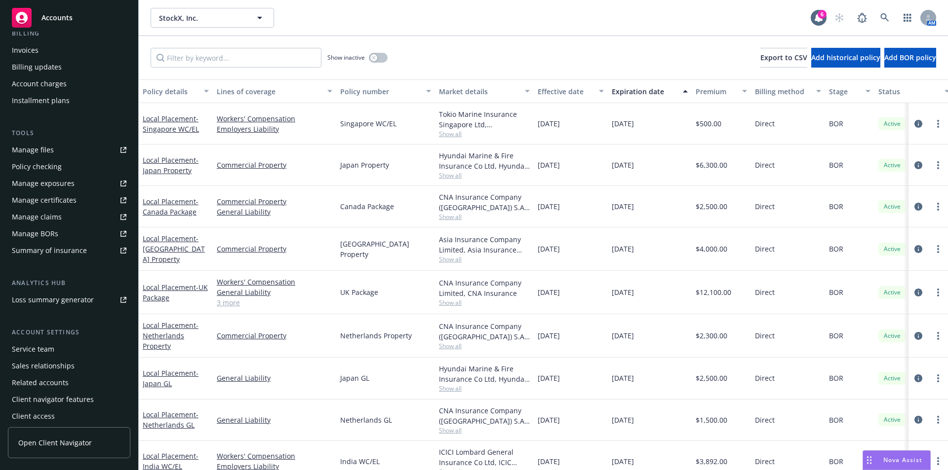
click at [45, 55] on div "Invoices" at bounding box center [69, 50] width 115 height 16
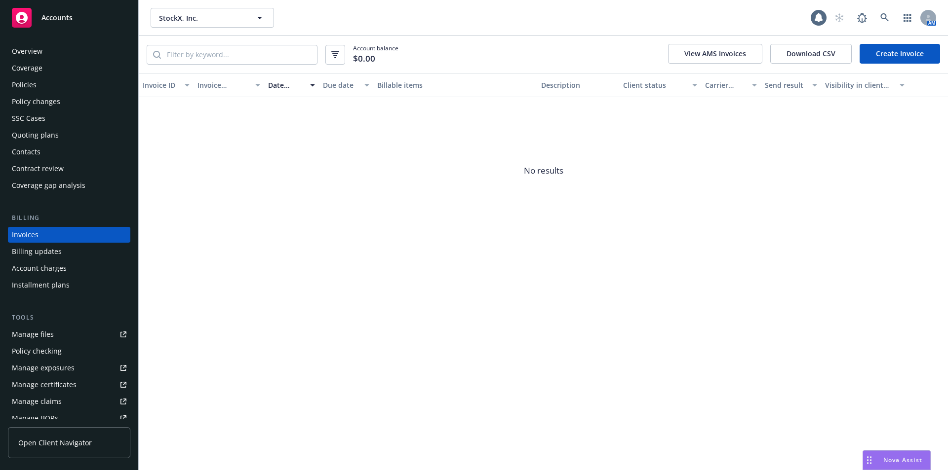
click at [37, 53] on div "Overview" at bounding box center [27, 51] width 31 height 16
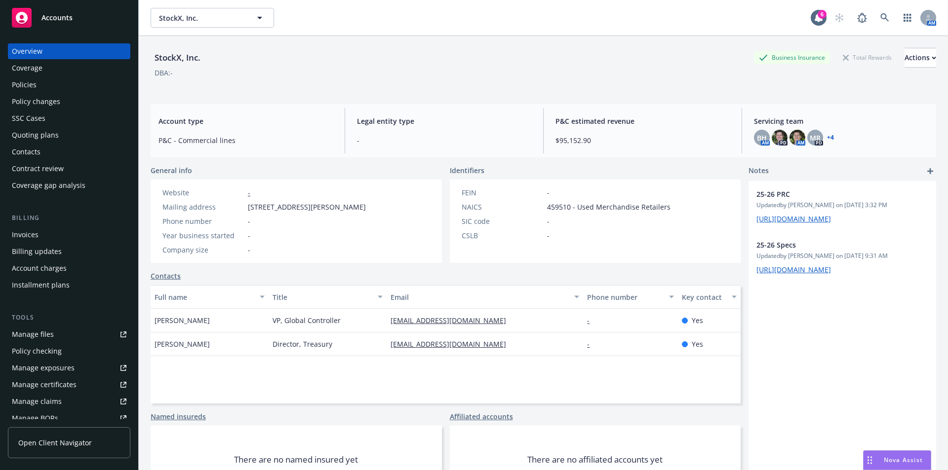
click at [32, 87] on div "Policies" at bounding box center [24, 85] width 25 height 16
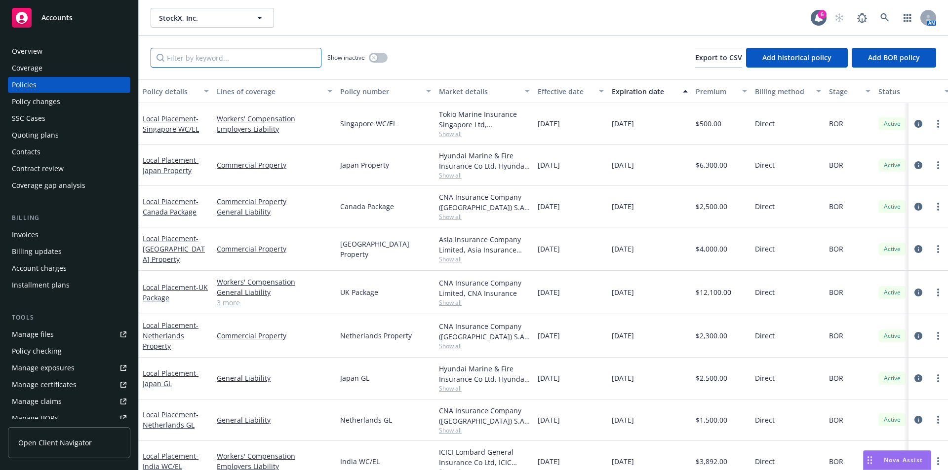
click at [270, 62] on input "Filter by keyword..." at bounding box center [236, 58] width 171 height 20
type input "cyber"
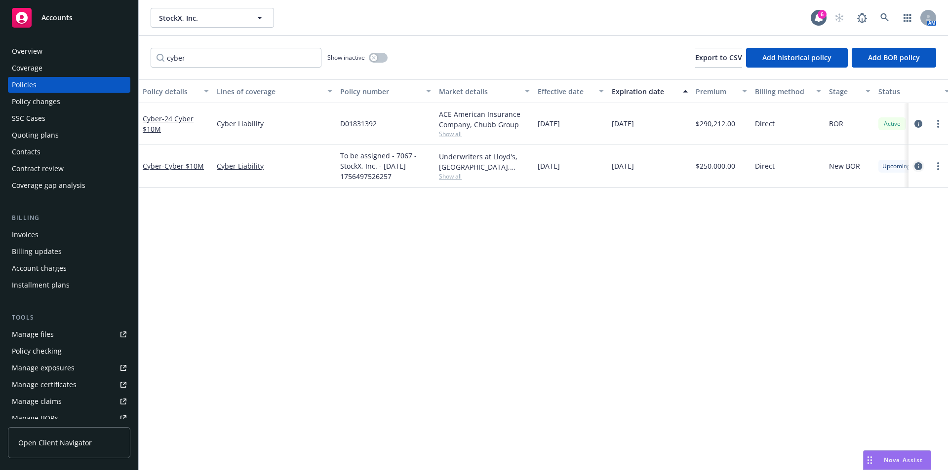
click at [919, 165] on icon "circleInformation" at bounding box center [918, 166] width 8 height 8
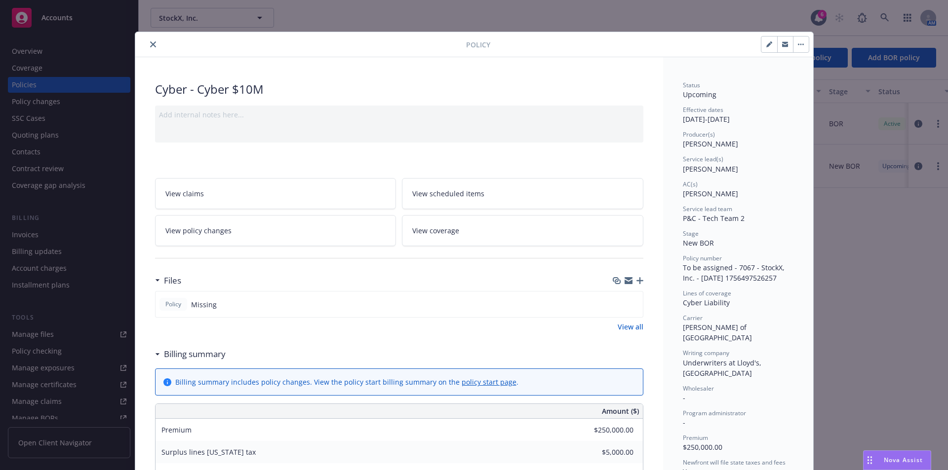
click at [154, 46] on button "close" at bounding box center [153, 44] width 12 height 12
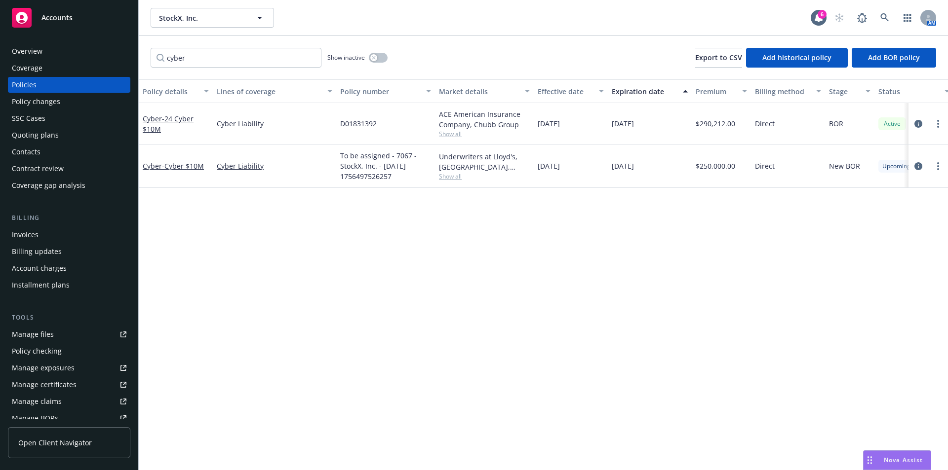
click at [31, 51] on div "Overview" at bounding box center [27, 51] width 31 height 16
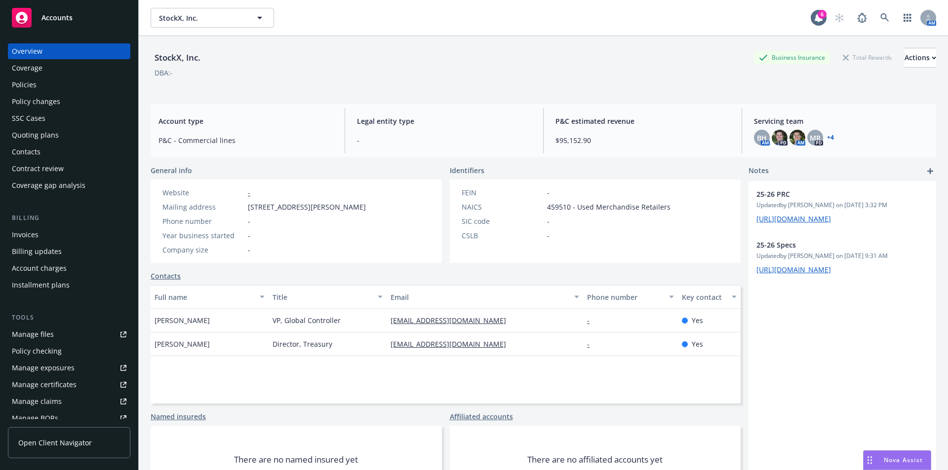
click at [423, 108] on div "Account type P&C - Commercial lines Legal entity type - P&C estimated revenue $…" at bounding box center [543, 130] width 785 height 53
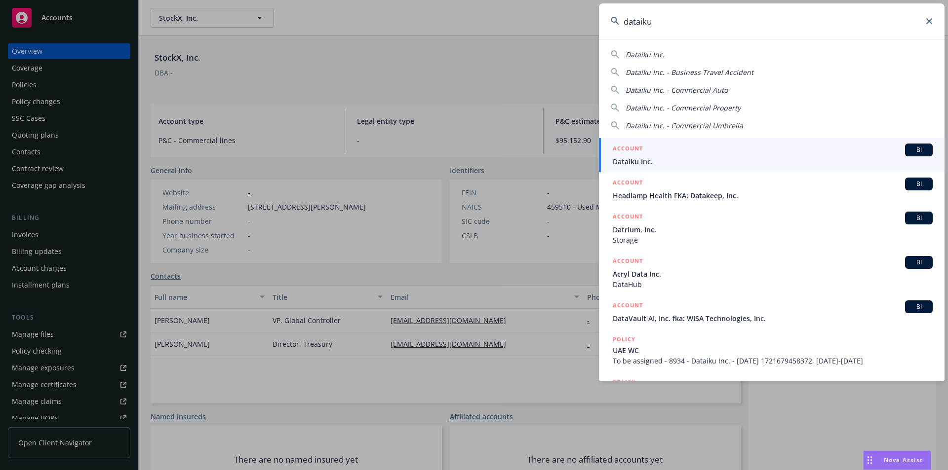
type input "dataiku"
drag, startPoint x: 904, startPoint y: 149, endPoint x: 910, endPoint y: 148, distance: 5.9
click at [909, 148] on span "BI" at bounding box center [919, 150] width 20 height 9
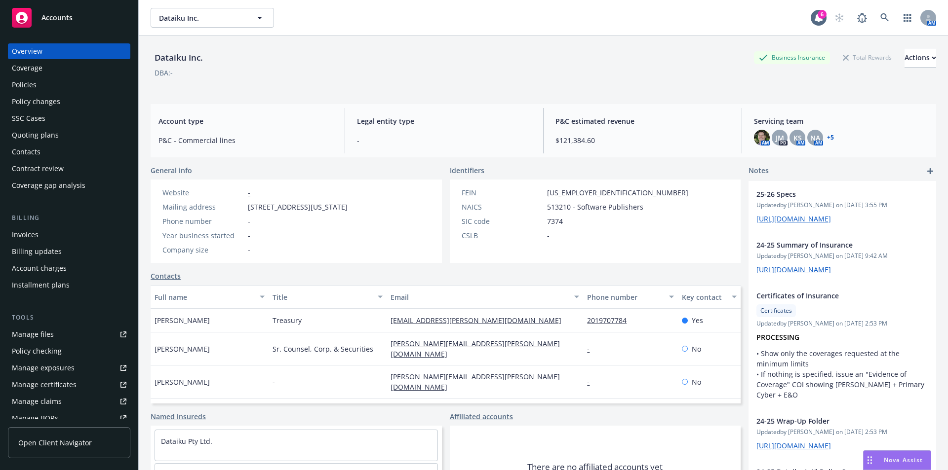
click at [872, 460] on div "Drag to move" at bounding box center [869, 460] width 12 height 19
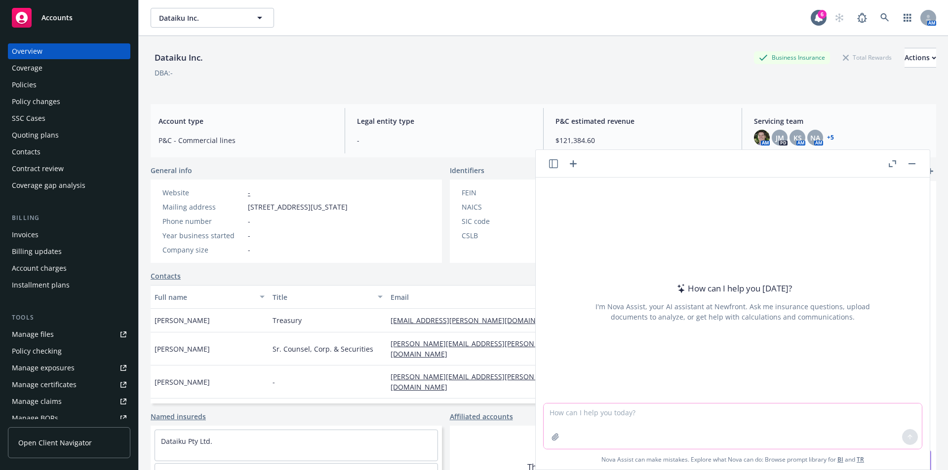
click at [633, 420] on textarea at bounding box center [732, 426] width 378 height 45
type textarea "a"
paste textarea "Thanks Yam! Was this just added starting this year's policy? Tiffany & Pacific …"
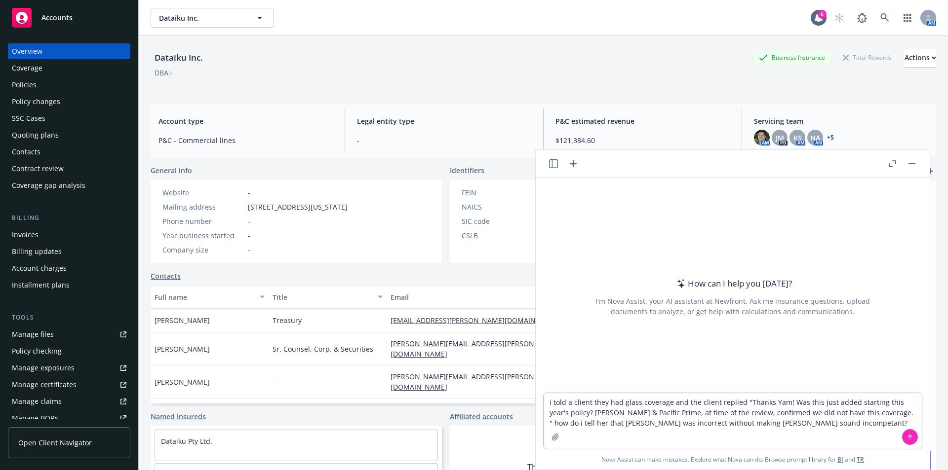
type textarea "i told a client they had glass coverage and the client replied "Thanks Yam! Was…"
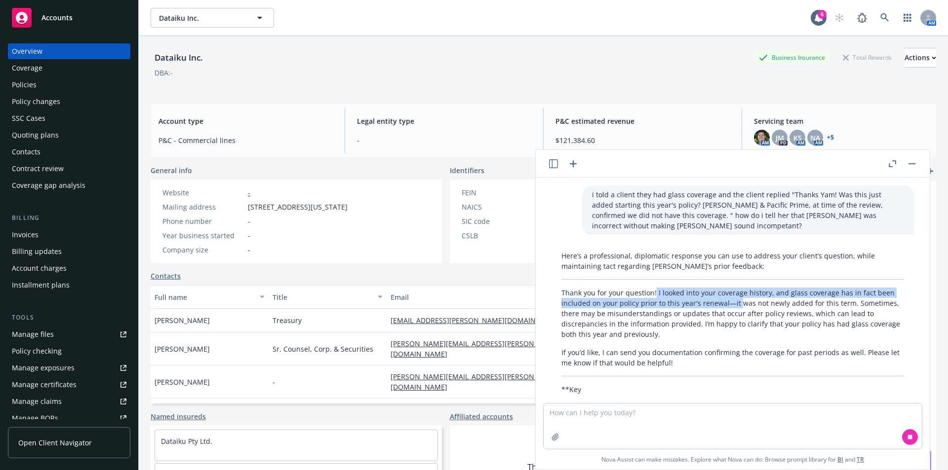
drag, startPoint x: 654, startPoint y: 294, endPoint x: 738, endPoint y: 308, distance: 85.1
click at [738, 308] on p "Thank you for your question! I looked into your coverage history, and glass cov…" at bounding box center [732, 314] width 343 height 52
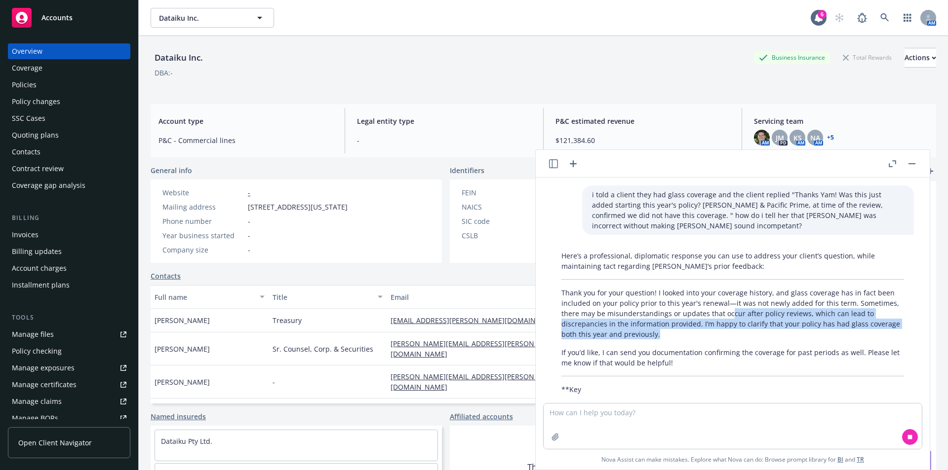
drag, startPoint x: 771, startPoint y: 326, endPoint x: 723, endPoint y: 308, distance: 51.5
click at [726, 310] on p "Thank you for your question! I looked into your coverage history, and glass cov…" at bounding box center [732, 314] width 343 height 52
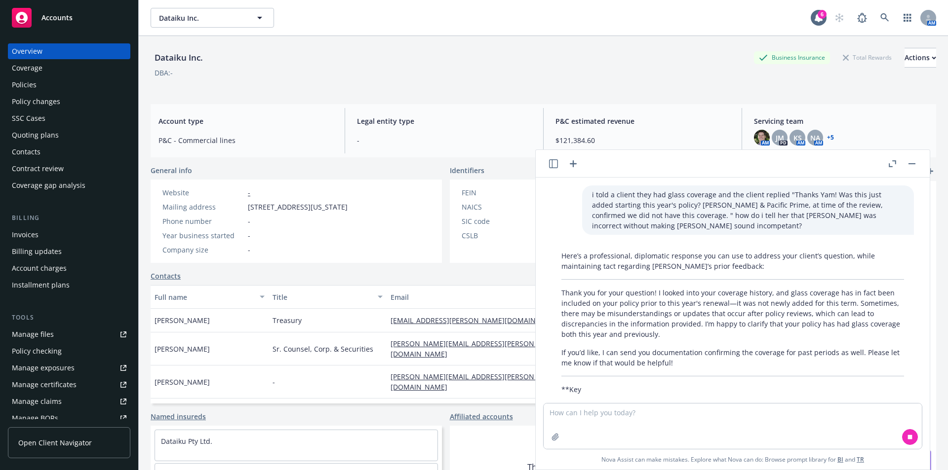
click at [723, 308] on p "Thank you for your question! I looked into your coverage history, and glass cov…" at bounding box center [732, 314] width 343 height 52
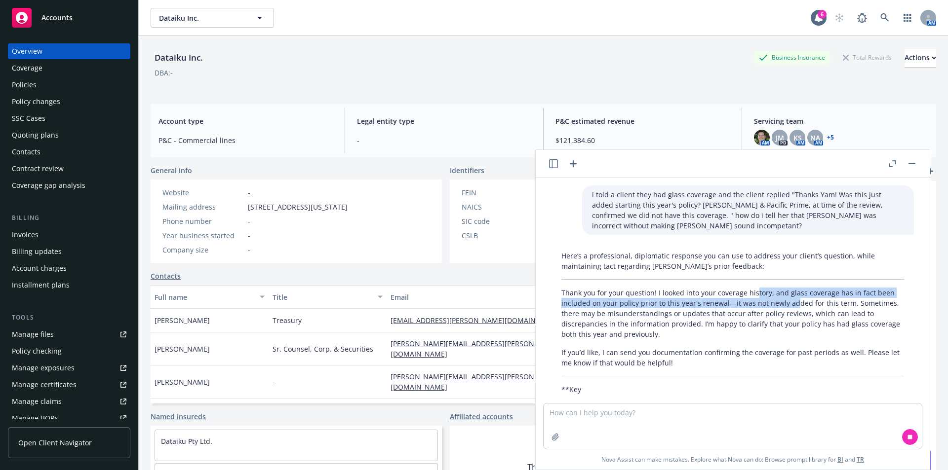
drag, startPoint x: 754, startPoint y: 294, endPoint x: 804, endPoint y: 308, distance: 52.2
click at [804, 308] on p "Thank you for your question! I looked into your coverage history, and glass cov…" at bounding box center [732, 314] width 343 height 52
click at [805, 308] on p "Thank you for your question! I looked into your coverage history, and glass cov…" at bounding box center [732, 314] width 343 height 52
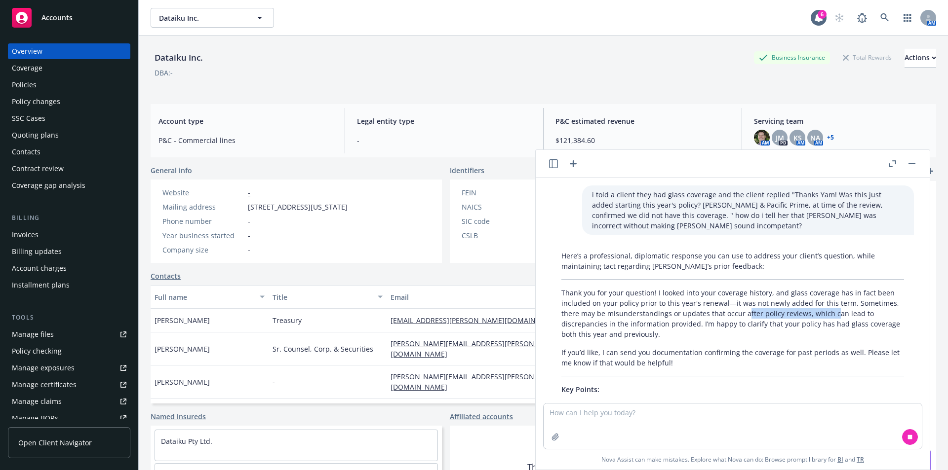
drag, startPoint x: 831, startPoint y: 318, endPoint x: 700, endPoint y: 307, distance: 130.7
click at [702, 309] on p "Thank you for your question! I looked into your coverage history, and glass cov…" at bounding box center [732, 314] width 343 height 52
drag, startPoint x: 700, startPoint y: 307, endPoint x: 646, endPoint y: 307, distance: 54.8
click at [696, 307] on p "Thank you for your question! I looked into your coverage history, and glass cov…" at bounding box center [732, 314] width 343 height 52
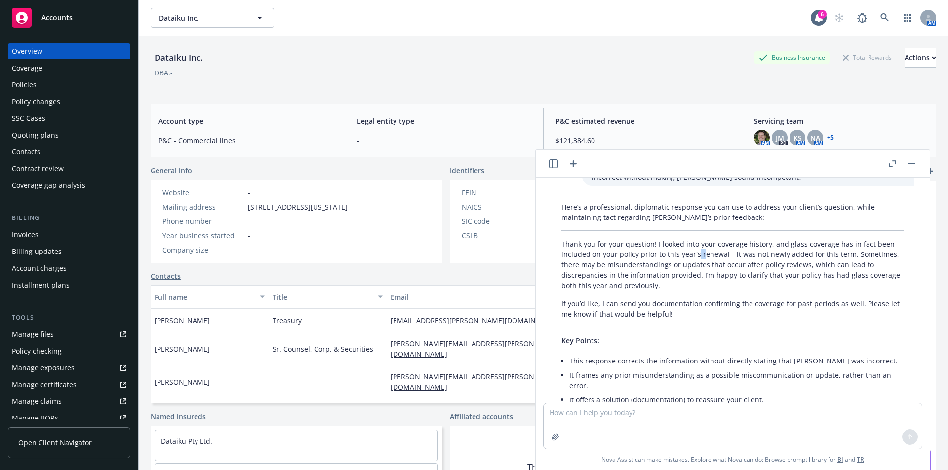
scroll to position [99, 0]
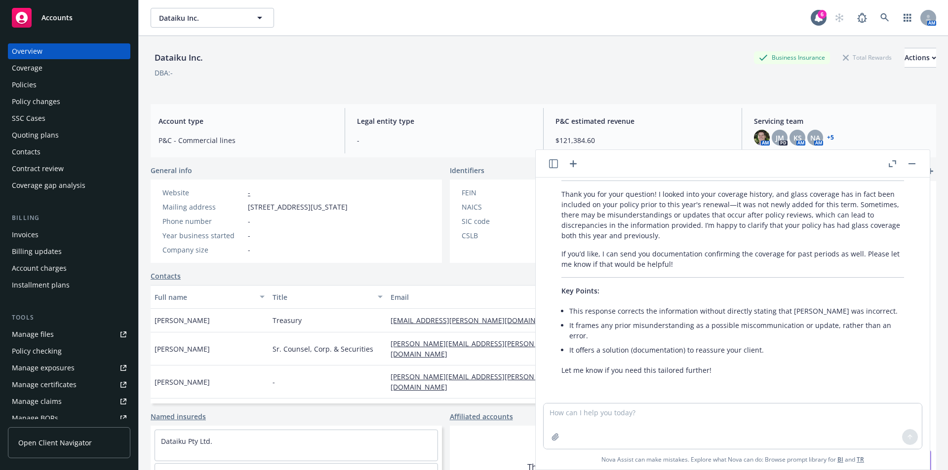
click at [571, 297] on div "Here’s a professional, diplomatic response you can use to address your client’s…" at bounding box center [732, 263] width 362 height 231
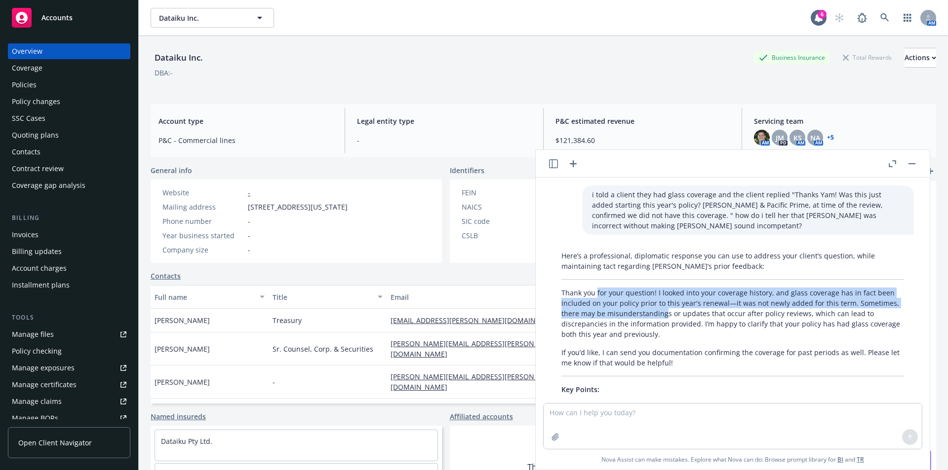
drag, startPoint x: 597, startPoint y: 291, endPoint x: 665, endPoint y: 309, distance: 70.6
click at [665, 309] on p "Thank you for your question! I looked into your coverage history, and glass cov…" at bounding box center [732, 314] width 343 height 52
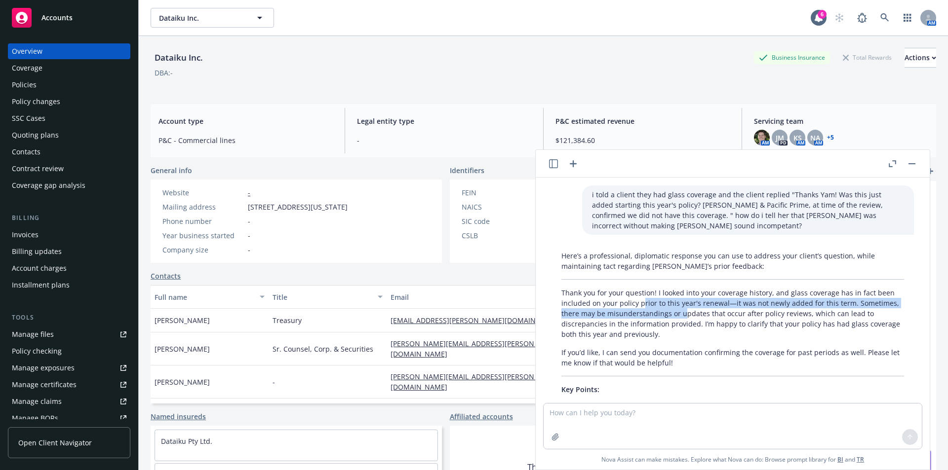
drag, startPoint x: 682, startPoint y: 314, endPoint x: 637, endPoint y: 303, distance: 46.8
click at [637, 304] on p "Thank you for your question! I looked into your coverage history, and glass cov…" at bounding box center [732, 314] width 343 height 52
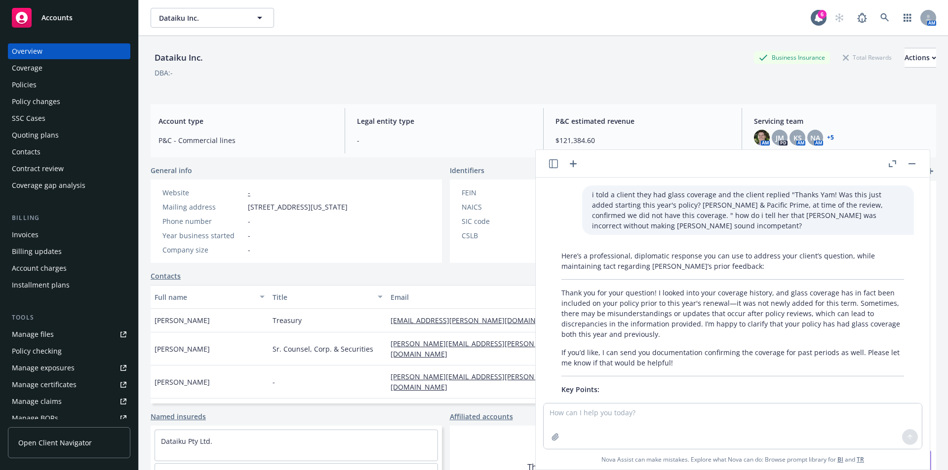
drag, startPoint x: 637, startPoint y: 303, endPoint x: 742, endPoint y: 303, distance: 105.1
click at [642, 303] on p "Thank you for your question! I looked into your coverage history, and glass cov…" at bounding box center [732, 314] width 343 height 52
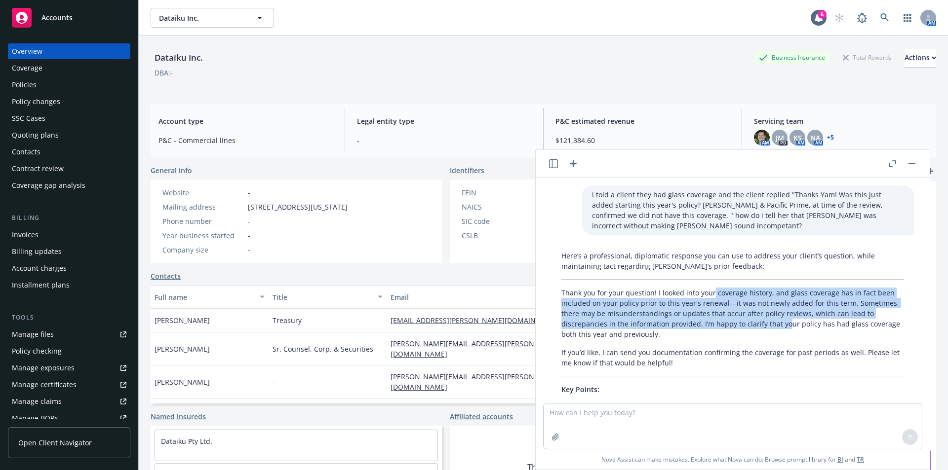
drag, startPoint x: 713, startPoint y: 296, endPoint x: 783, endPoint y: 320, distance: 74.8
click at [783, 320] on p "Thank you for your question! I looked into your coverage history, and glass cov…" at bounding box center [732, 314] width 343 height 52
drag, startPoint x: 783, startPoint y: 320, endPoint x: 809, endPoint y: 325, distance: 26.0
click at [784, 321] on p "Thank you for your question! I looked into your coverage history, and glass cov…" at bounding box center [732, 314] width 343 height 52
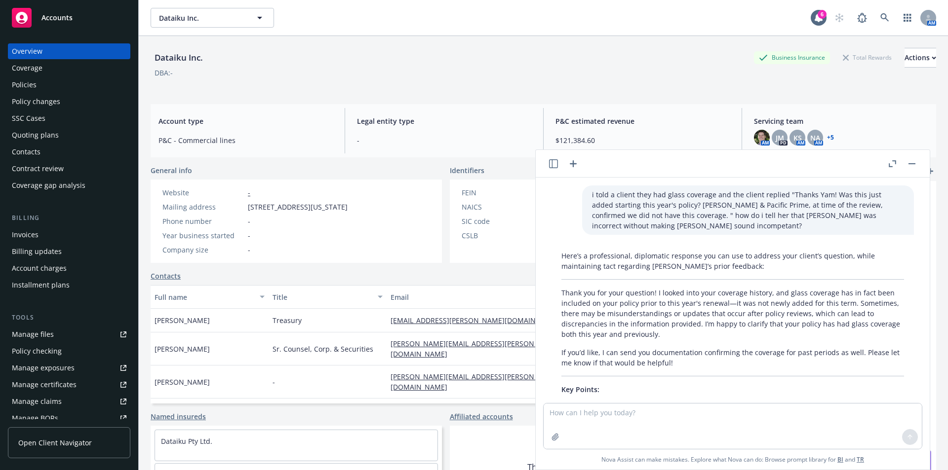
click at [834, 324] on p "Thank you for your question! I looked into your coverage history, and glass cov…" at bounding box center [732, 314] width 343 height 52
drag, startPoint x: 850, startPoint y: 313, endPoint x: 633, endPoint y: 312, distance: 217.2
click at [635, 313] on p "Thank you for your question! I looked into your coverage history, and glass cov…" at bounding box center [732, 314] width 343 height 52
click at [633, 311] on p "Thank you for your question! I looked into your coverage history, and glass cov…" at bounding box center [732, 314] width 343 height 52
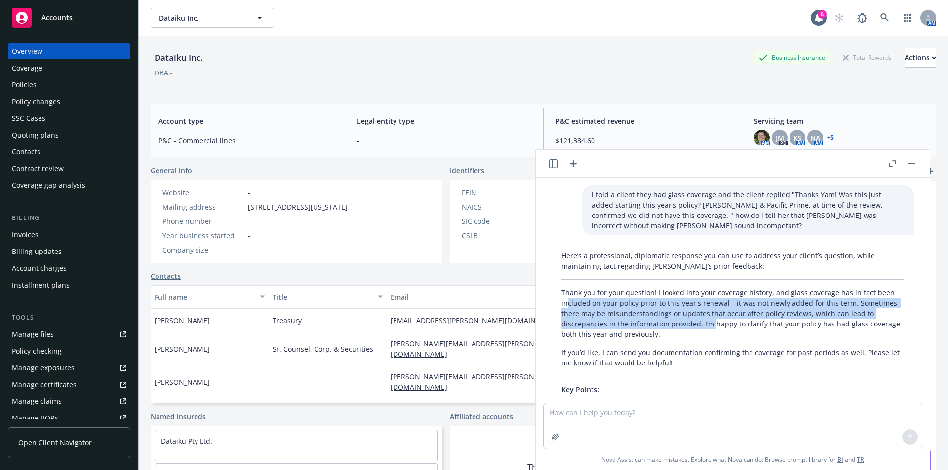
drag, startPoint x: 566, startPoint y: 304, endPoint x: 711, endPoint y: 324, distance: 146.6
click at [711, 324] on p "Thank you for your question! I looked into your coverage history, and glass cov…" at bounding box center [732, 314] width 343 height 52
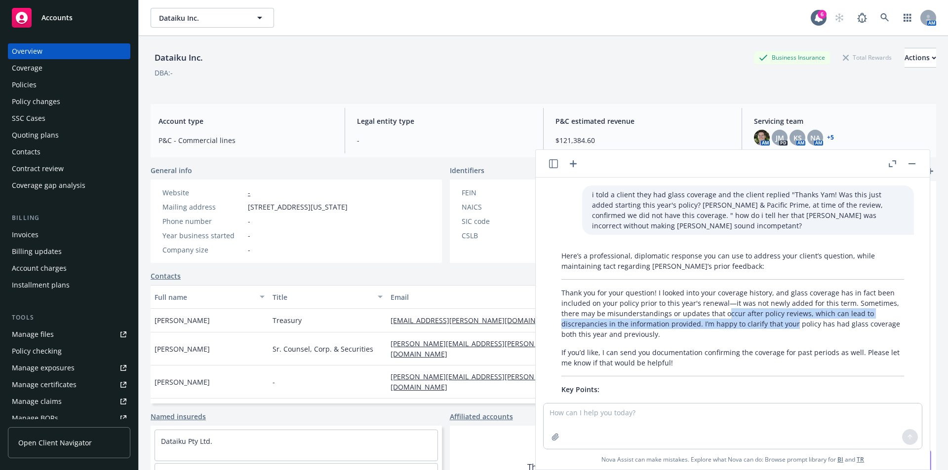
drag, startPoint x: 791, startPoint y: 326, endPoint x: 711, endPoint y: 315, distance: 80.7
click at [711, 315] on p "Thank you for your question! I looked into your coverage history, and glass cov…" at bounding box center [732, 314] width 343 height 52
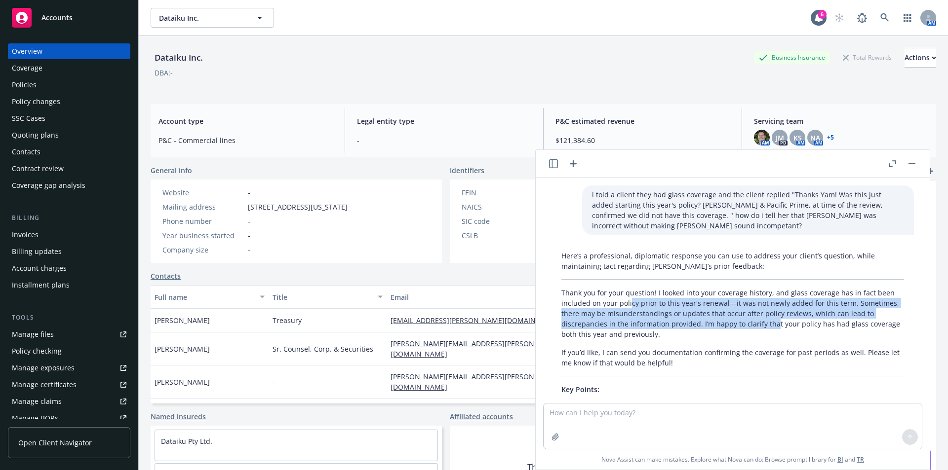
drag, startPoint x: 691, startPoint y: 310, endPoint x: 771, endPoint y: 323, distance: 80.9
click at [771, 323] on p "Thank you for your question! I looked into your coverage history, and glass cov…" at bounding box center [732, 314] width 343 height 52
drag, startPoint x: 828, startPoint y: 319, endPoint x: 730, endPoint y: 305, distance: 98.7
click at [730, 305] on p "Thank you for your question! I looked into your coverage history, and glass cov…" at bounding box center [732, 314] width 343 height 52
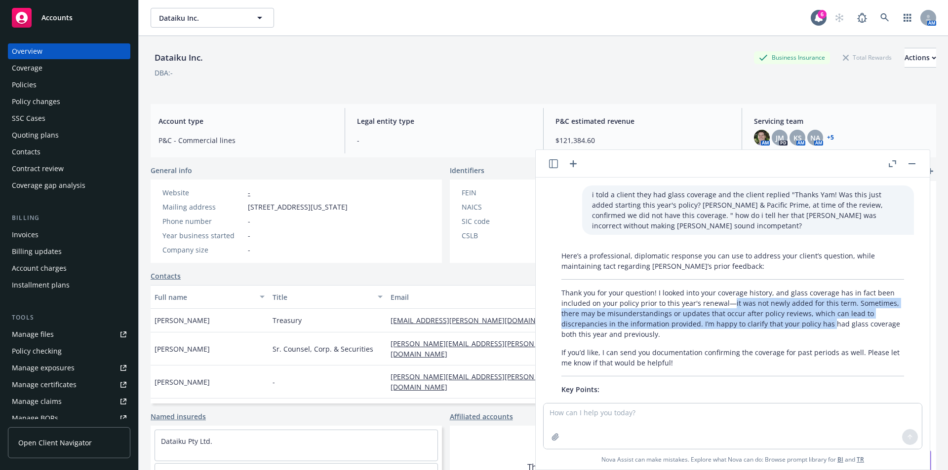
click at [727, 304] on p "Thank you for your question! I looked into your coverage history, and glass cov…" at bounding box center [732, 314] width 343 height 52
drag, startPoint x: 652, startPoint y: 301, endPoint x: 771, endPoint y: 324, distance: 121.3
click at [771, 324] on p "Thank you for your question! I looked into your coverage history, and glass cov…" at bounding box center [732, 314] width 343 height 52
drag, startPoint x: 828, startPoint y: 324, endPoint x: 639, endPoint y: 315, distance: 189.3
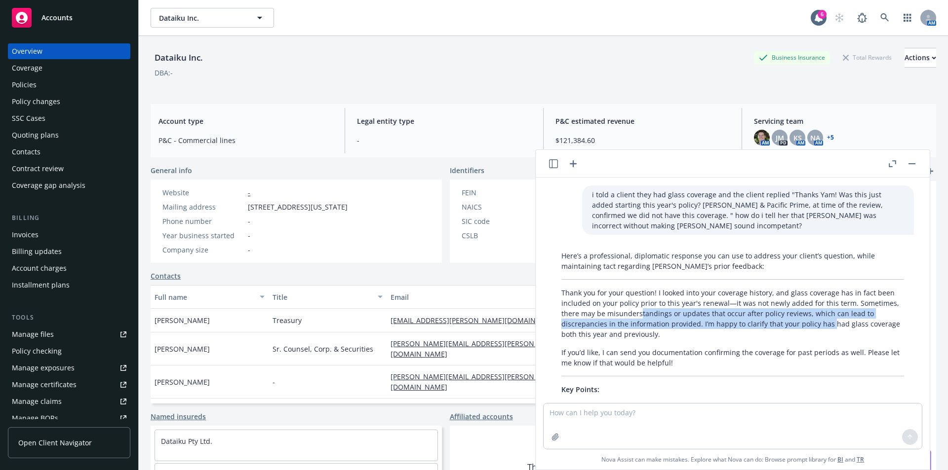
click at [639, 315] on p "Thank you for your question! I looked into your coverage history, and glass cov…" at bounding box center [732, 314] width 343 height 52
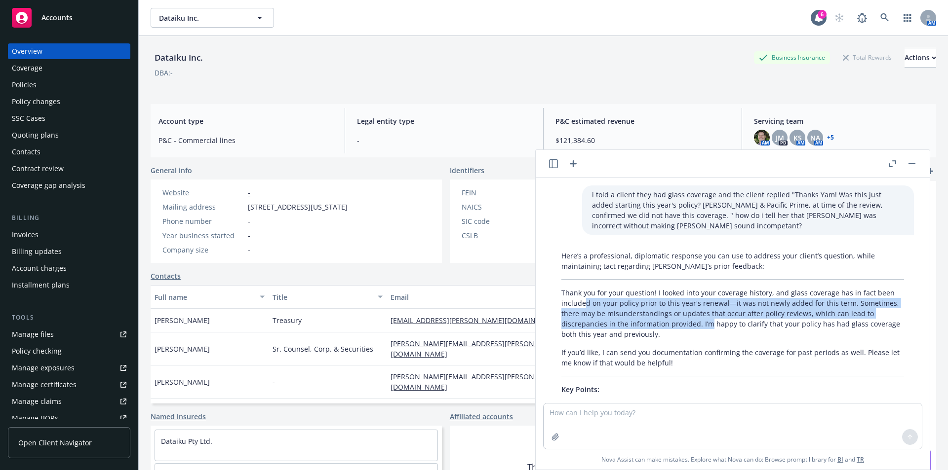
drag, startPoint x: 584, startPoint y: 302, endPoint x: 709, endPoint y: 324, distance: 126.8
click at [709, 324] on p "Thank you for your question! I looked into your coverage history, and glass cov…" at bounding box center [732, 314] width 343 height 52
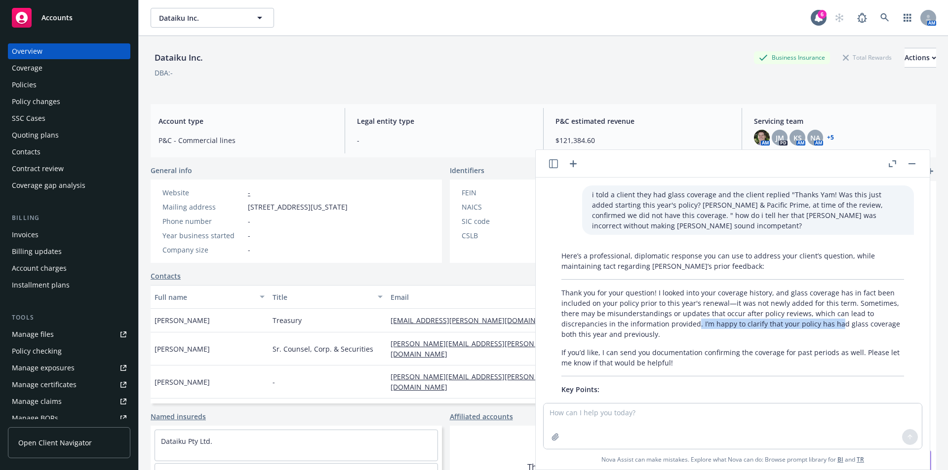
drag, startPoint x: 833, startPoint y: 324, endPoint x: 695, endPoint y: 324, distance: 138.2
click at [695, 324] on p "Thank you for your question! I looked into your coverage history, and glass cov…" at bounding box center [732, 314] width 343 height 52
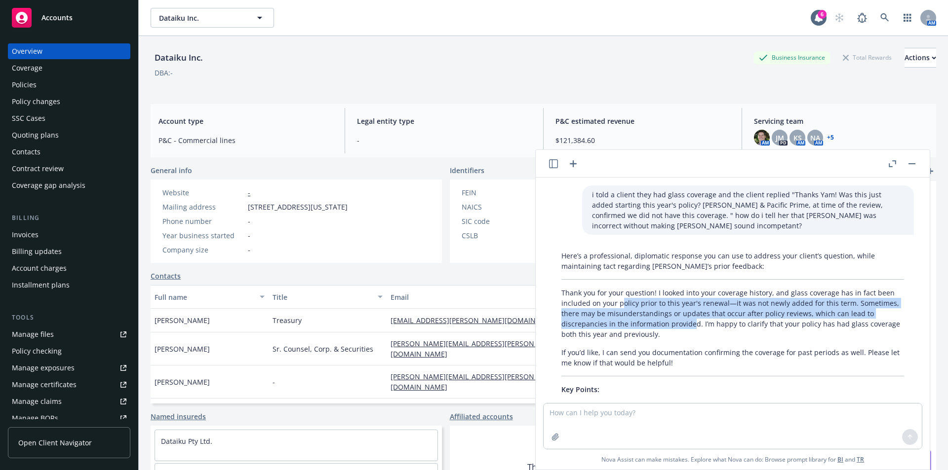
drag, startPoint x: 621, startPoint y: 308, endPoint x: 706, endPoint y: 332, distance: 87.5
click at [706, 332] on p "Thank you for your question! I looked into your coverage history, and glass cov…" at bounding box center [732, 314] width 343 height 52
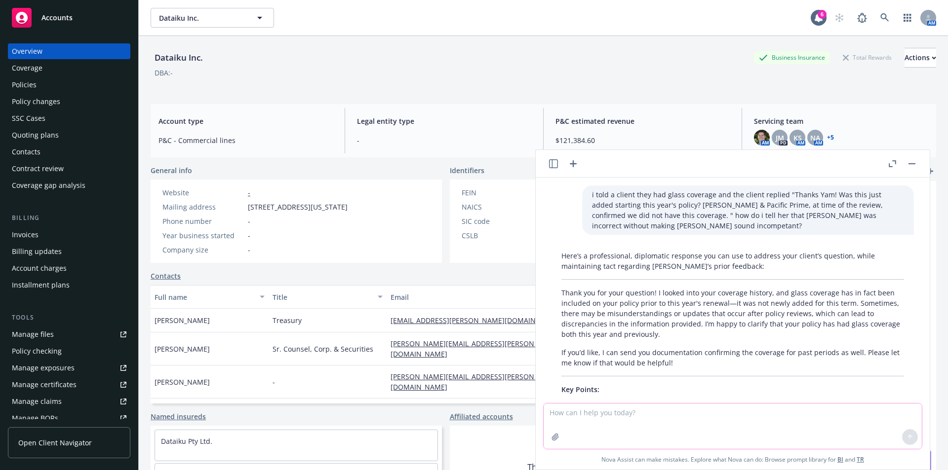
click at [614, 415] on textarea at bounding box center [732, 426] width 378 height 45
type textarea "tiffany is no longer here so she's not going to see it"
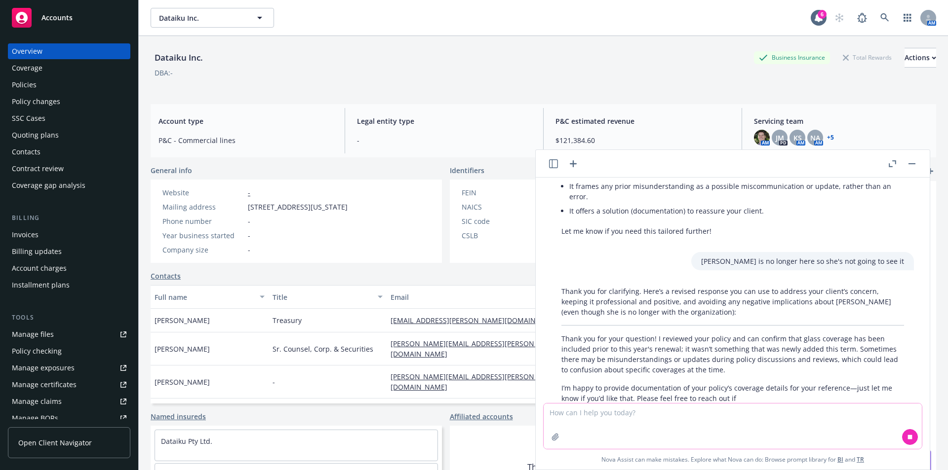
scroll to position [260, 0]
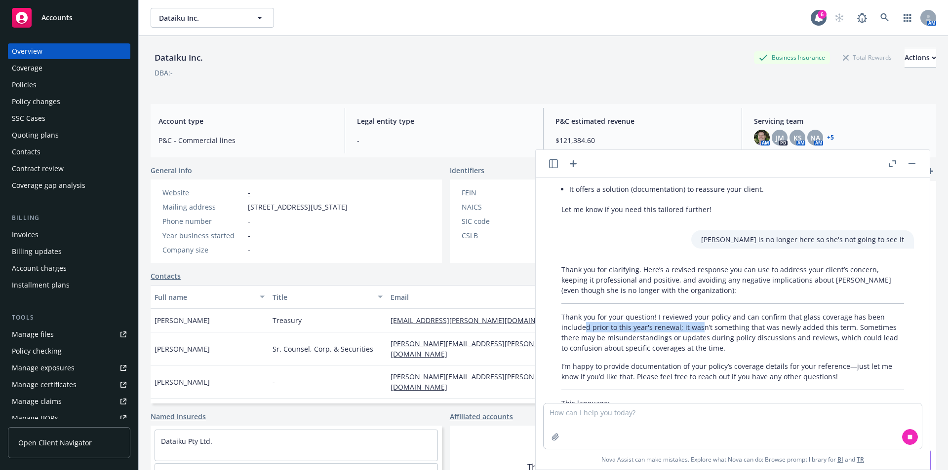
drag, startPoint x: 585, startPoint y: 322, endPoint x: 698, endPoint y: 330, distance: 113.3
click at [698, 330] on p "Thank you for your question! I reviewed your policy and can confirm that glass …" at bounding box center [732, 332] width 343 height 41
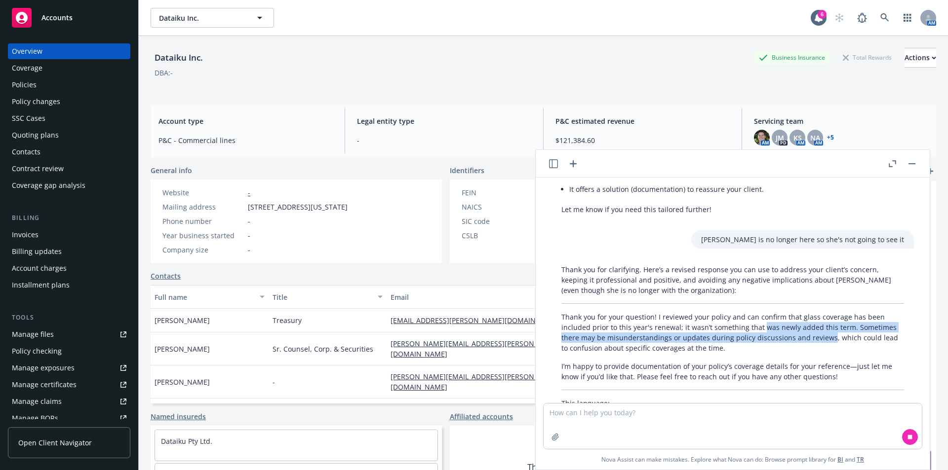
drag, startPoint x: 827, startPoint y: 339, endPoint x: 728, endPoint y: 319, distance: 101.2
click at [729, 319] on p "Thank you for your question! I reviewed your policy and can confirm that glass …" at bounding box center [732, 332] width 343 height 41
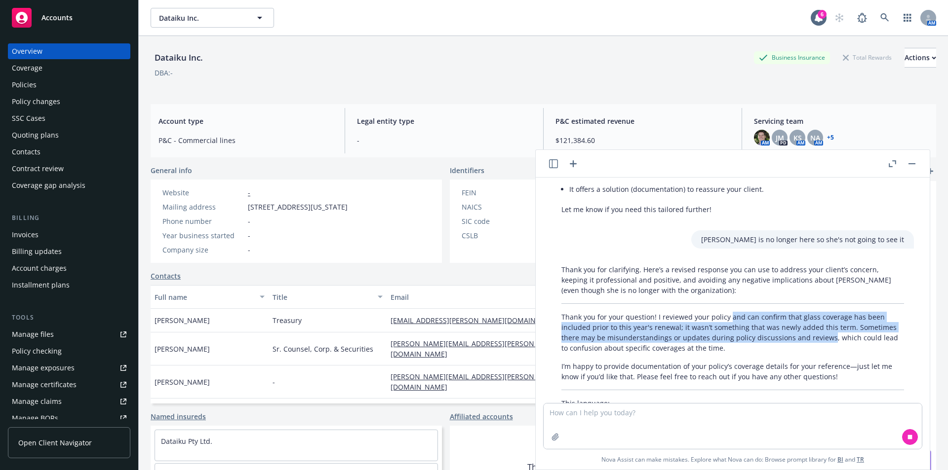
click at [728, 319] on p "Thank you for your question! I reviewed your policy and can confirm that glass …" at bounding box center [732, 332] width 343 height 41
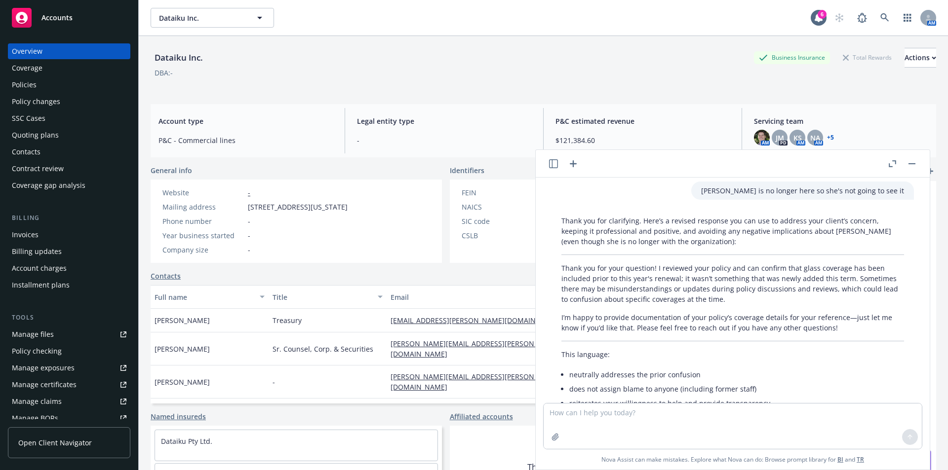
scroll to position [362, 0]
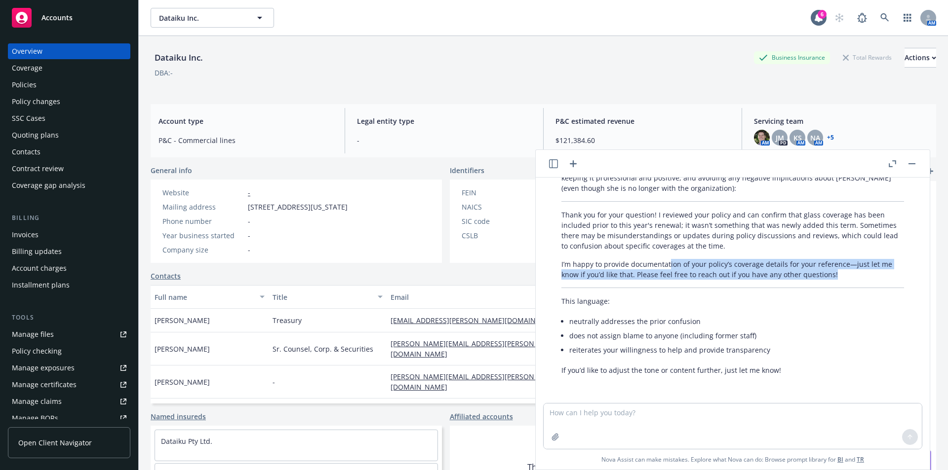
drag, startPoint x: 558, startPoint y: 318, endPoint x: 668, endPoint y: 266, distance: 121.7
click at [668, 267] on div "Thank you for clarifying. Here’s a revised response you can use to address your…" at bounding box center [732, 268] width 362 height 221
click at [668, 266] on p "I’m happy to provide documentation of your policy’s coverage details for your r…" at bounding box center [732, 269] width 343 height 21
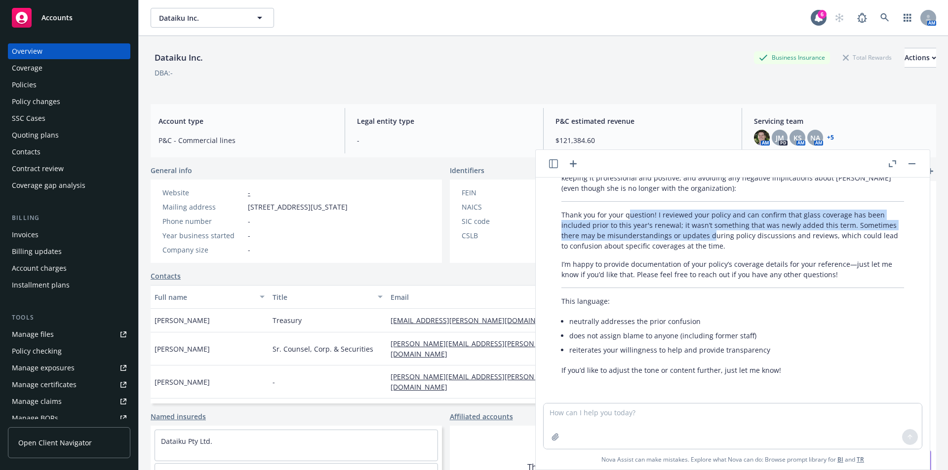
drag, startPoint x: 711, startPoint y: 238, endPoint x: 629, endPoint y: 218, distance: 85.0
click at [629, 218] on p "Thank you for your question! I reviewed your policy and can confirm that glass …" at bounding box center [732, 230] width 343 height 41
click at [628, 217] on p "Thank you for your question! I reviewed your policy and can confirm that glass …" at bounding box center [732, 230] width 343 height 41
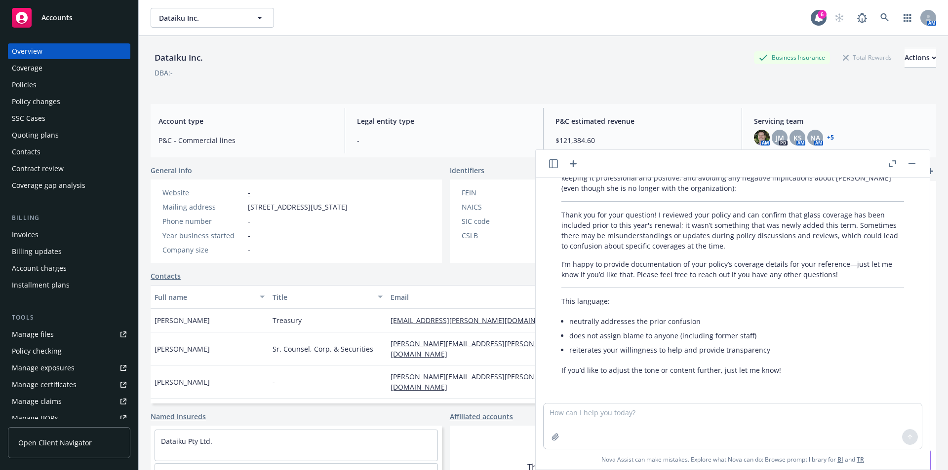
click at [801, 233] on p "Thank you for your question! I reviewed your policy and can confirm that glass …" at bounding box center [732, 230] width 343 height 41
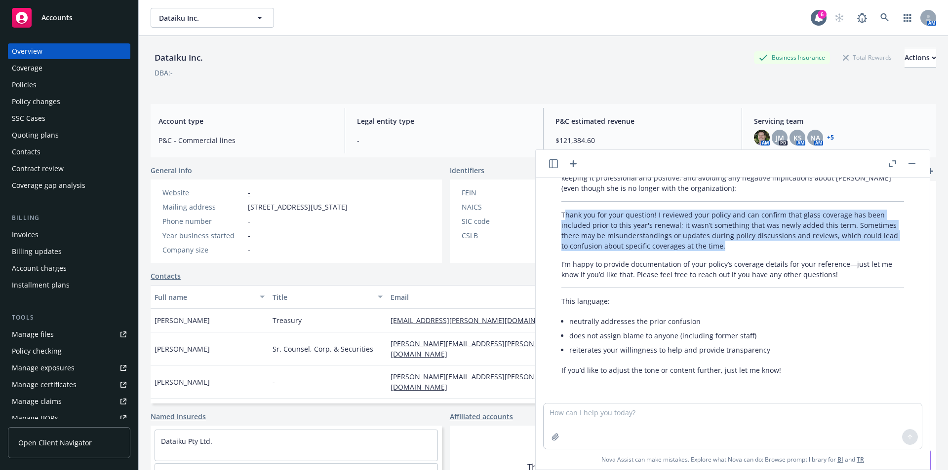
drag, startPoint x: 567, startPoint y: 218, endPoint x: 734, endPoint y: 244, distance: 168.9
click at [734, 244] on p "Thank you for your question! I reviewed your policy and can confirm that glass …" at bounding box center [732, 230] width 343 height 41
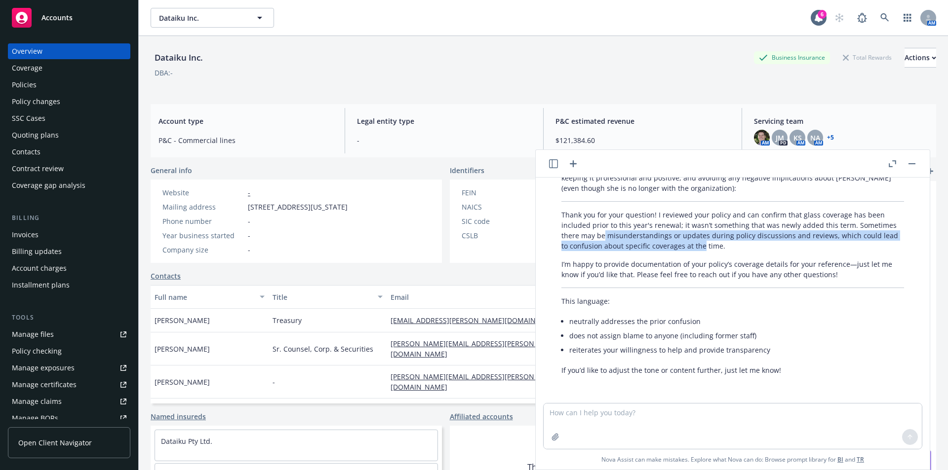
drag, startPoint x: 698, startPoint y: 249, endPoint x: 603, endPoint y: 233, distance: 96.1
click at [604, 233] on p "Thank you for your question! I reviewed your policy and can confirm that glass …" at bounding box center [732, 230] width 343 height 41
click at [603, 233] on p "Thank you for your question! I reviewed your policy and can confirm that glass …" at bounding box center [732, 230] width 343 height 41
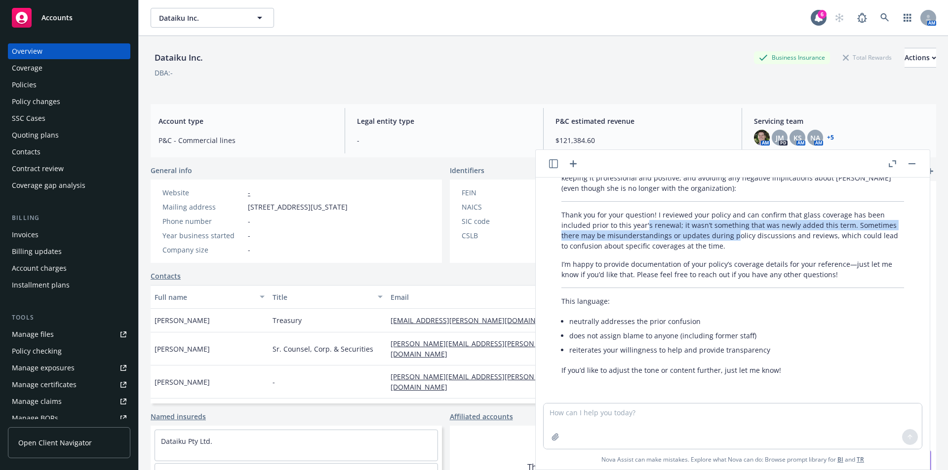
drag, startPoint x: 692, startPoint y: 233, endPoint x: 735, endPoint y: 240, distance: 43.4
click at [735, 240] on p "Thank you for your question! I reviewed your policy and can confirm that glass …" at bounding box center [732, 230] width 343 height 41
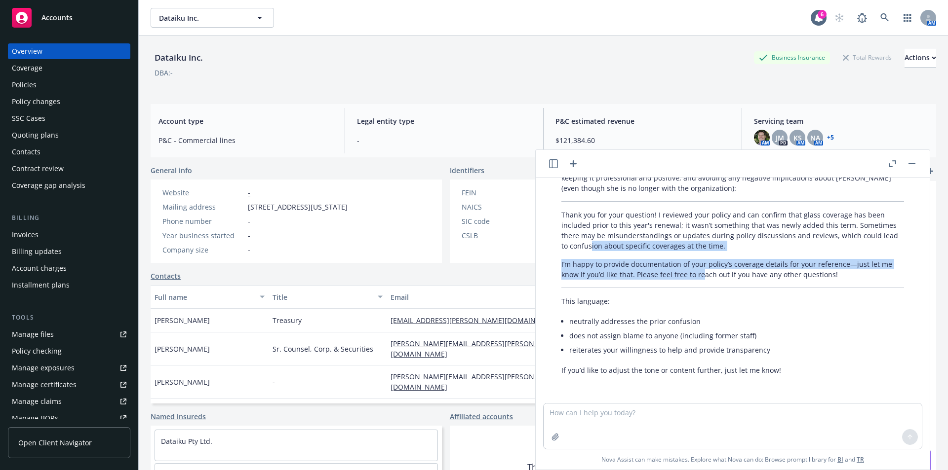
drag, startPoint x: 699, startPoint y: 270, endPoint x: 589, endPoint y: 254, distance: 111.7
click at [589, 254] on div "Thank you for clarifying. Here’s a revised response you can use to address your…" at bounding box center [732, 268] width 362 height 221
drag, startPoint x: 589, startPoint y: 254, endPoint x: 587, endPoint y: 231, distance: 22.8
click at [589, 253] on div "Thank you for clarifying. Here’s a revised response you can use to address your…" at bounding box center [732, 268] width 362 height 221
click at [750, 251] on p "Thank you for your question! I reviewed your policy and can confirm that glass …" at bounding box center [732, 230] width 343 height 41
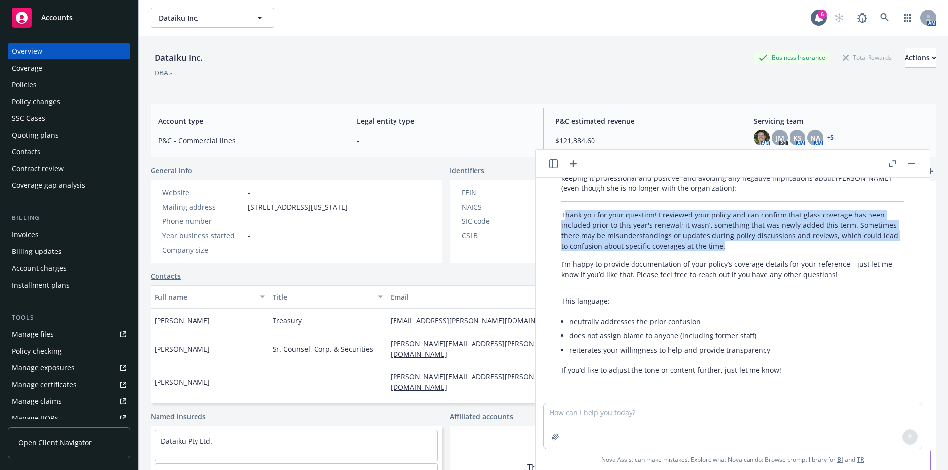
drag, startPoint x: 565, startPoint y: 213, endPoint x: 913, endPoint y: 256, distance: 351.0
click at [741, 250] on p "Thank you for your question! I reviewed your policy and can confirm that glass …" at bounding box center [732, 230] width 343 height 41
copy p "hank you for your question! I reviewed your policy and can confirm that glass c…"
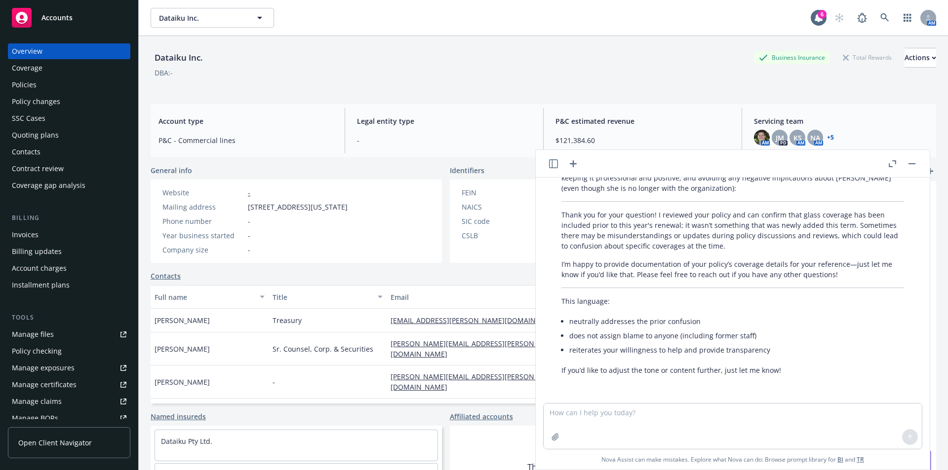
click at [387, 65] on div "Dataiku Inc. Business Insurance Total Rewards Actions" at bounding box center [543, 58] width 785 height 20
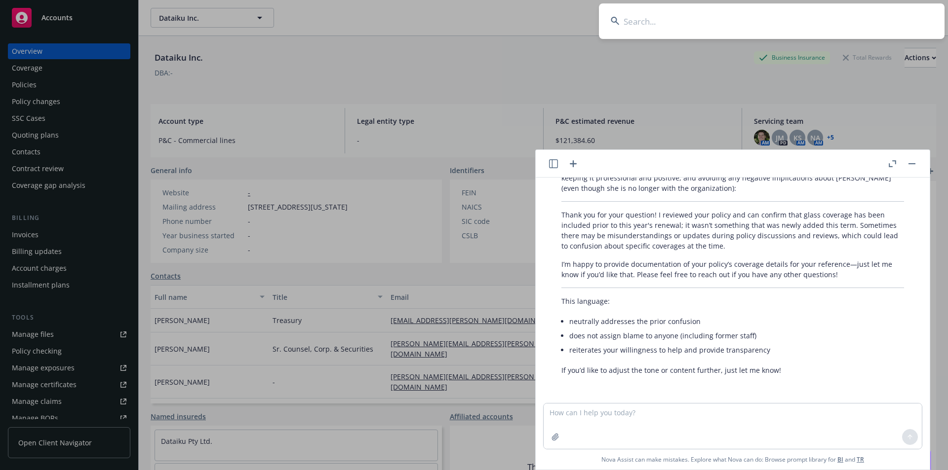
click at [768, 180] on p "Thank you for clarifying. Here’s a revised response you can use to address your…" at bounding box center [732, 177] width 343 height 31
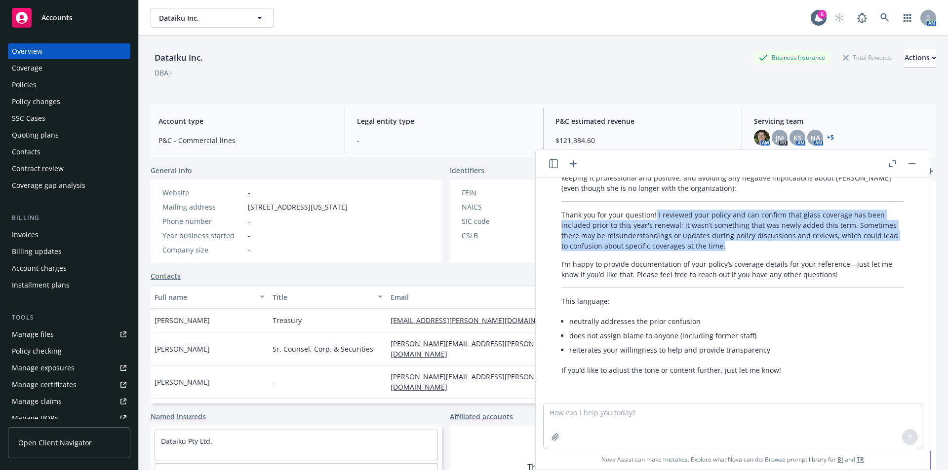
drag, startPoint x: 654, startPoint y: 216, endPoint x: 740, endPoint y: 246, distance: 90.7
click at [740, 247] on p "Thank you for your question! I reviewed your policy and can confirm that glass …" at bounding box center [732, 230] width 343 height 41
copy p "I reviewed your policy and can confirm that glass coverage has been included pr…"
click at [24, 83] on div "Policies" at bounding box center [24, 85] width 25 height 16
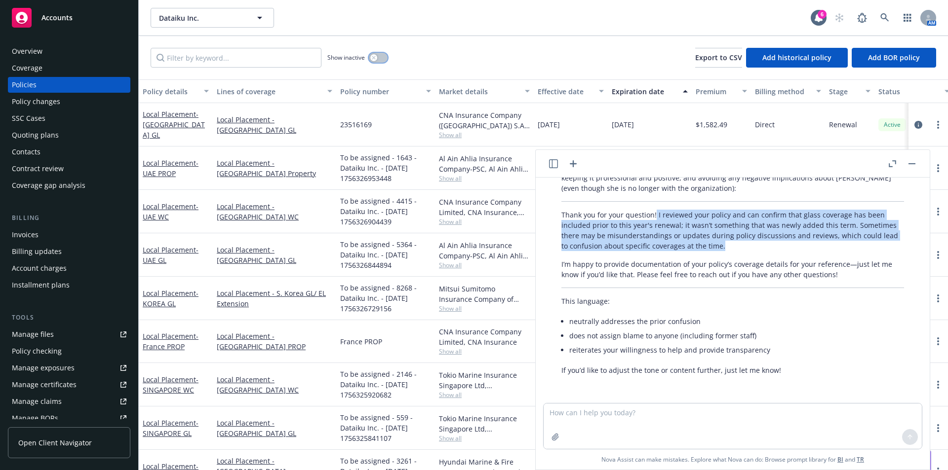
click at [370, 59] on button "button" at bounding box center [378, 58] width 19 height 10
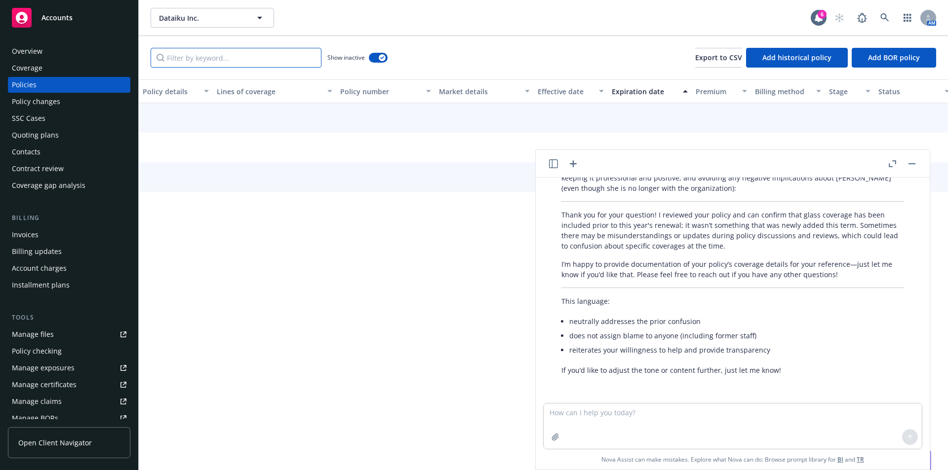
click at [271, 59] on input "Filter by keyword..." at bounding box center [236, 58] width 171 height 20
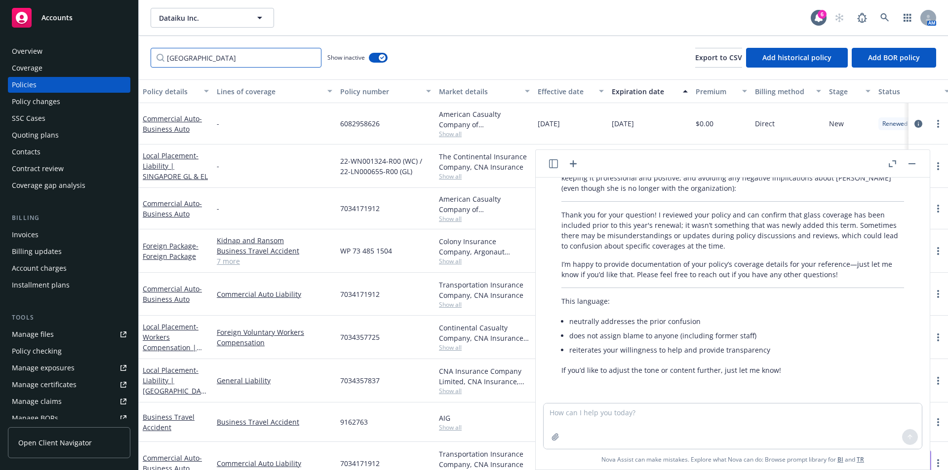
type input "singapore"
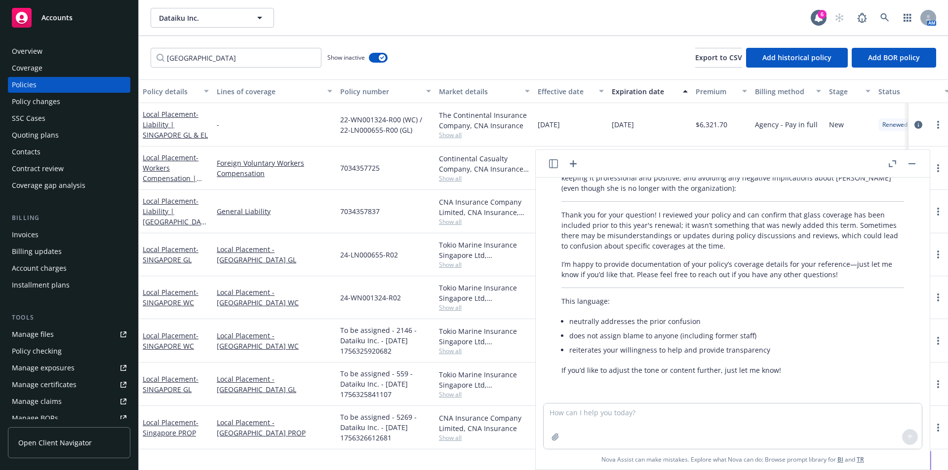
click at [914, 162] on button "button" at bounding box center [912, 164] width 12 height 12
